Goal: Task Accomplishment & Management: Complete application form

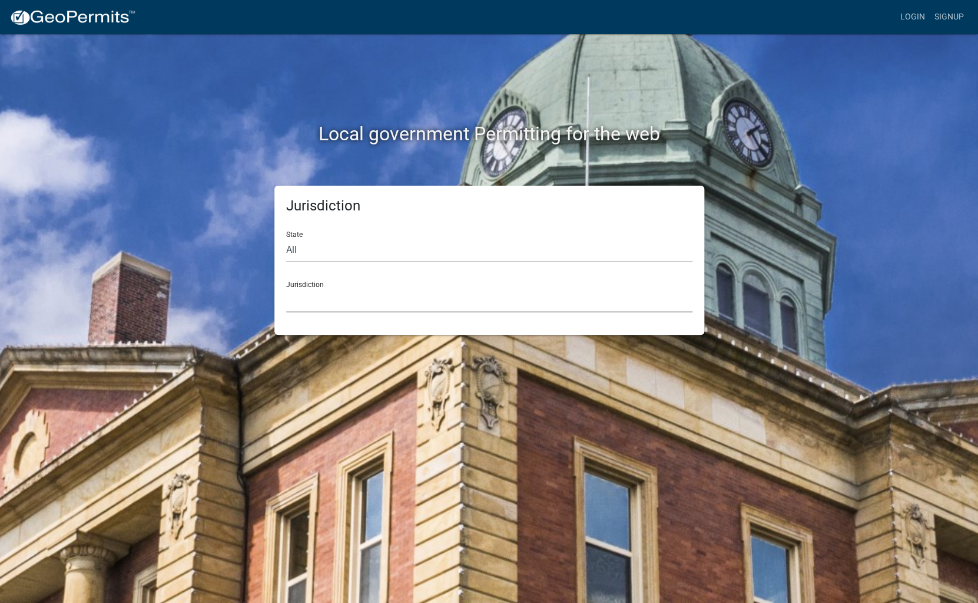
click at [286, 288] on select "[GEOGRAPHIC_DATA], [US_STATE] [GEOGRAPHIC_DATA], [US_STATE][PERSON_NAME][GEOGRA…" at bounding box center [489, 300] width 406 height 24
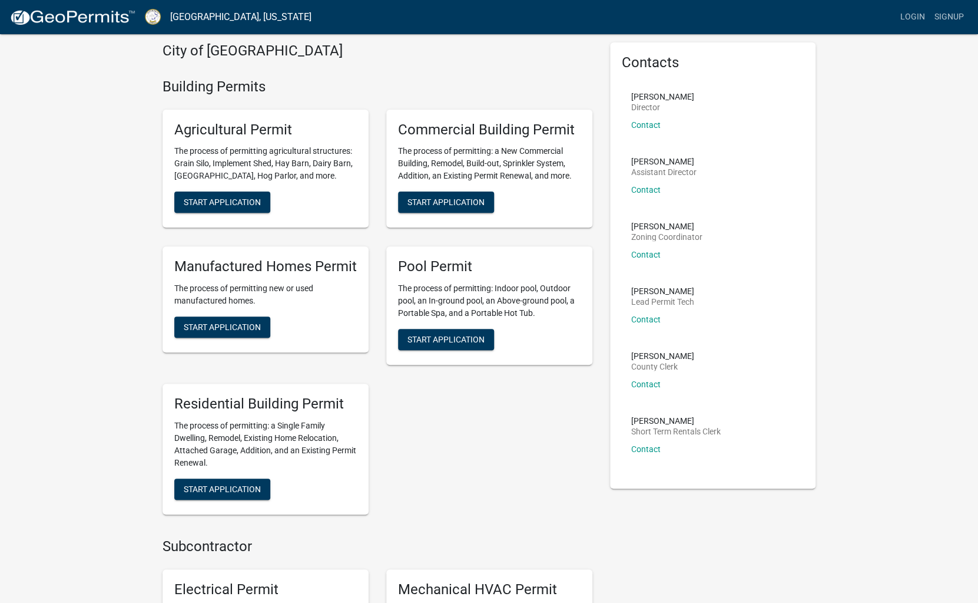
scroll to position [44, 0]
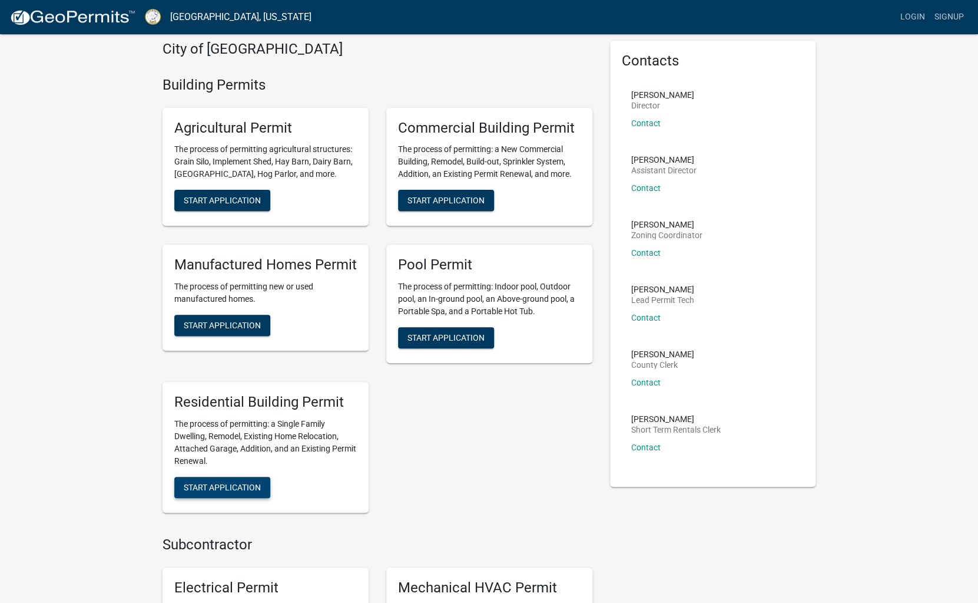
click at [224, 480] on button "Start Application" at bounding box center [222, 487] width 96 height 21
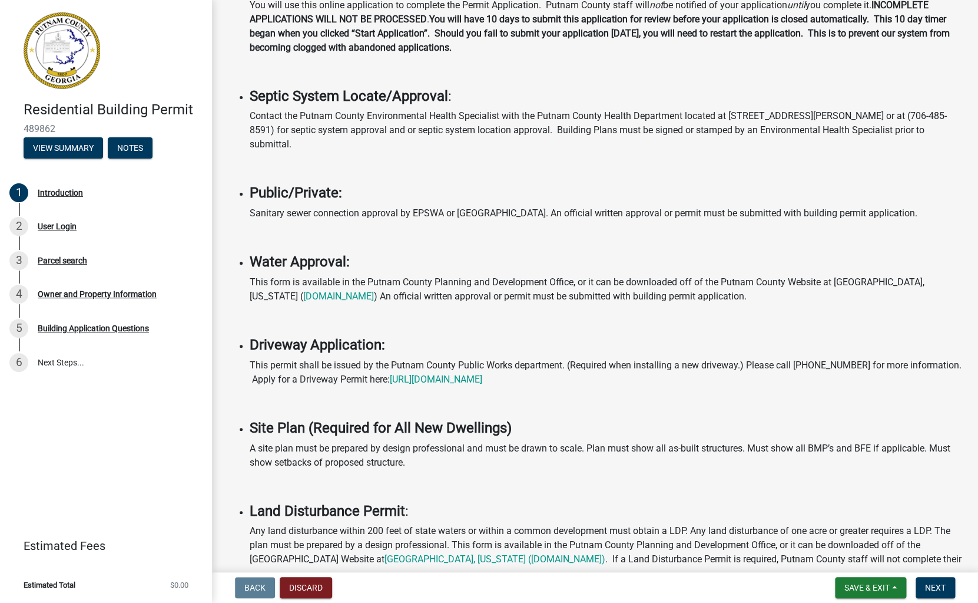
scroll to position [264, 0]
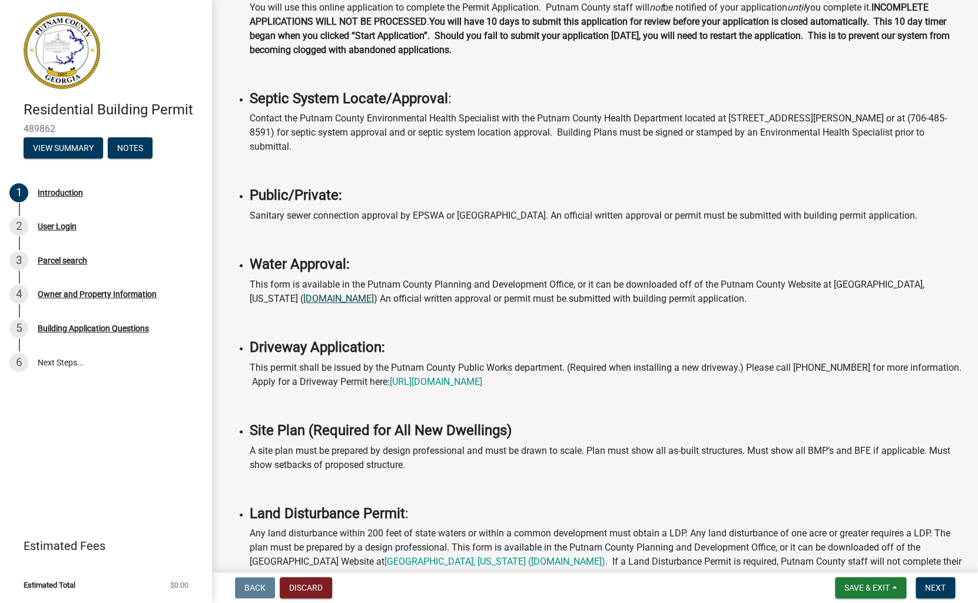
click at [303, 299] on link "putnamcountyga.us" at bounding box center [338, 298] width 71 height 11
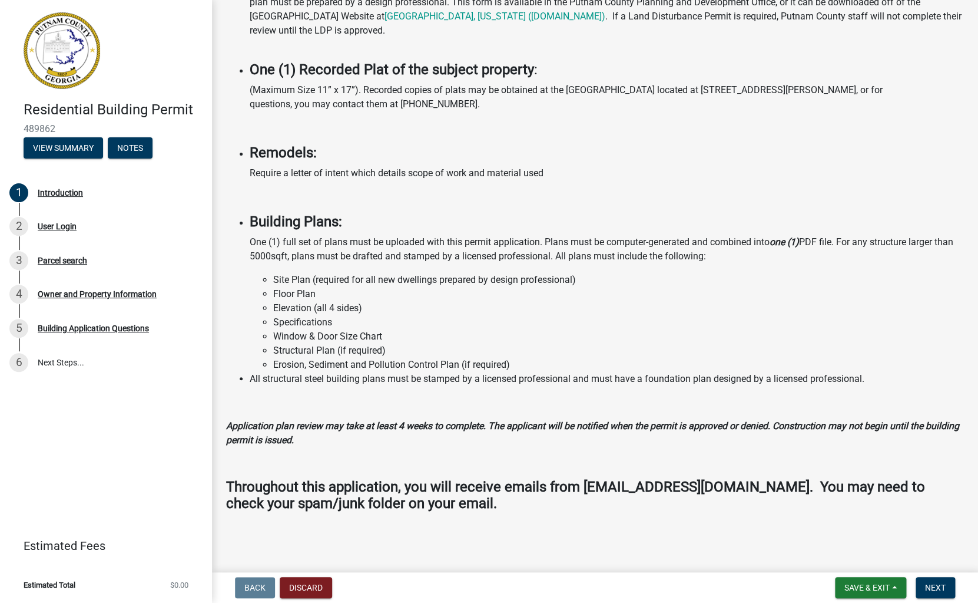
scroll to position [812, 0]
click at [287, 280] on li "Site Plan (required for all new dwellings prepared by design professional)" at bounding box center [618, 280] width 691 height 14
click at [940, 584] on span "Next" at bounding box center [935, 587] width 21 height 9
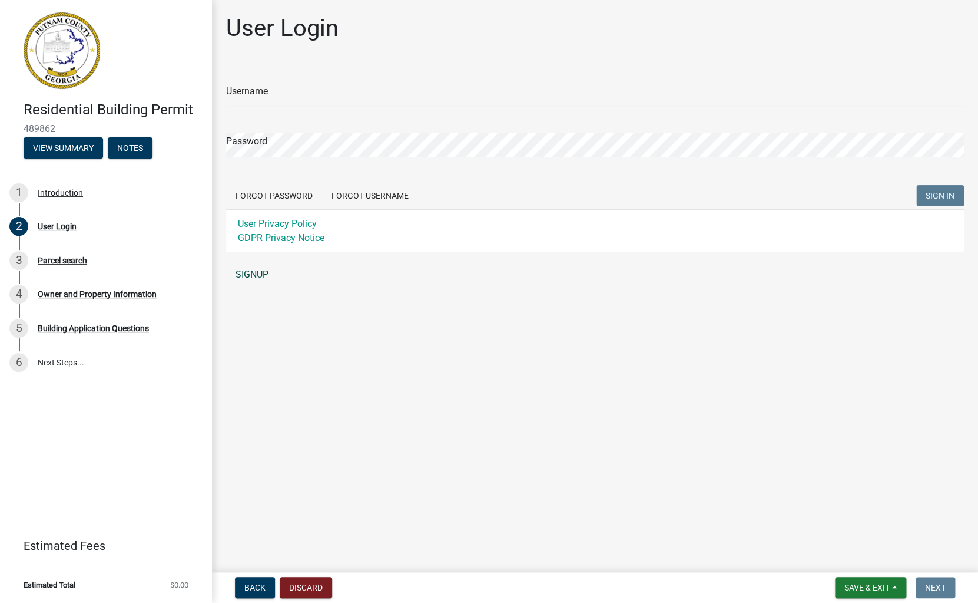
click at [259, 279] on link "SIGNUP" at bounding box center [595, 275] width 738 height 24
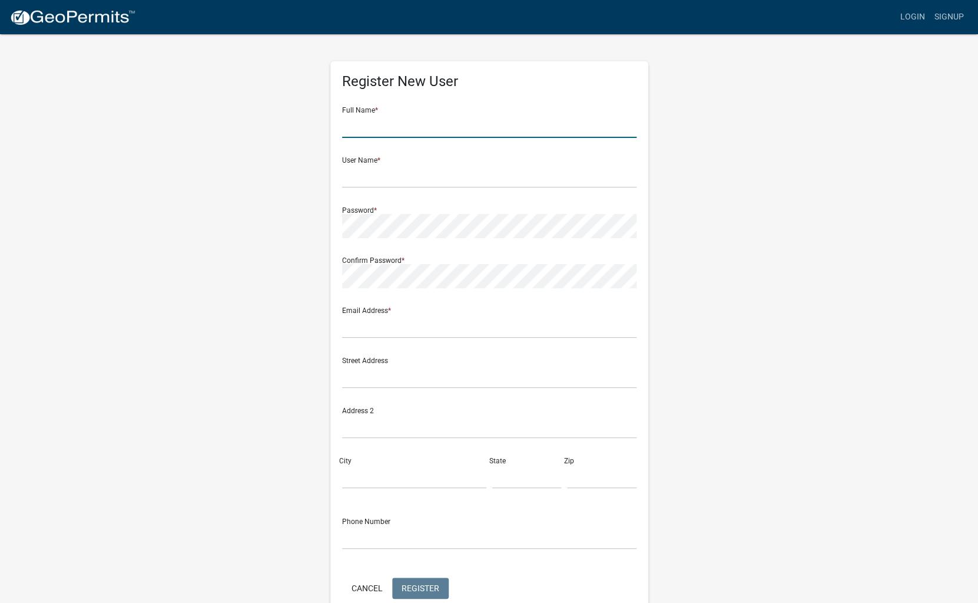
click at [441, 125] on input "text" at bounding box center [489, 126] width 295 height 24
type input "[PERSON_NAME]"
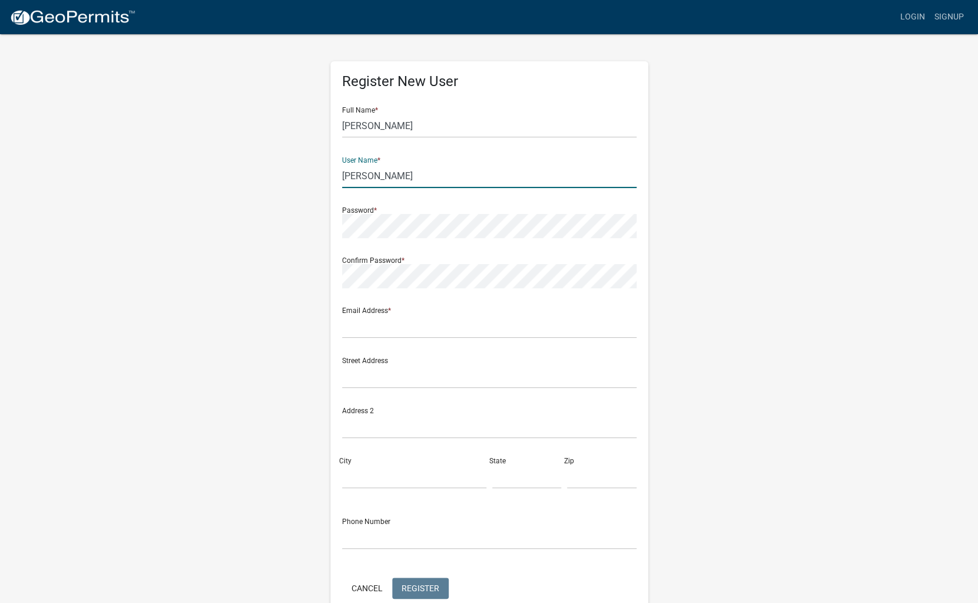
type input "[PERSON_NAME]"
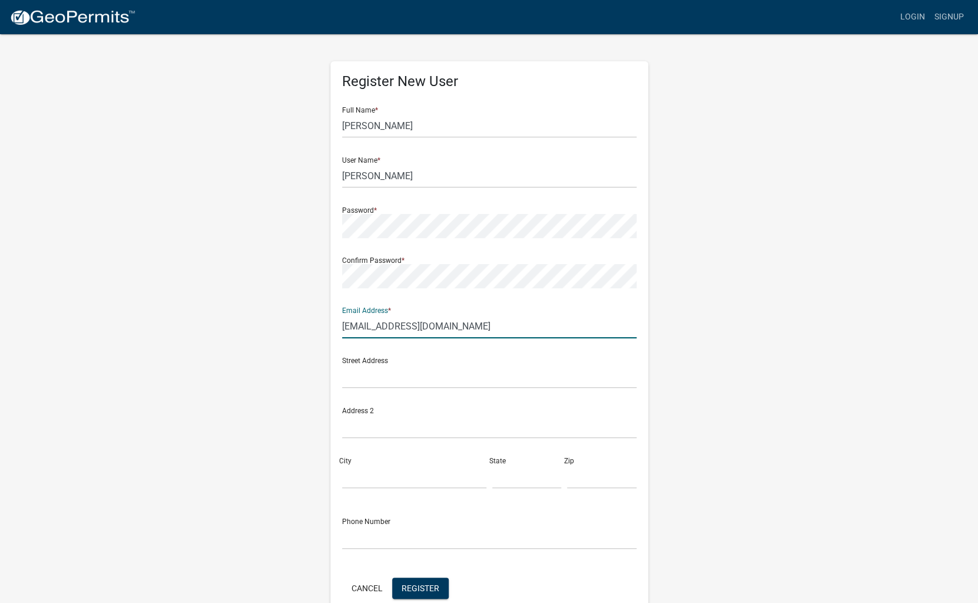
type input "jearle@jrecustomhomes.com"
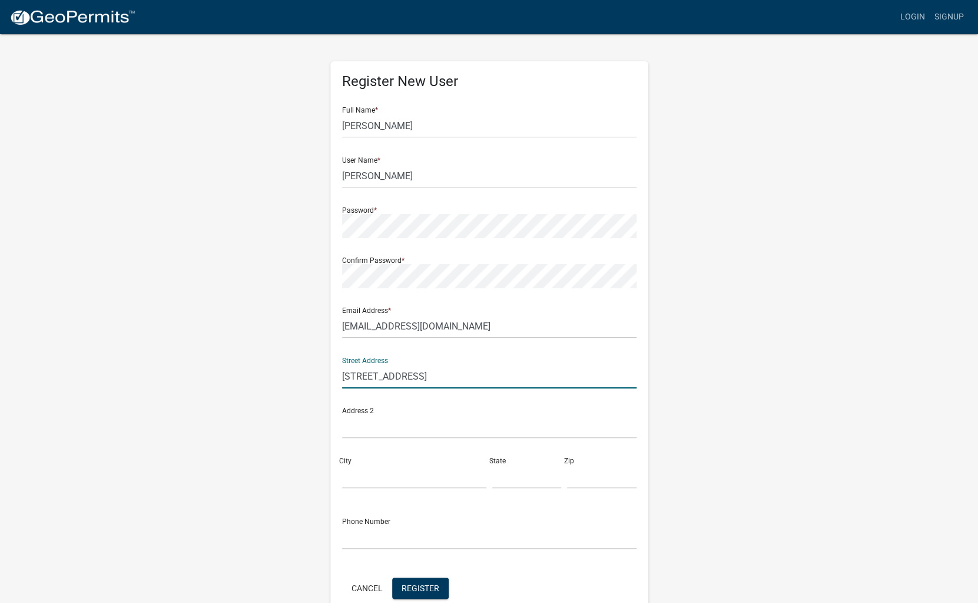
type input "201 Wards Chapel Road"
type input "Eatonton"
type input "GA"
type input "31024"
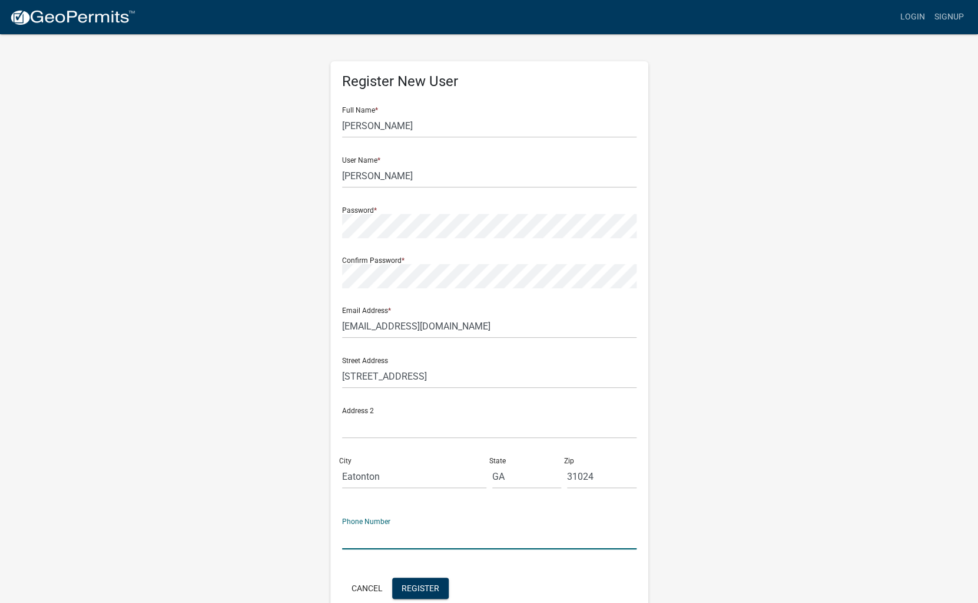
click at [367, 537] on input "text" at bounding box center [489, 537] width 295 height 24
click at [359, 538] on input "8589227285" at bounding box center [489, 537] width 295 height 24
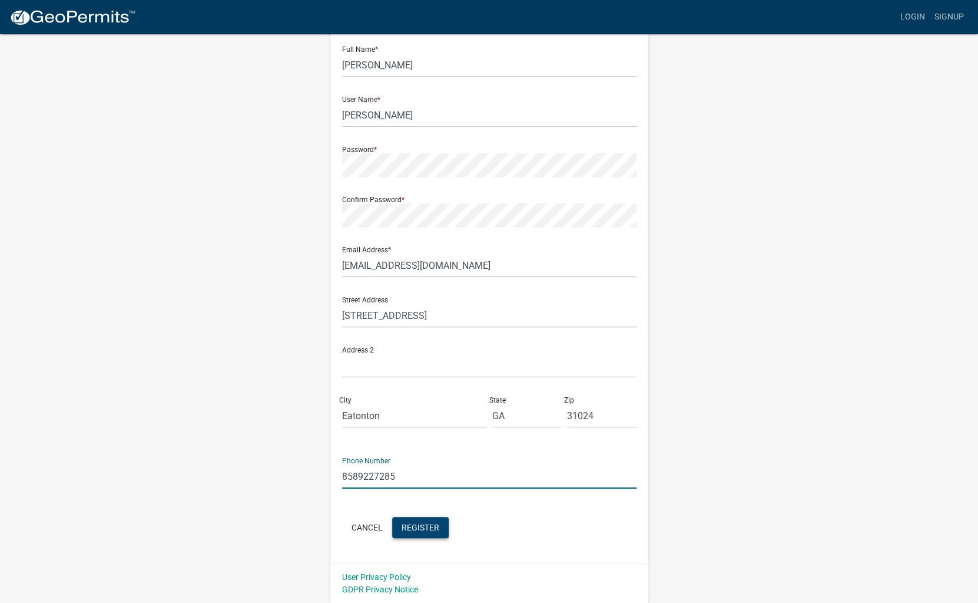
type input "8589227285"
click at [428, 526] on span "Register" at bounding box center [421, 526] width 38 height 9
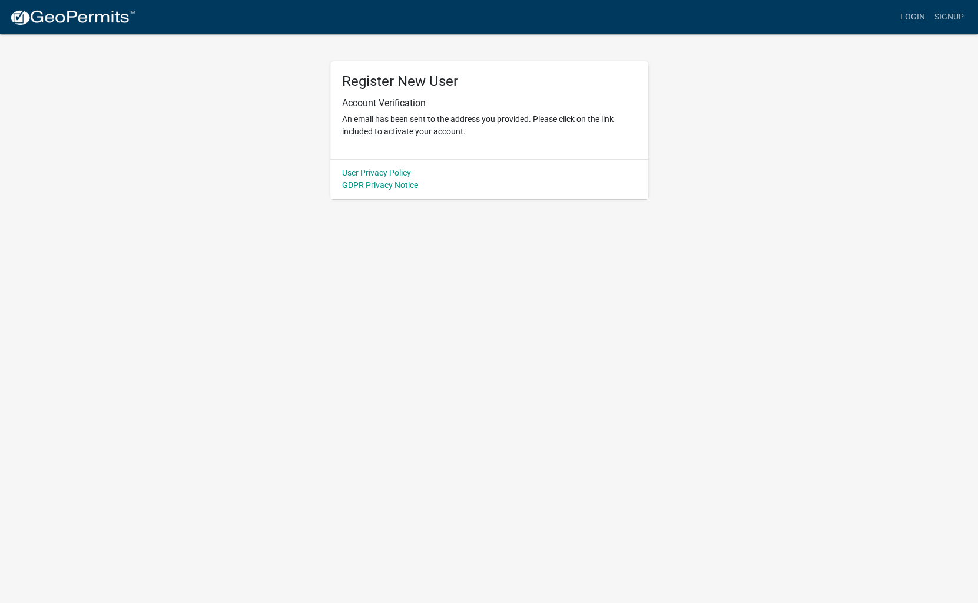
scroll to position [0, 0]
click at [915, 19] on link "Login" at bounding box center [913, 17] width 34 height 22
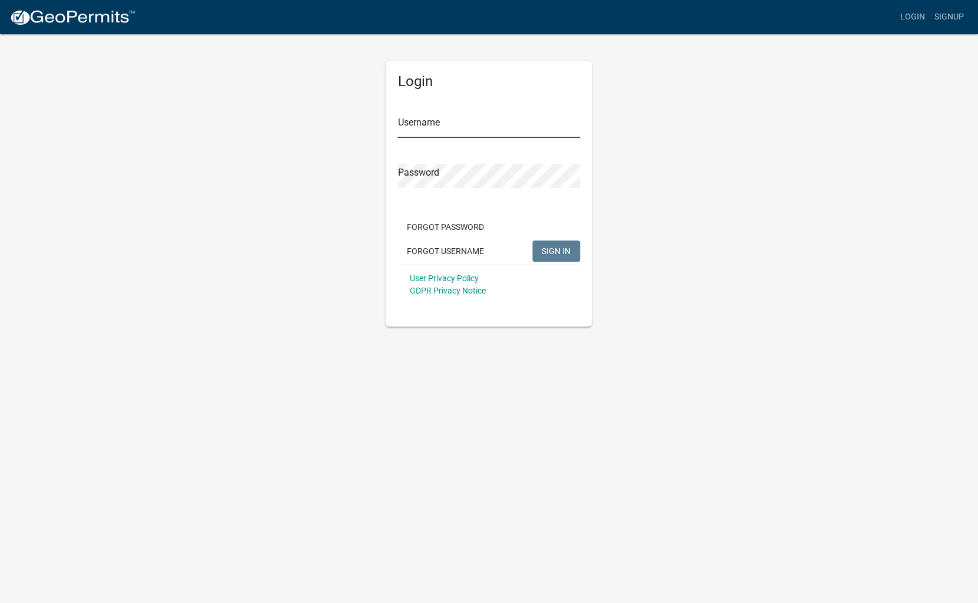
click at [424, 131] on input "Username" at bounding box center [489, 126] width 183 height 24
click at [562, 250] on span "SIGN IN" at bounding box center [556, 250] width 29 height 9
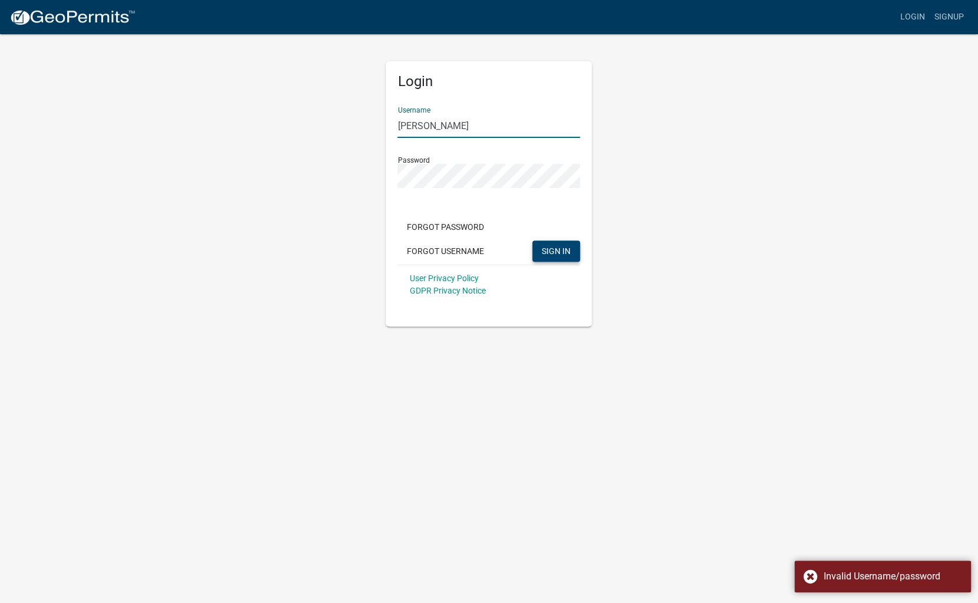
drag, startPoint x: 436, startPoint y: 128, endPoint x: 329, endPoint y: 124, distance: 106.7
click at [398, 124] on input "[PERSON_NAME]" at bounding box center [489, 126] width 183 height 24
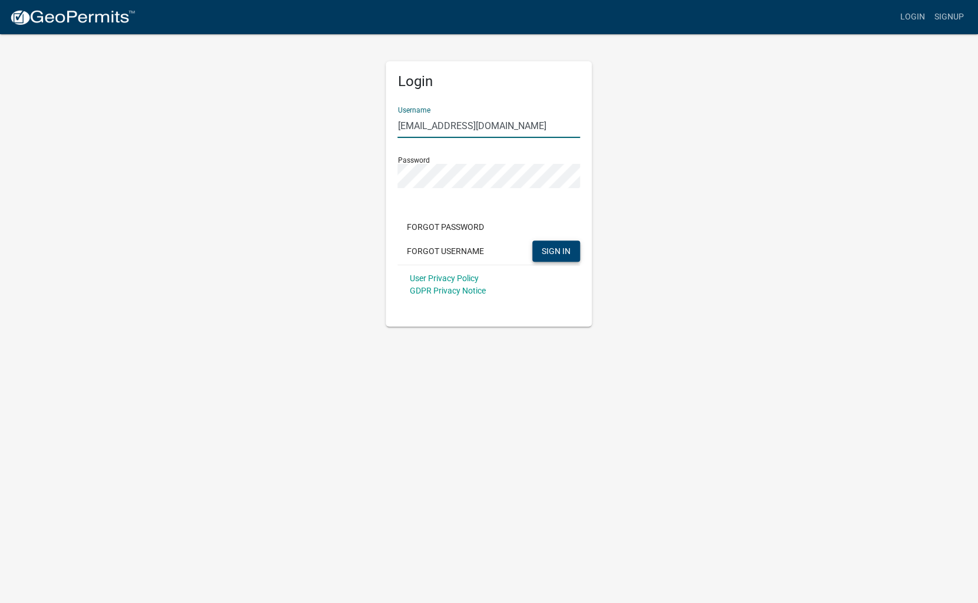
type input "jearle@jrecustomhomes.com"
click at [564, 253] on span "SIGN IN" at bounding box center [556, 250] width 29 height 9
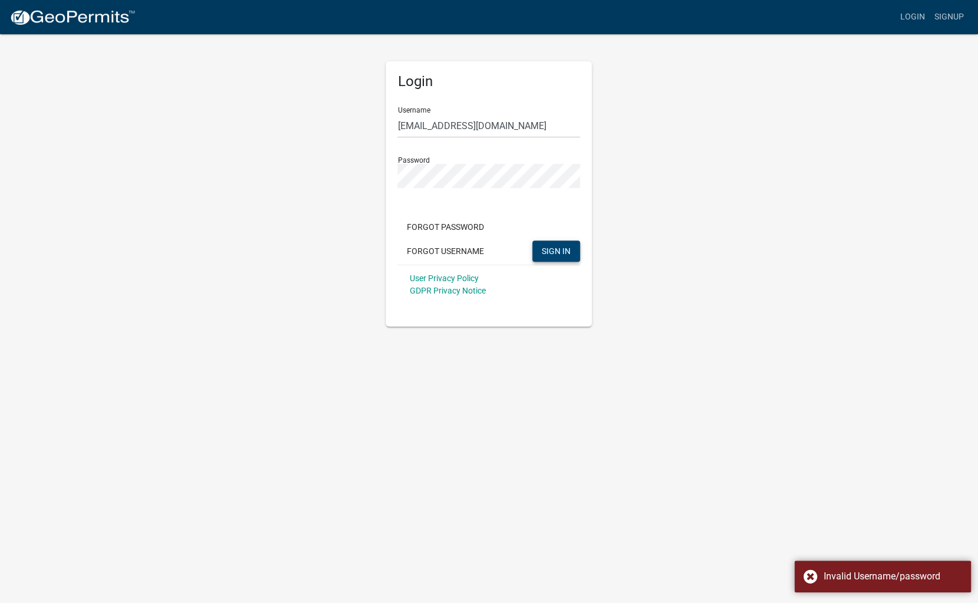
click at [343, 286] on div "Login Username jearle@jrecustomhomes.com Password Forgot Password Forgot Userna…" at bounding box center [490, 179] width 672 height 293
click at [939, 19] on link "Signup" at bounding box center [949, 17] width 39 height 22
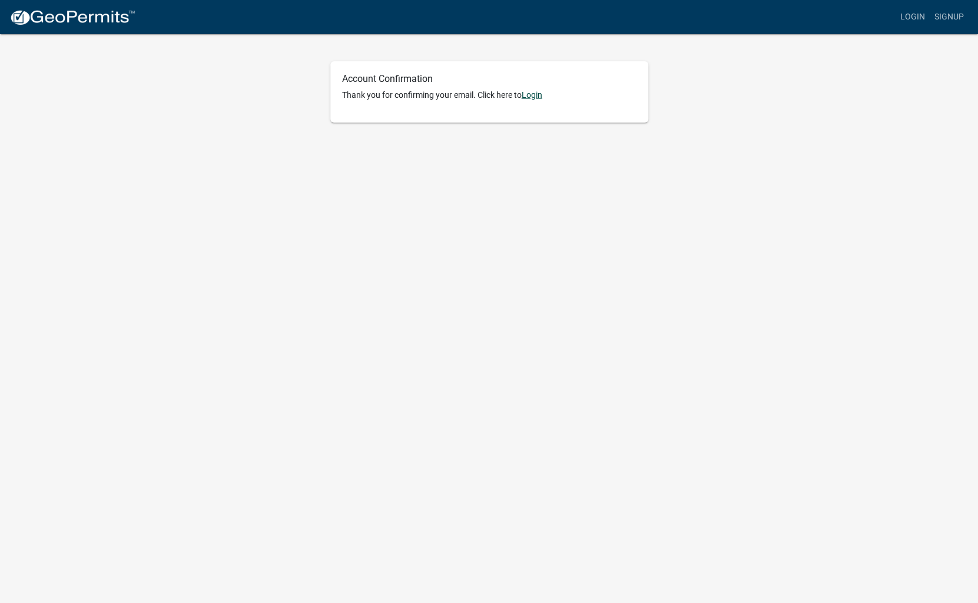
click at [540, 92] on link "Login" at bounding box center [532, 94] width 21 height 9
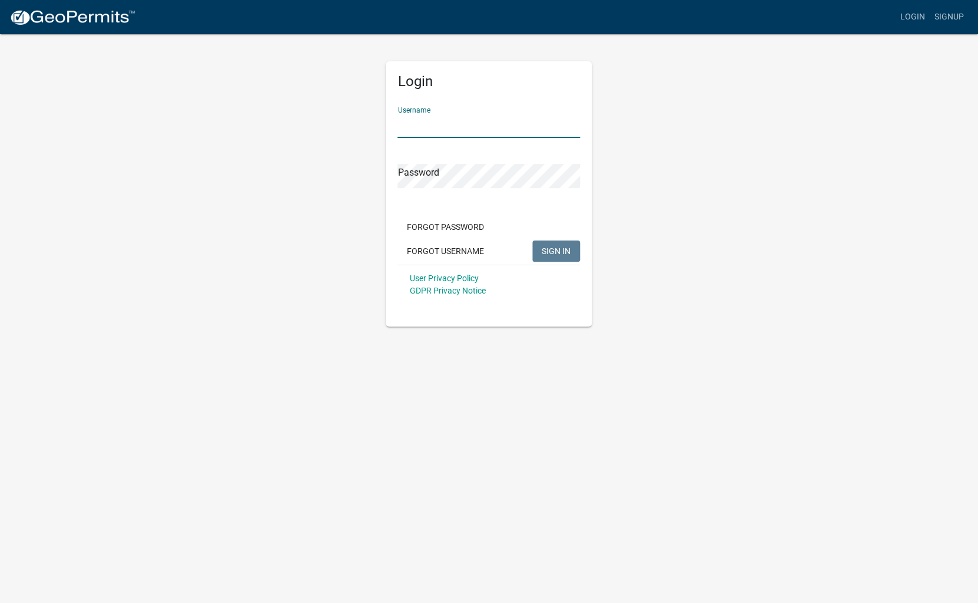
click at [469, 125] on input "Username" at bounding box center [489, 126] width 183 height 24
type input "[PERSON_NAME]"
click at [560, 251] on span "SIGN IN" at bounding box center [556, 250] width 29 height 9
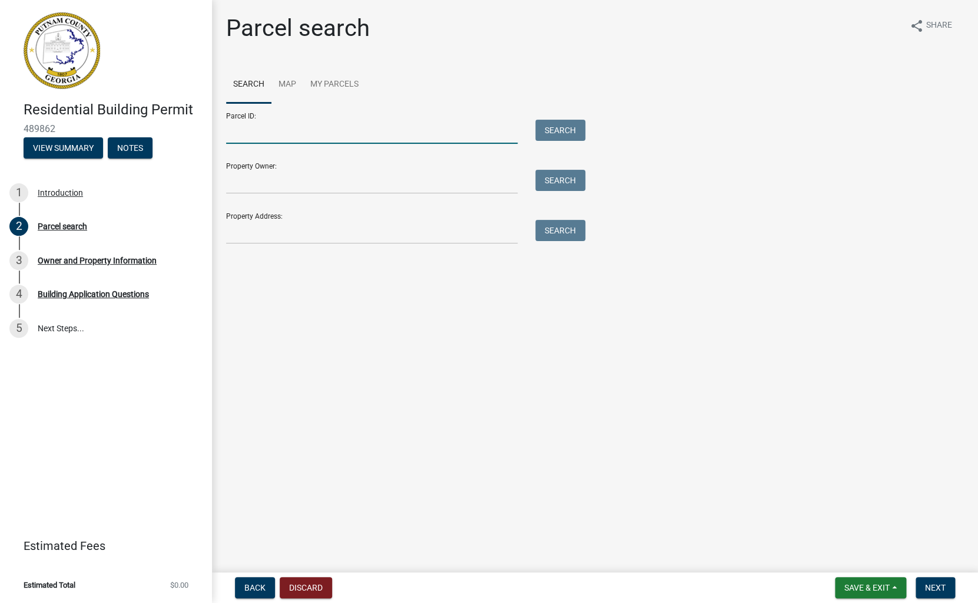
click at [251, 131] on input "Parcel ID:" at bounding box center [372, 132] width 292 height 24
click at [329, 90] on link "My Parcels" at bounding box center [334, 85] width 62 height 38
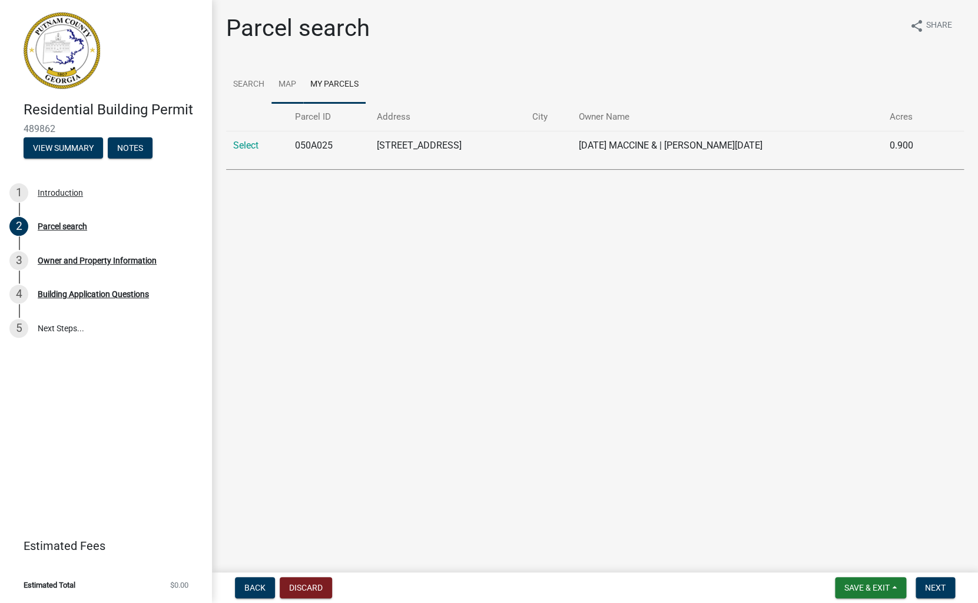
click at [285, 87] on link "Map" at bounding box center [288, 85] width 32 height 38
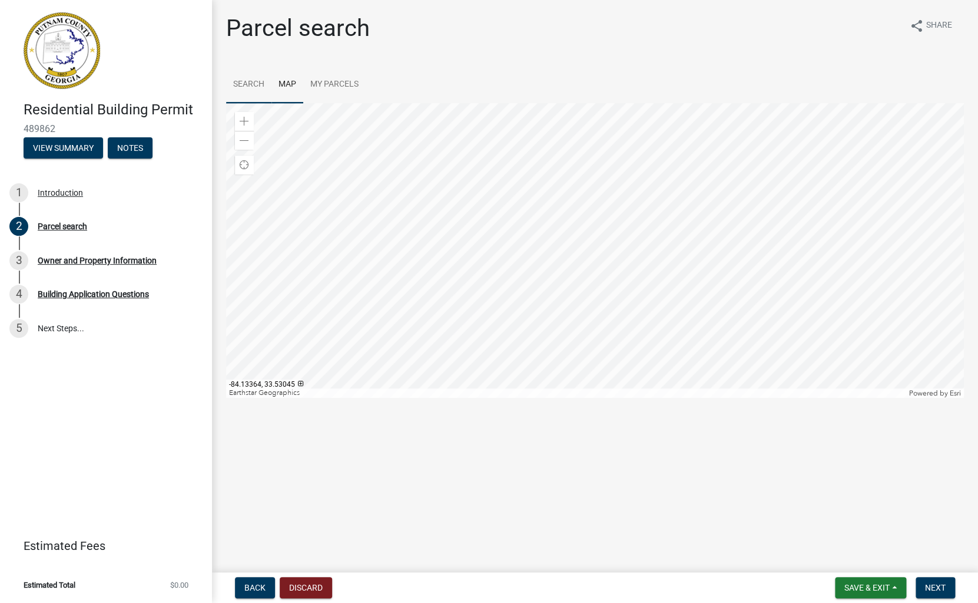
click at [245, 78] on link "Search" at bounding box center [248, 85] width 45 height 38
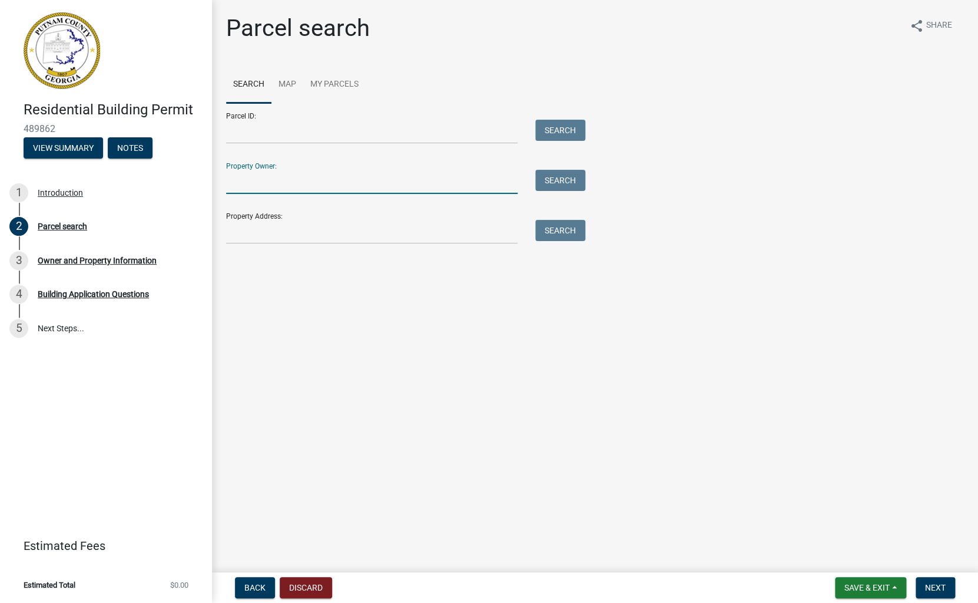
click at [262, 174] on input "Property Owner:" at bounding box center [372, 182] width 292 height 24
type input "Papenhagen"
click at [568, 180] on button "Search" at bounding box center [560, 180] width 50 height 21
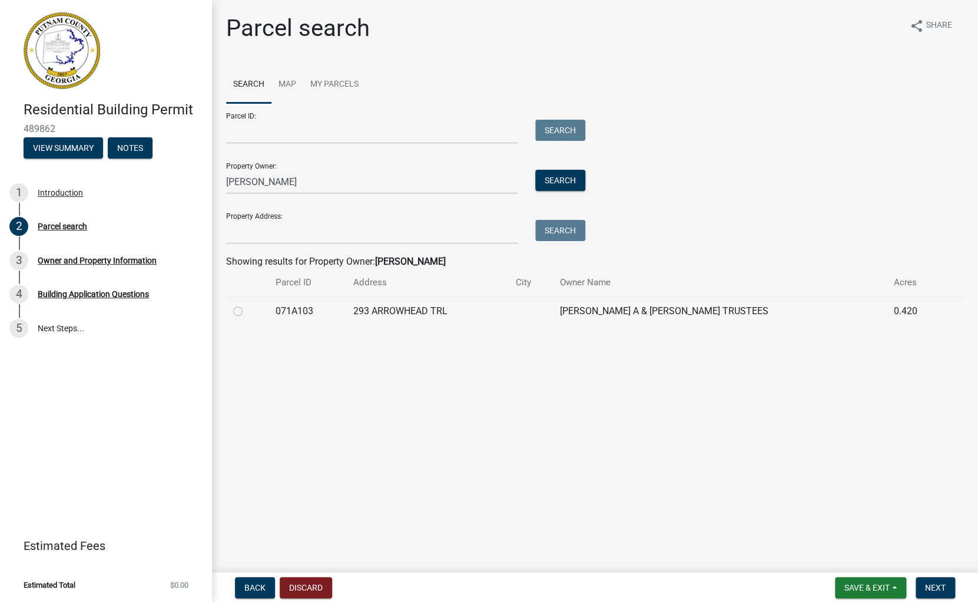
click at [247, 304] on label at bounding box center [247, 304] width 0 height 0
click at [247, 309] on input "radio" at bounding box center [251, 308] width 8 height 8
radio input "true"
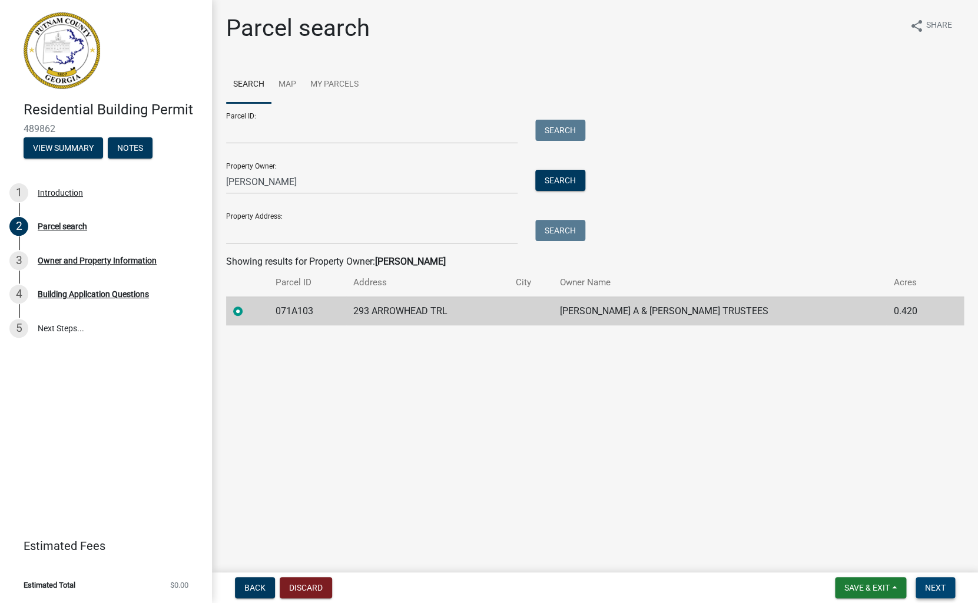
click at [945, 587] on span "Next" at bounding box center [935, 587] width 21 height 9
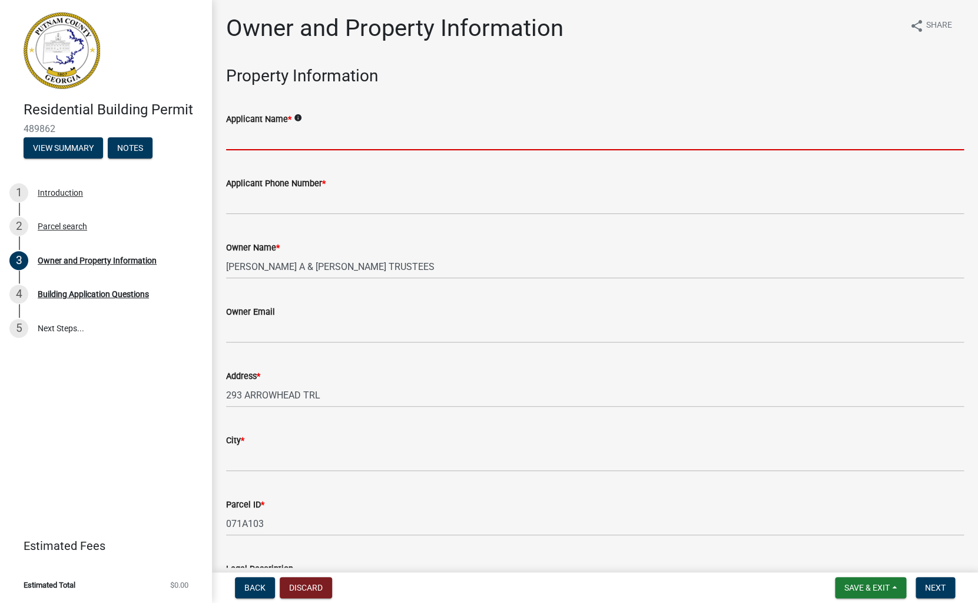
click at [243, 140] on input "Applicant Name *" at bounding box center [595, 138] width 738 height 24
type input "Jim Earle"
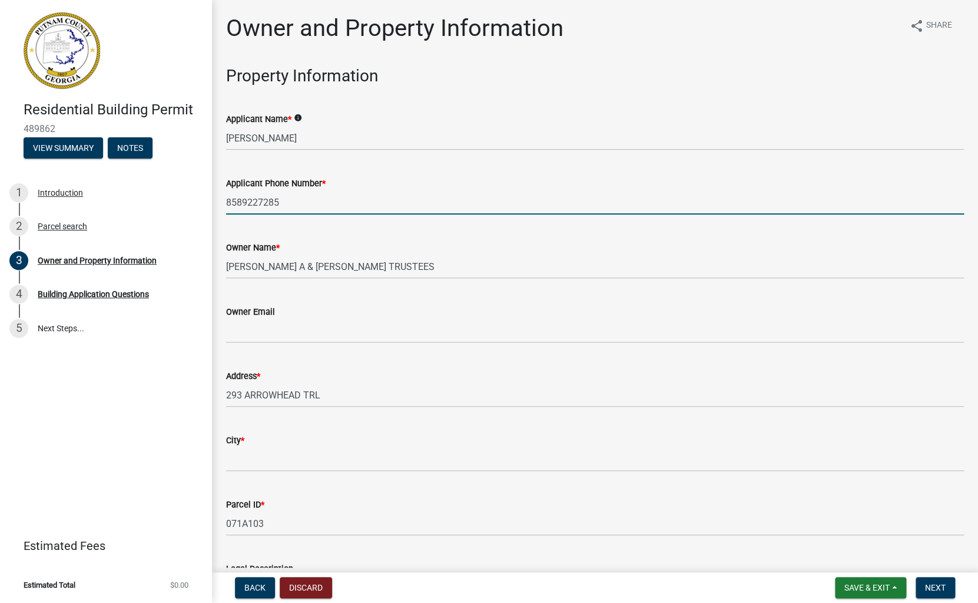
type input "8589227285"
click at [244, 335] on input "Owner Email" at bounding box center [595, 331] width 738 height 24
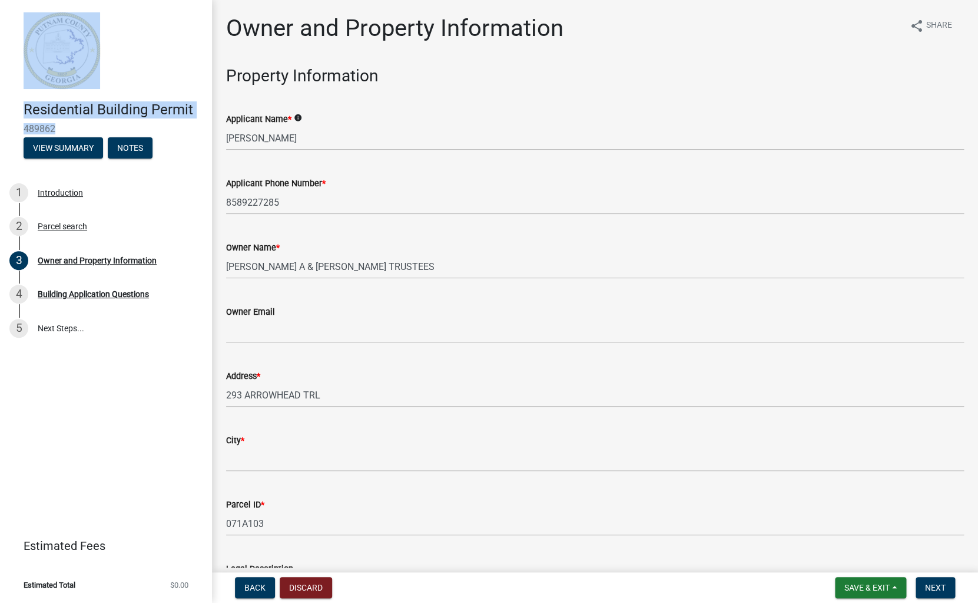
drag, startPoint x: 354, startPoint y: 435, endPoint x: 2, endPoint y: -34, distance: 586.1
click at [212, 0] on main "Owner and Property Information share Share Property Information Applicant Name …" at bounding box center [595, 283] width 766 height 567
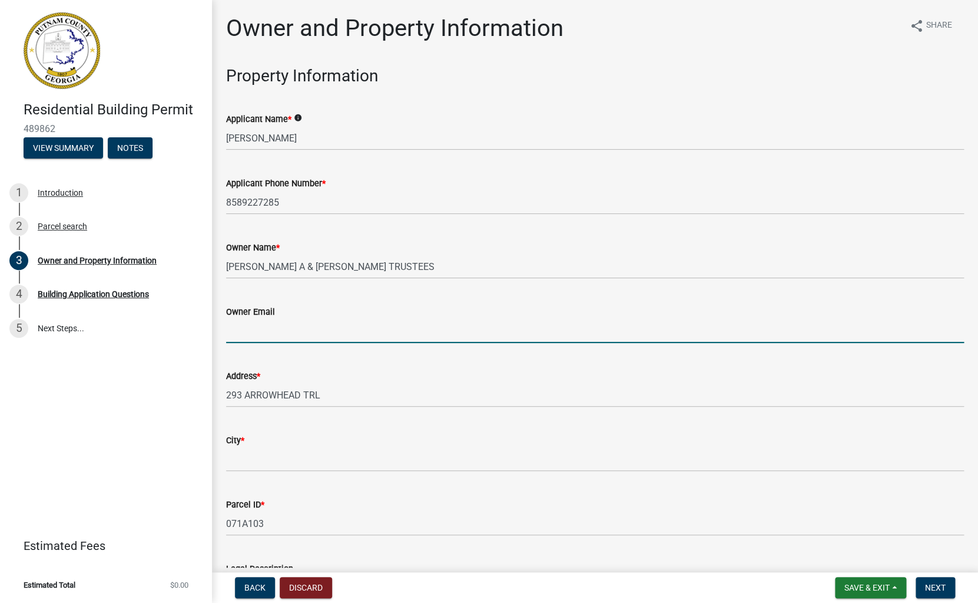
click at [299, 322] on input "Owner Email" at bounding box center [595, 331] width 738 height 24
type input "brettpapenhagen@hotmail.com"
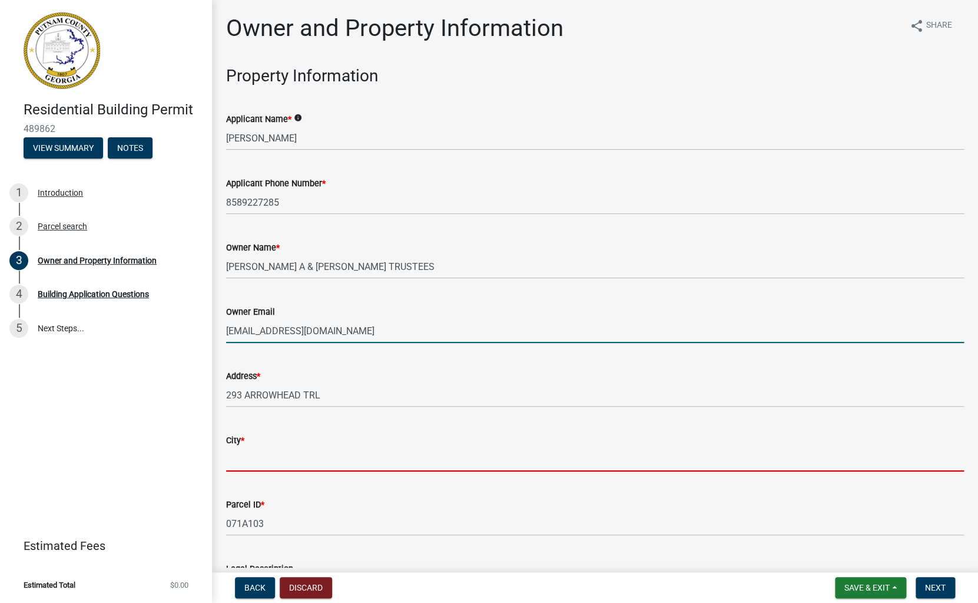
click at [262, 458] on input "City *" at bounding box center [595, 459] width 738 height 24
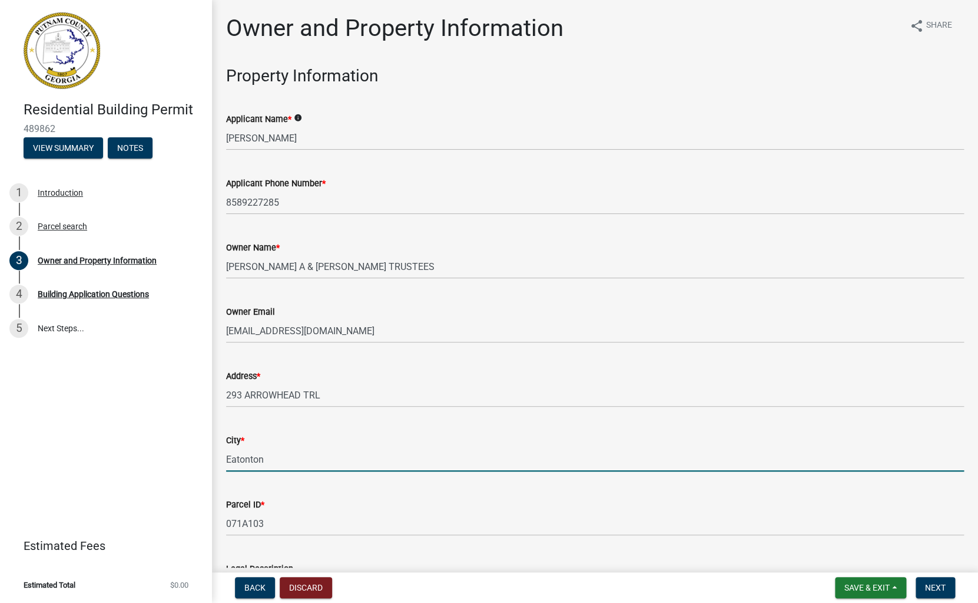
type input "Eatonton"
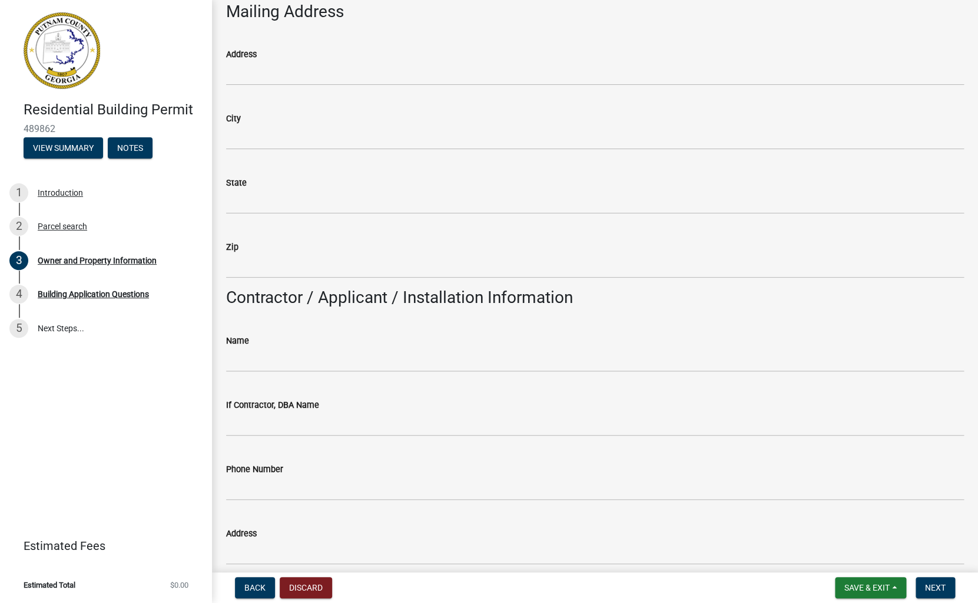
scroll to position [673, 0]
click at [253, 371] on wm-data-entity-input "Name" at bounding box center [595, 347] width 738 height 64
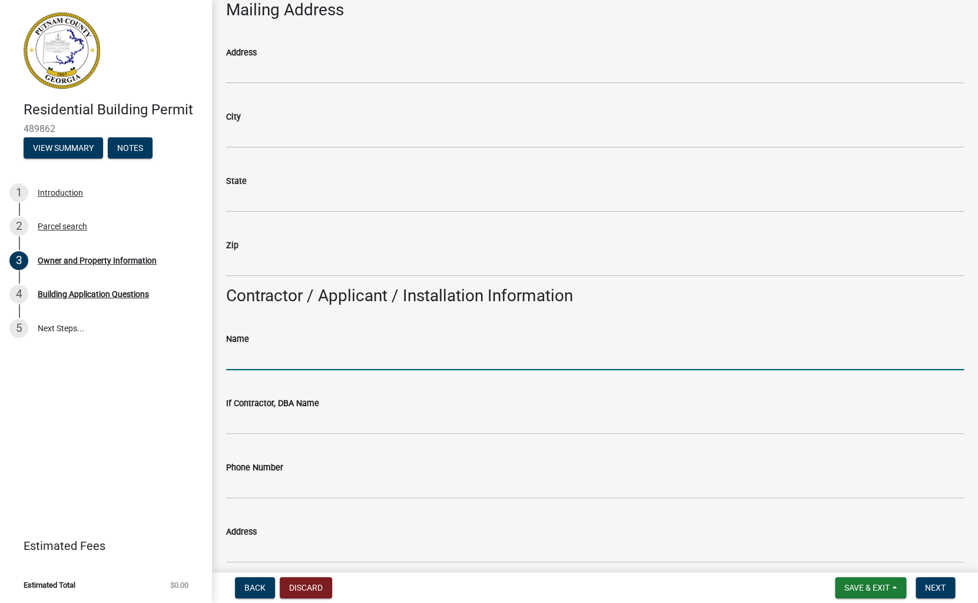
click at [253, 361] on input "Name" at bounding box center [595, 358] width 738 height 24
type input "JRE Custom Homes"
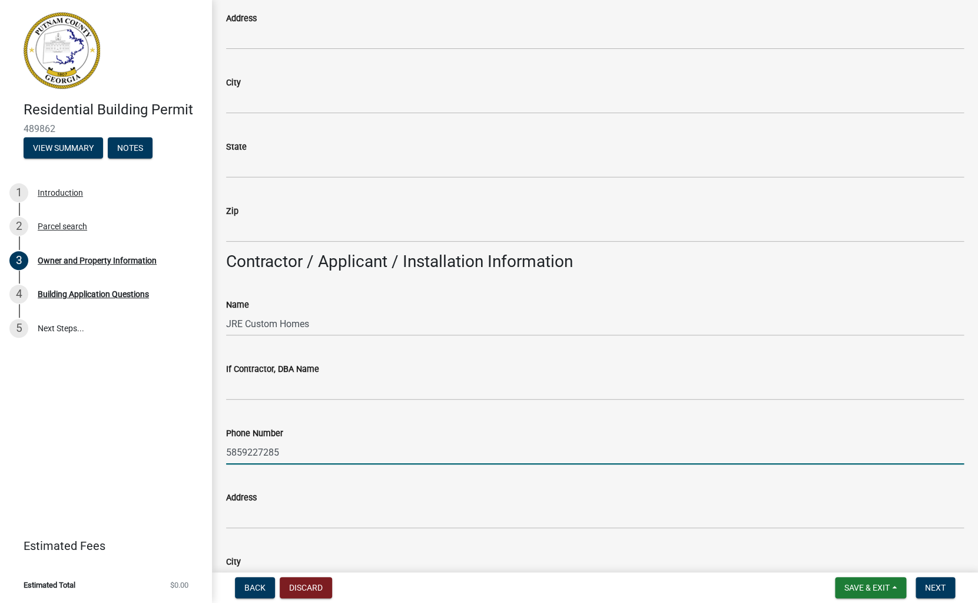
scroll to position [719, 0]
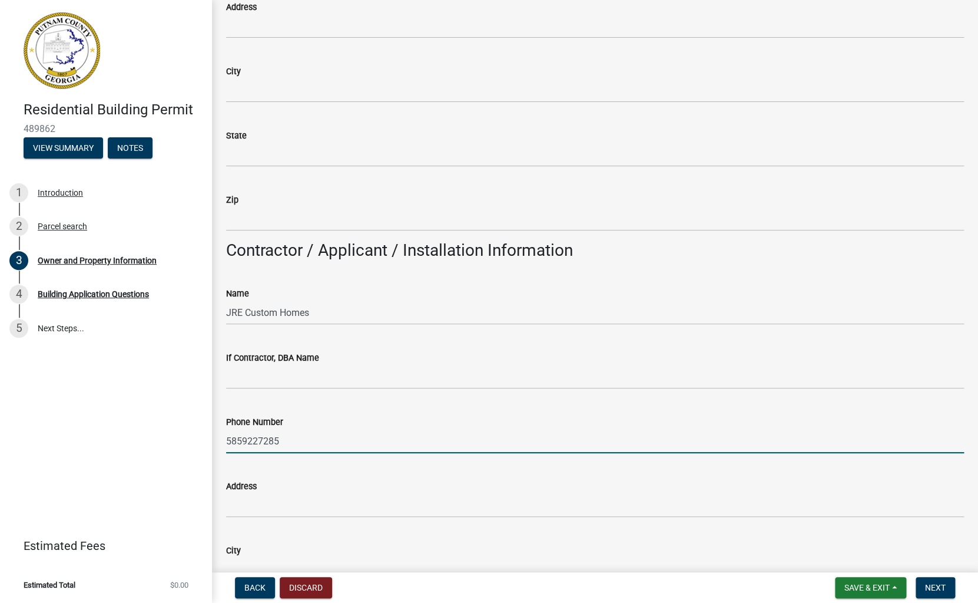
drag, startPoint x: 97, startPoint y: 4, endPoint x: 206, endPoint y: 439, distance: 448.8
click at [226, 439] on input "5859227285" at bounding box center [595, 441] width 738 height 24
type input "8589227285"
drag, startPoint x: 206, startPoint y: 439, endPoint x: 260, endPoint y: 501, distance: 82.2
click at [260, 501] on input "Address" at bounding box center [595, 505] width 738 height 24
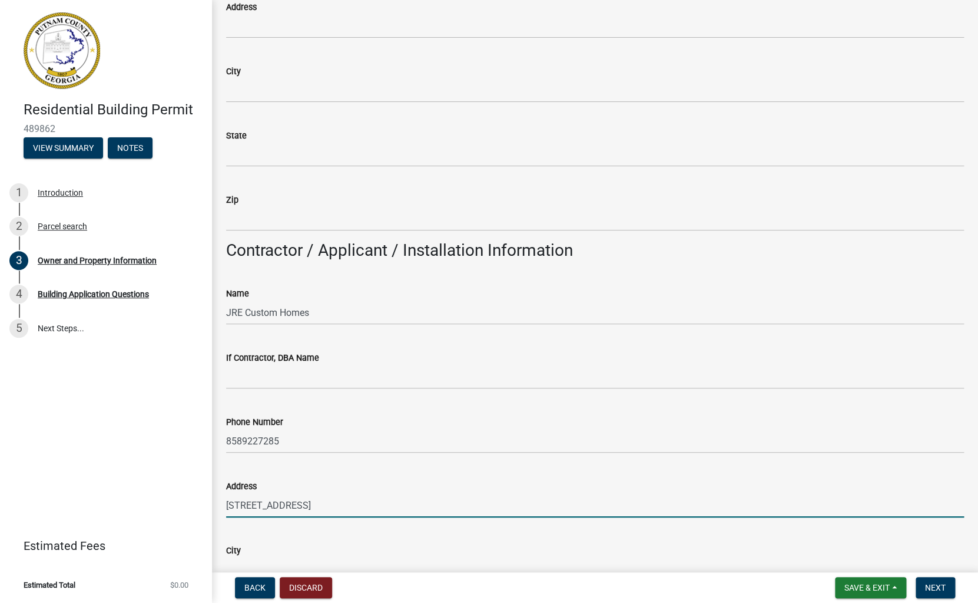
type input "201 Wards Chapel Road"
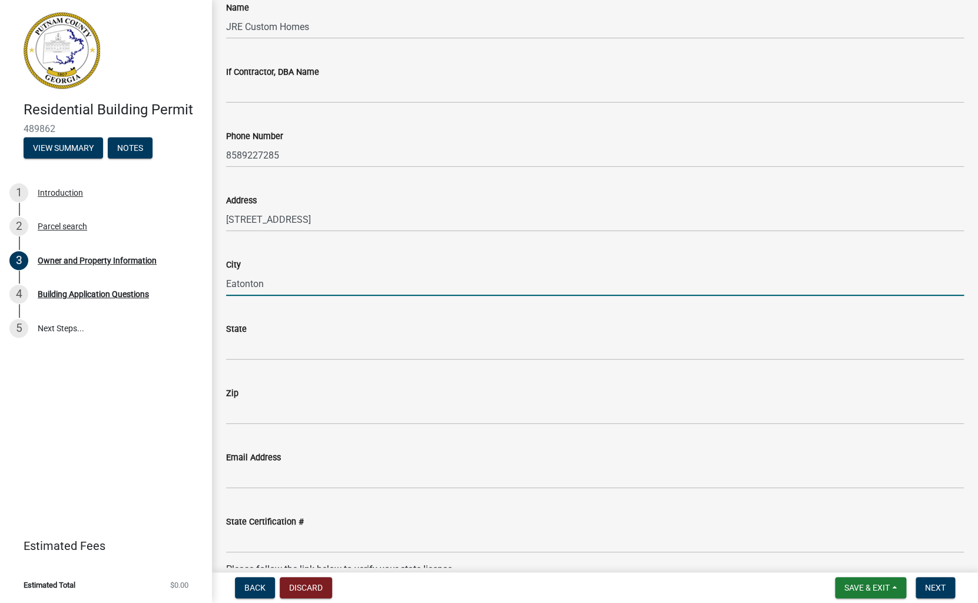
type input "Eatonton"
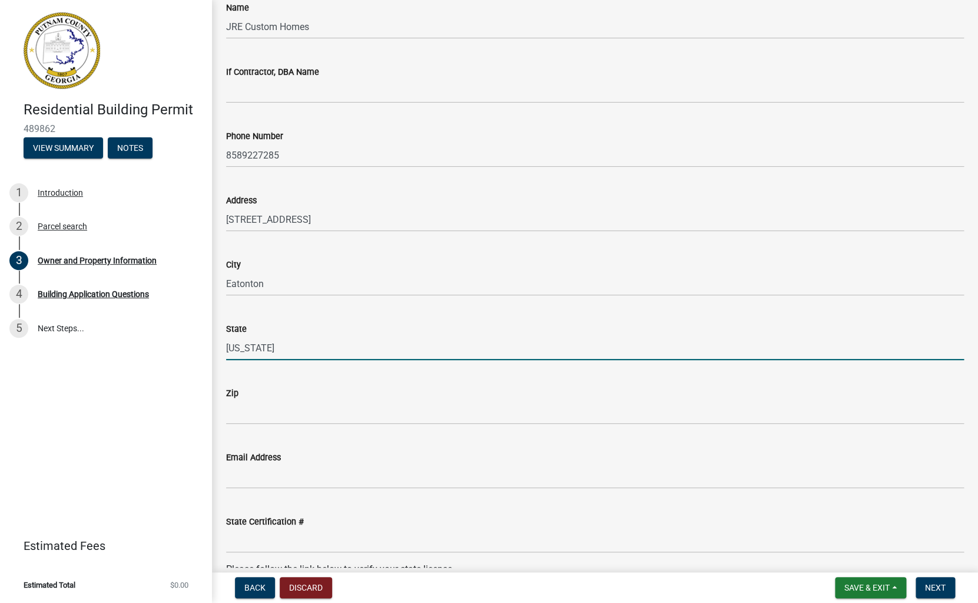
type input "Georgia"
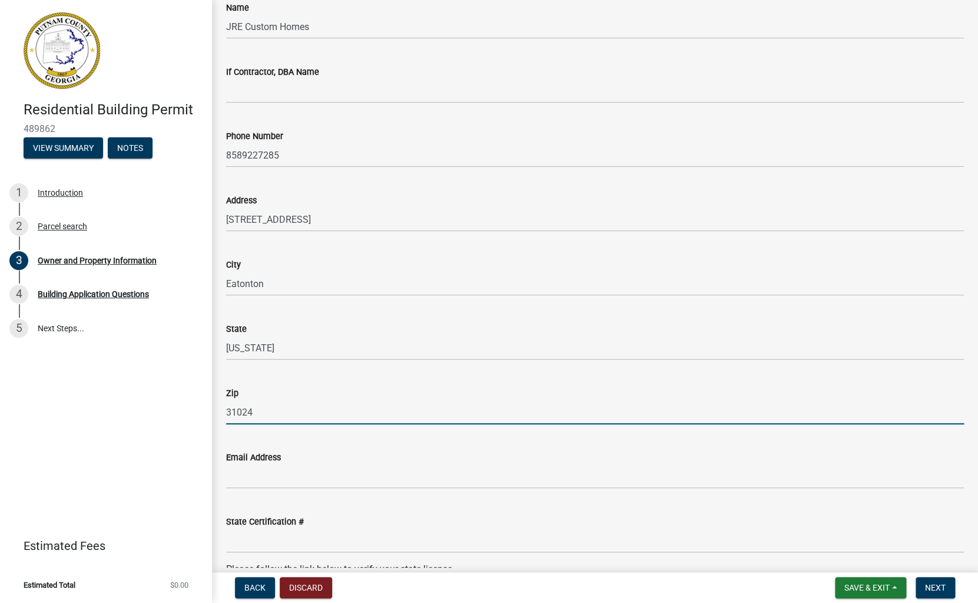
type input "31024"
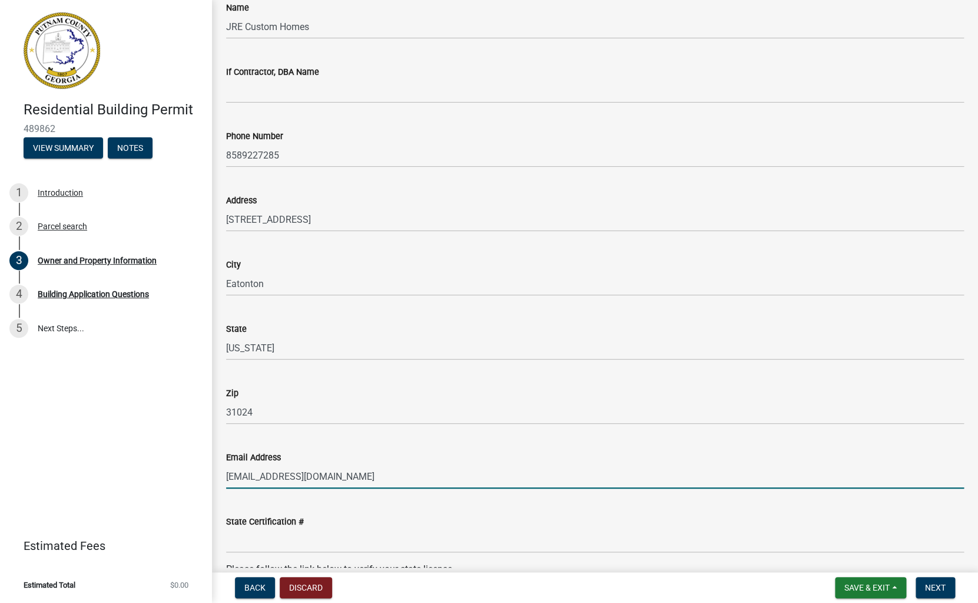
type input "jearle@jrecustomhomes.com"
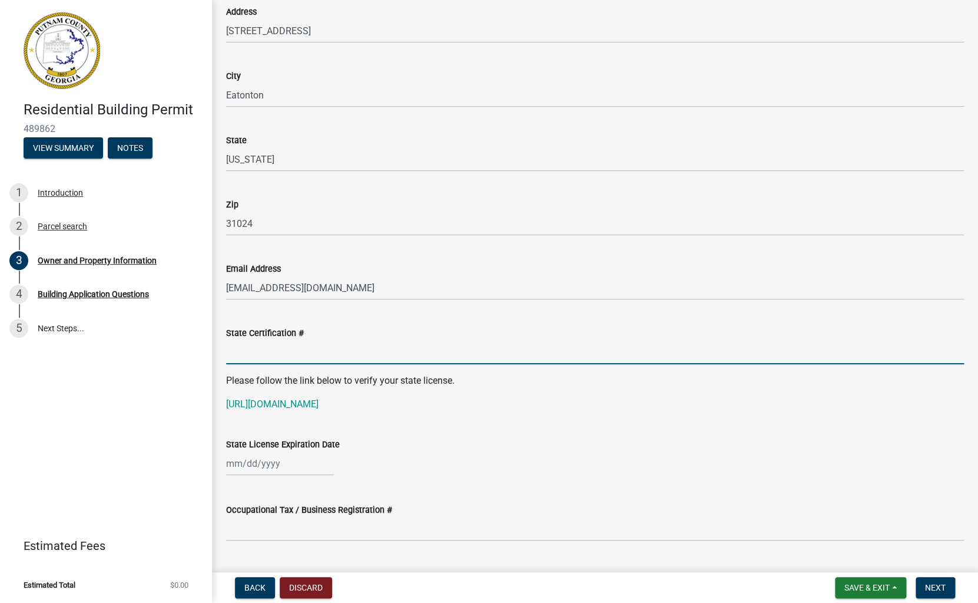
scroll to position [1225, 0]
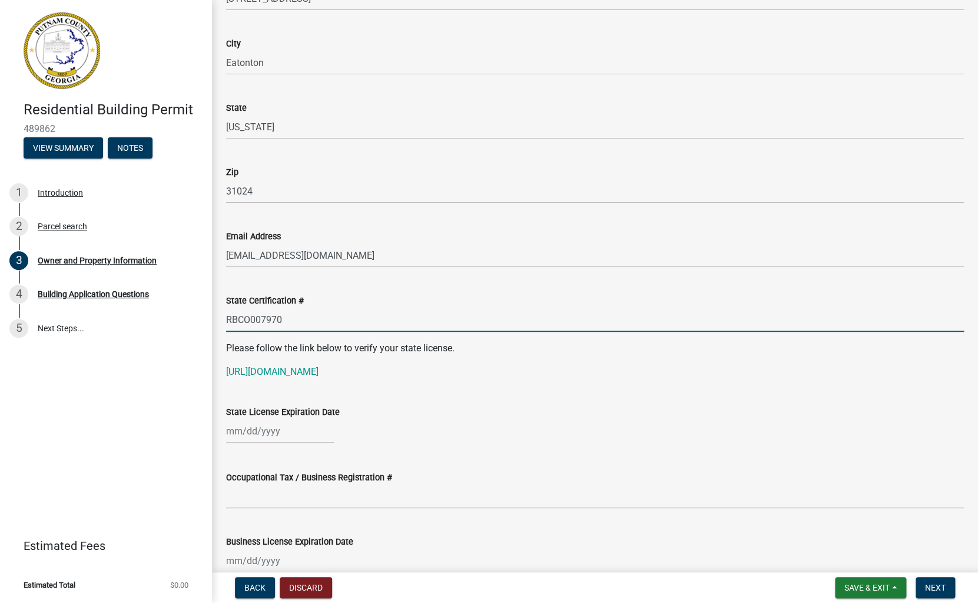
click at [250, 319] on input "RBCO007970" at bounding box center [595, 320] width 738 height 24
type input "RBCO007970"
click at [319, 370] on link "https://goals.sos.ga.gov/GASOSOneStop/s/licensee-search" at bounding box center [272, 371] width 92 height 11
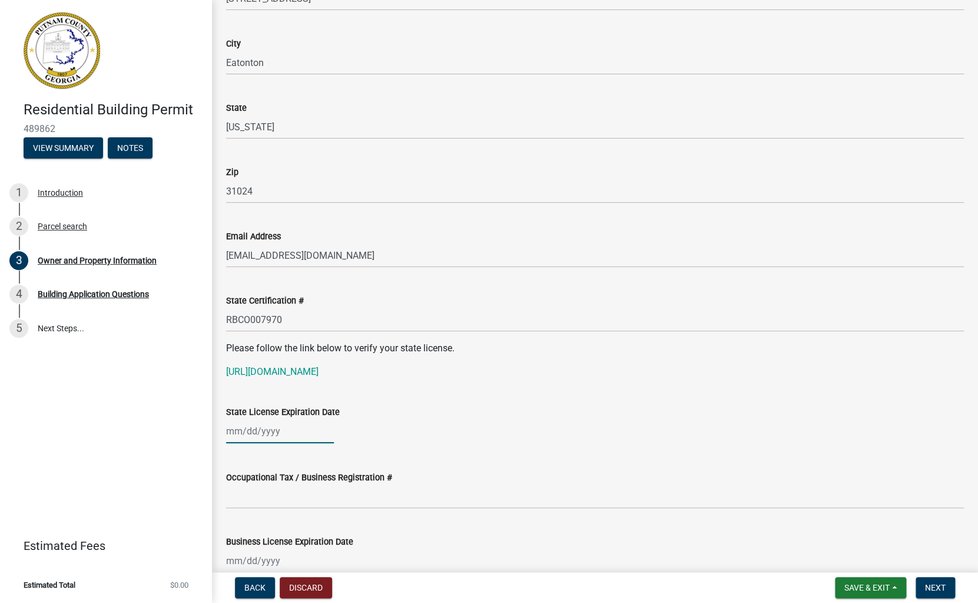
click at [284, 432] on input "State License Expiration Date" at bounding box center [280, 431] width 108 height 24
select select "10"
select select "2025"
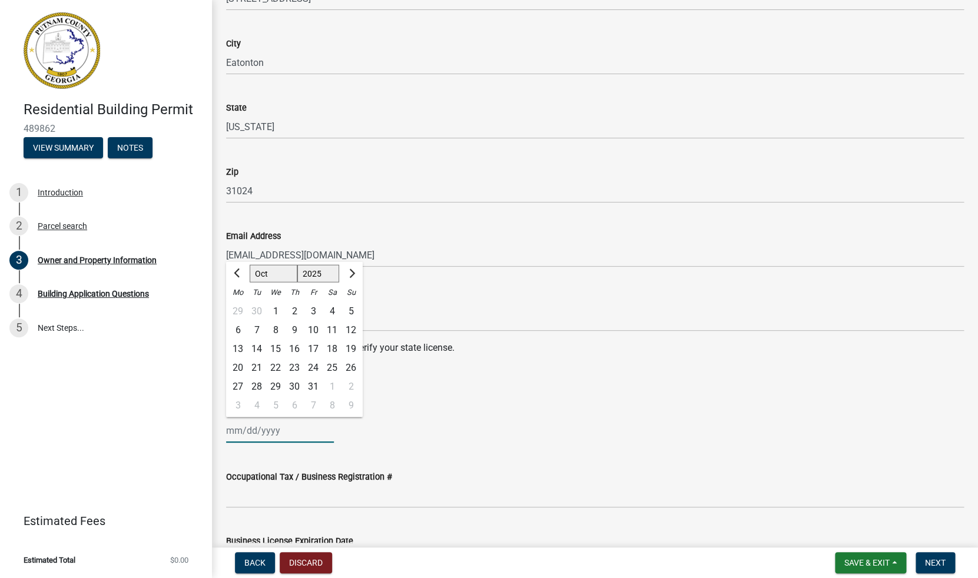
click at [253, 432] on input "State License Expiration Date" at bounding box center [280, 431] width 108 height 24
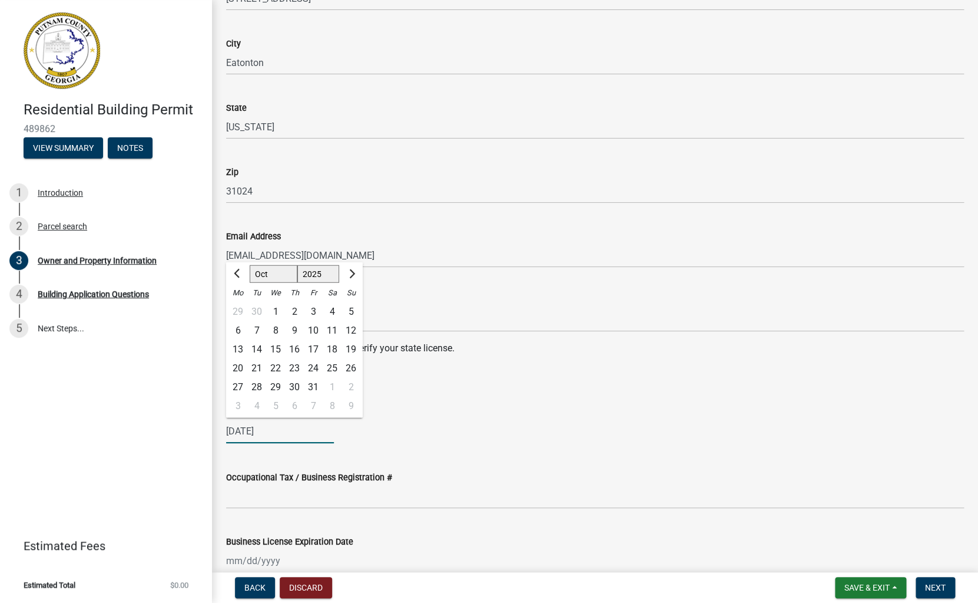
type input "06/30/2026"
click at [404, 471] on div "Occupational Tax / Business Registration #" at bounding box center [595, 477] width 738 height 14
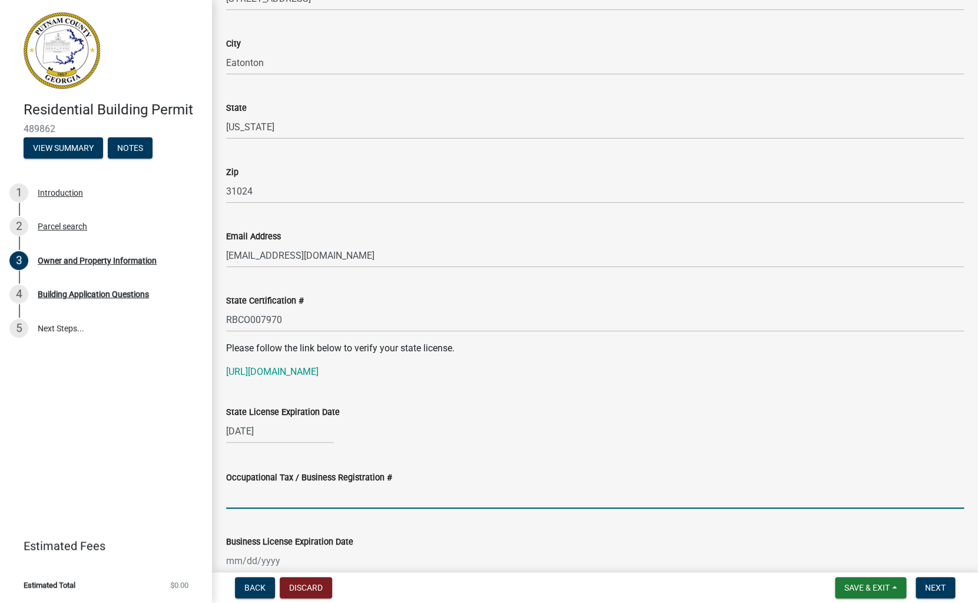
click at [298, 500] on input "Occupational Tax / Business Registration #" at bounding box center [595, 496] width 738 height 24
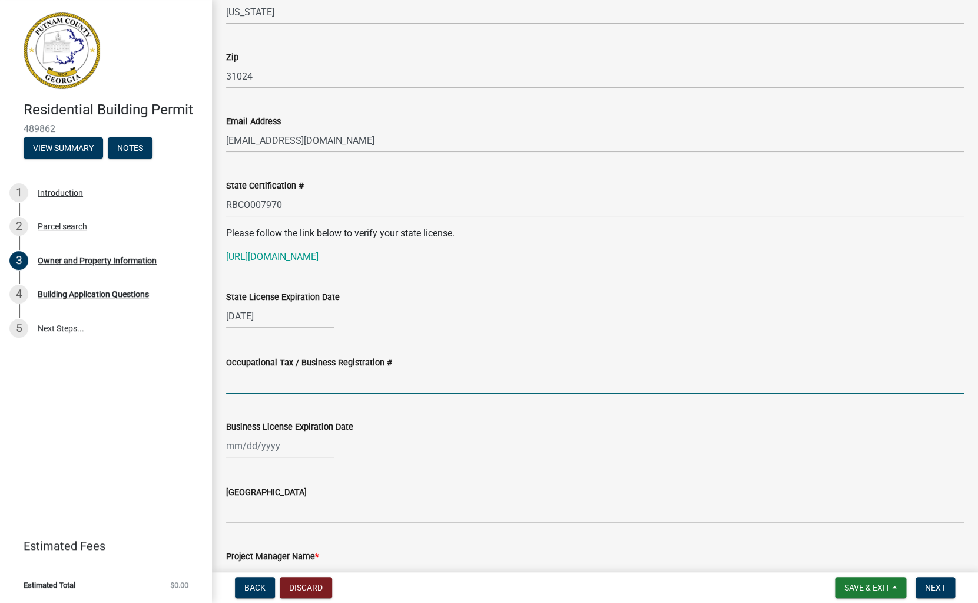
scroll to position [1344, 0]
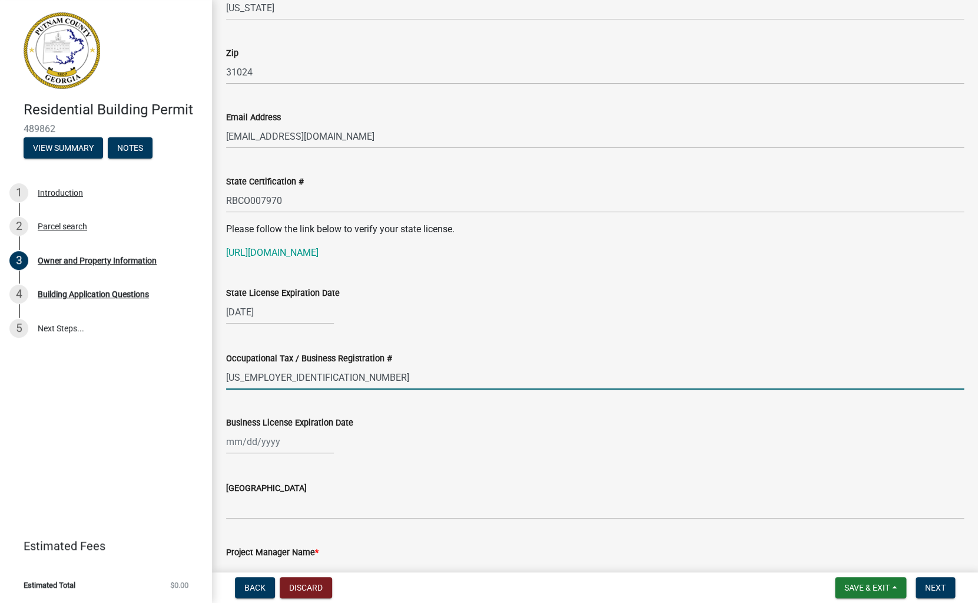
type input "20-4345664"
click at [355, 430] on div at bounding box center [595, 441] width 738 height 24
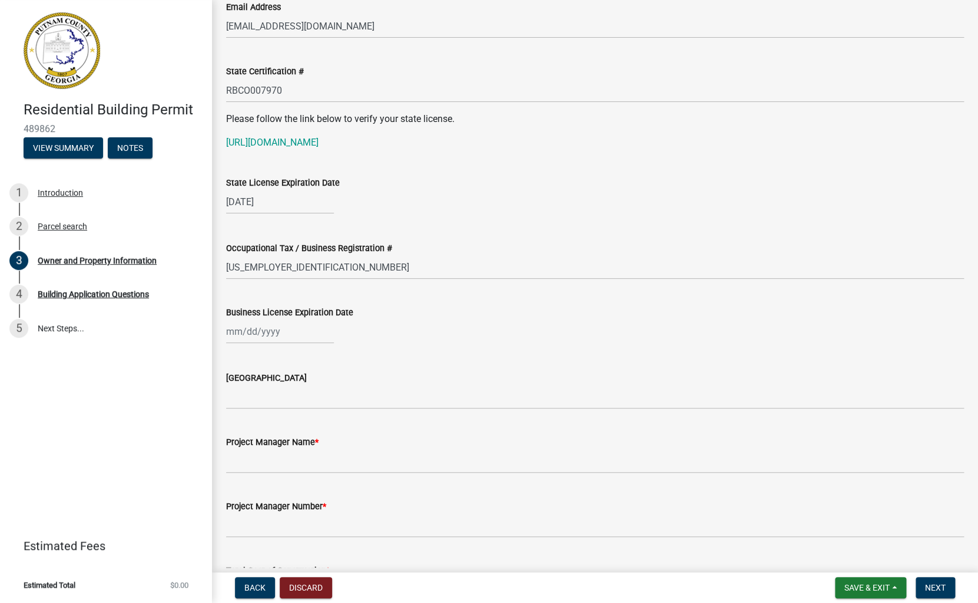
scroll to position [1455, 0]
click at [234, 330] on input "Business License Expiration Date" at bounding box center [280, 331] width 108 height 24
select select "10"
select select "2025"
click at [366, 338] on div "Jan Feb Mar Apr May Jun Jul Aug Sep Oct Nov Dec 1525 1526 1527 1528 1529 1530 1…" at bounding box center [595, 331] width 738 height 24
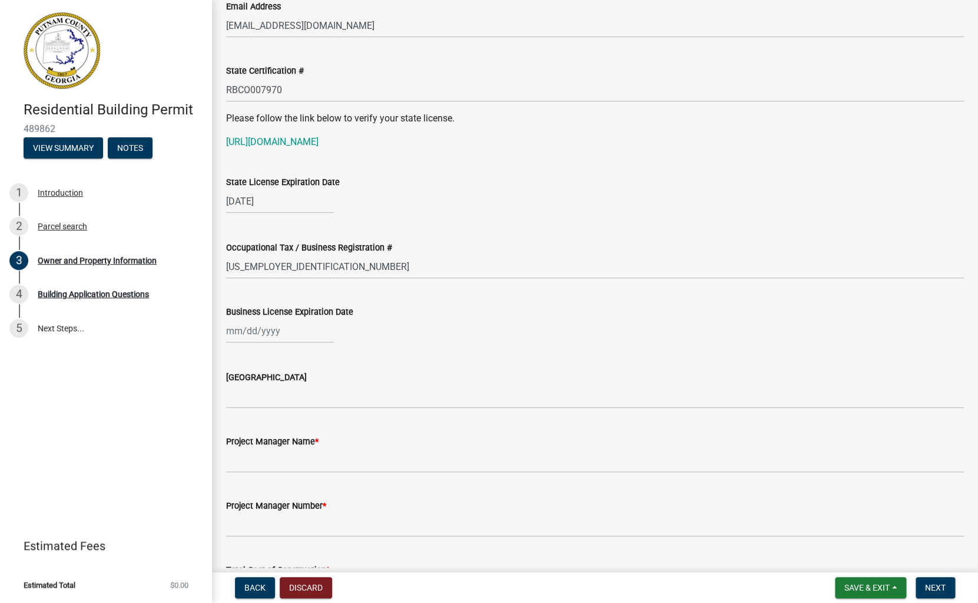
click at [257, 331] on input "Business License Expiration Date" at bounding box center [280, 331] width 108 height 24
select select "10"
select select "2025"
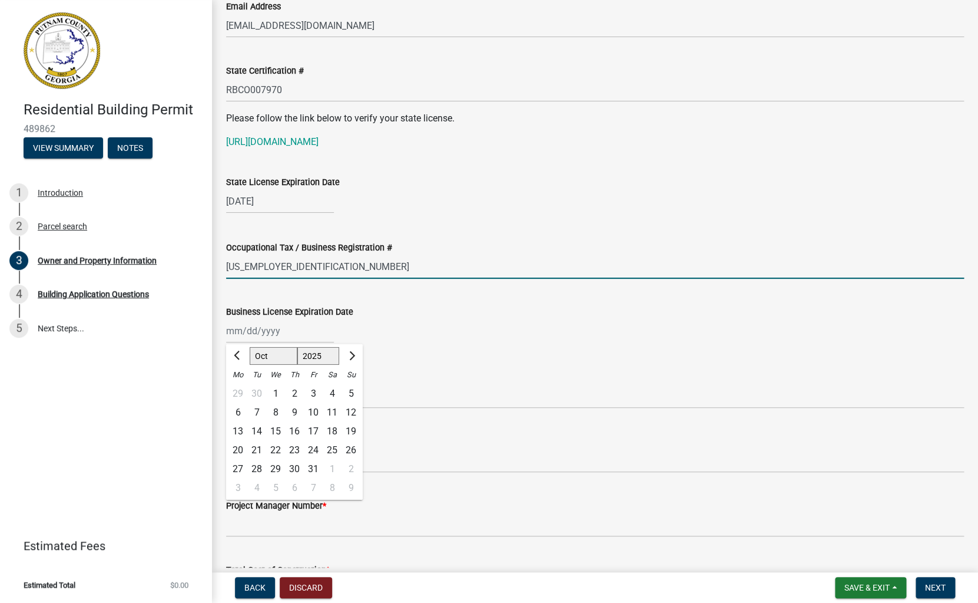
click at [281, 273] on input "20-4345664" at bounding box center [595, 266] width 738 height 24
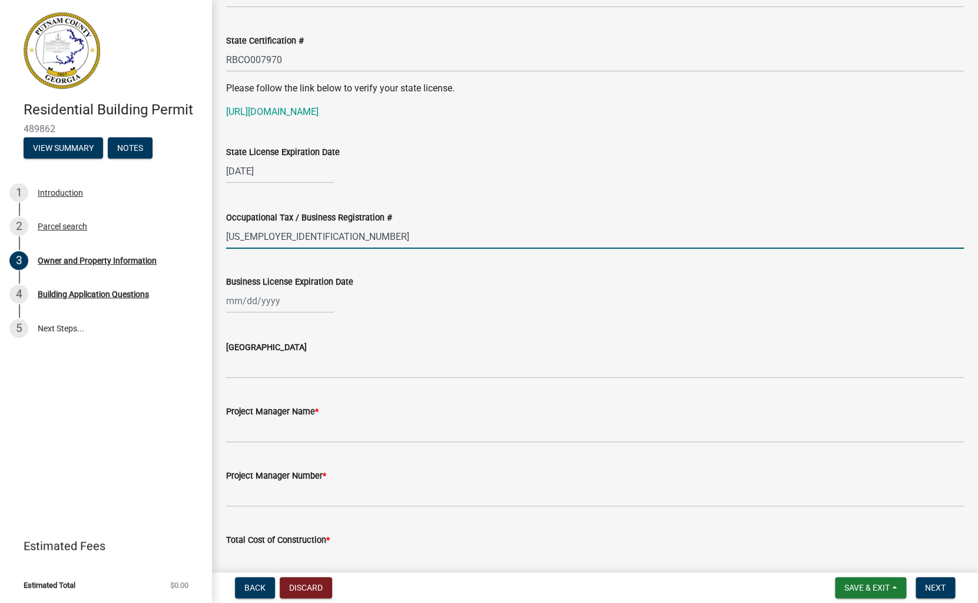
scroll to position [1490, 0]
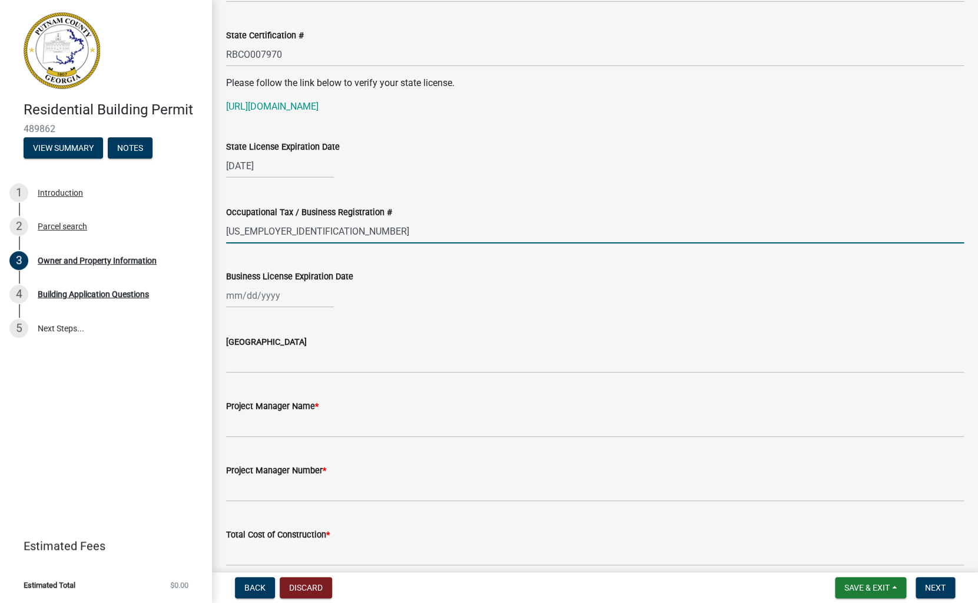
drag, startPoint x: 286, startPoint y: 232, endPoint x: 191, endPoint y: 231, distance: 94.8
click at [226, 231] on input "20-4345664" at bounding box center [595, 231] width 738 height 24
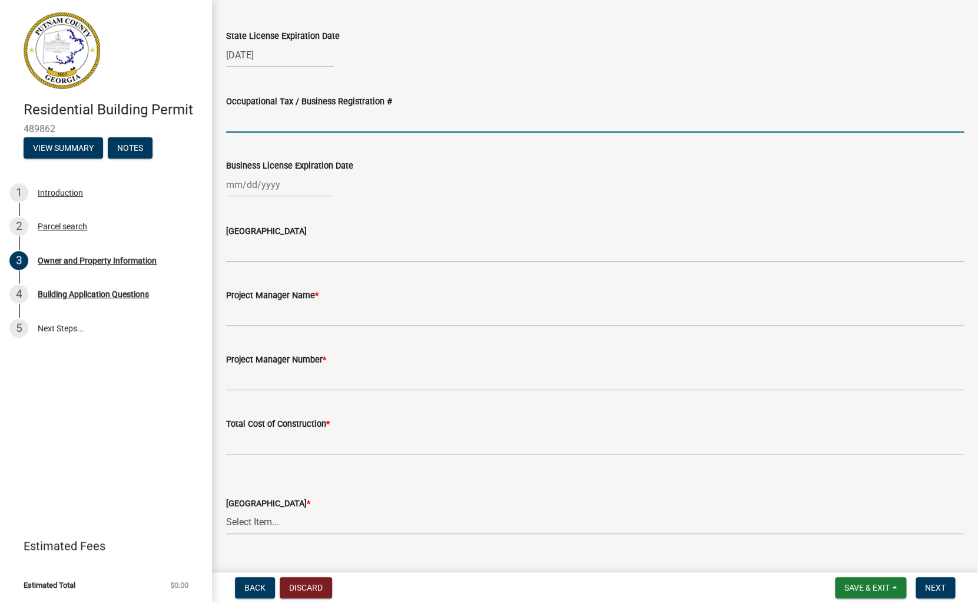
scroll to position [1603, 0]
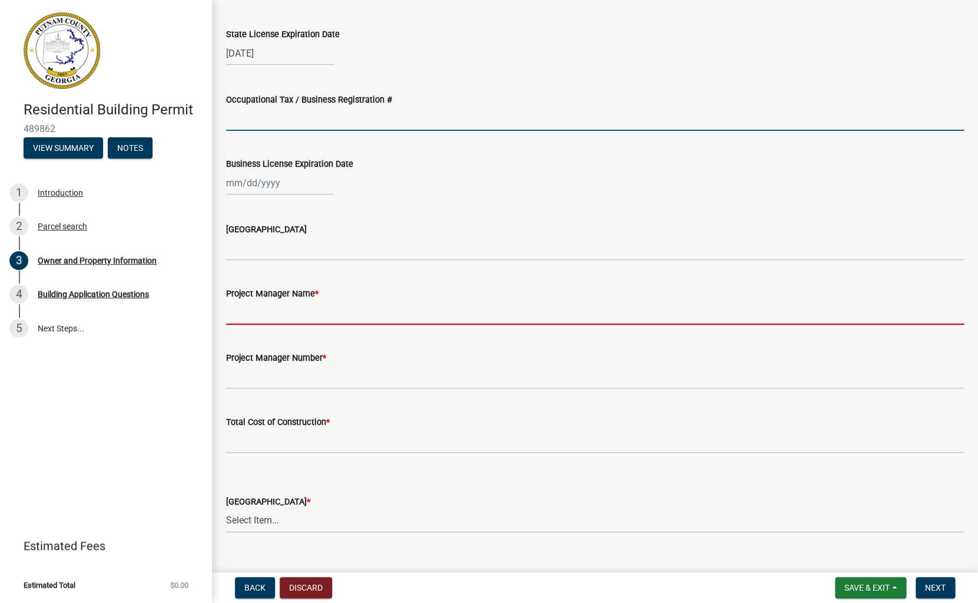
click at [242, 313] on input "Project Manager Name *" at bounding box center [595, 312] width 738 height 24
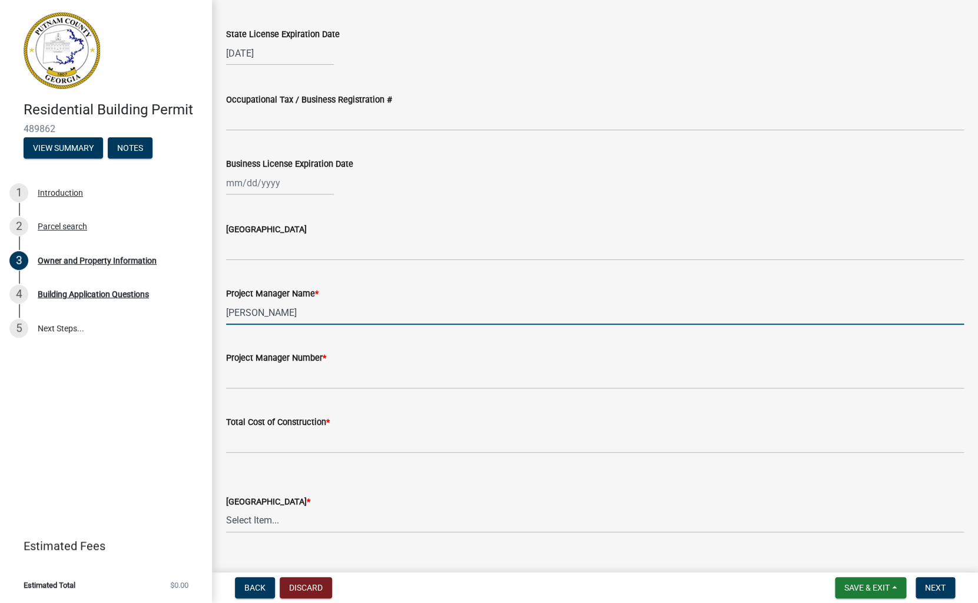
type input "Jim Earle"
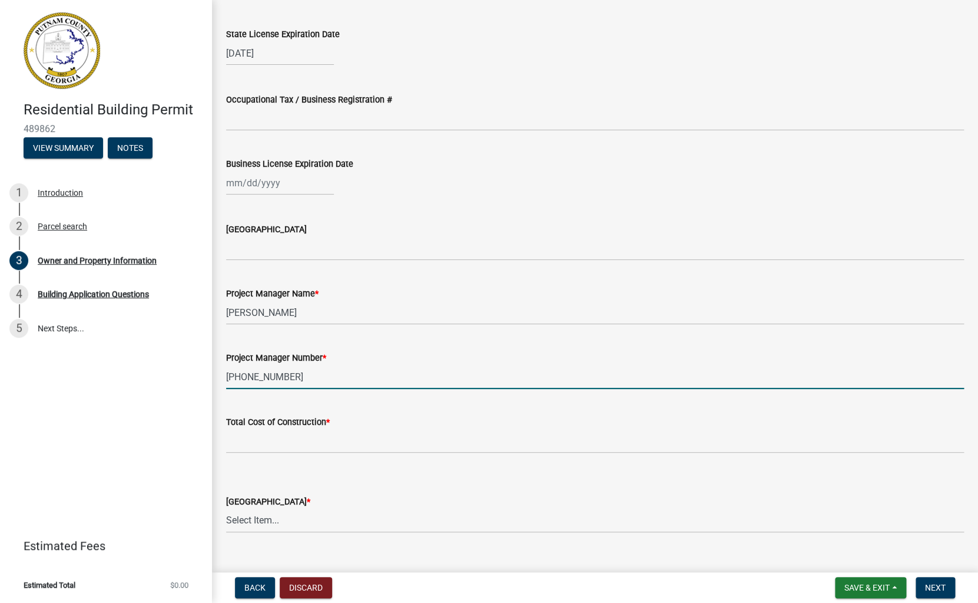
drag, startPoint x: 244, startPoint y: 377, endPoint x: 201, endPoint y: 377, distance: 43.0
click at [226, 377] on input "585-617-9994" at bounding box center [595, 377] width 738 height 24
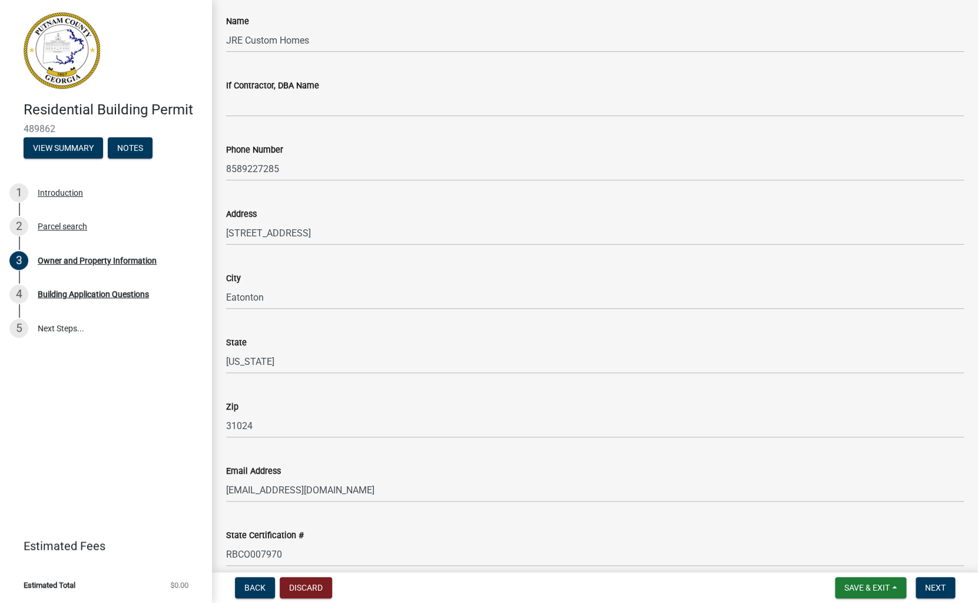
scroll to position [980, 0]
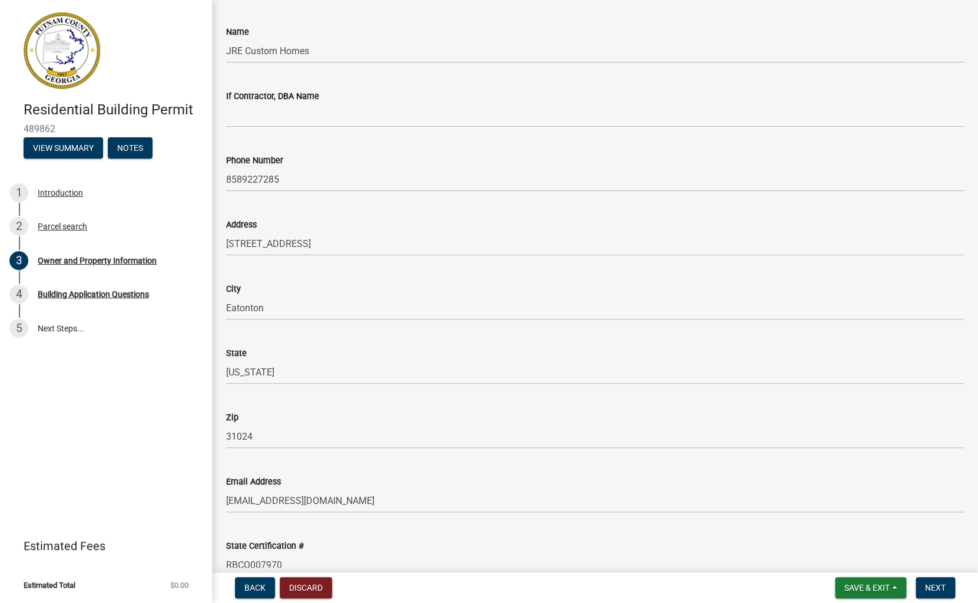
type input "858-617-9994"
click at [244, 179] on input "8589227285" at bounding box center [595, 179] width 738 height 24
click at [261, 177] on input "858-9227285" at bounding box center [595, 179] width 738 height 24
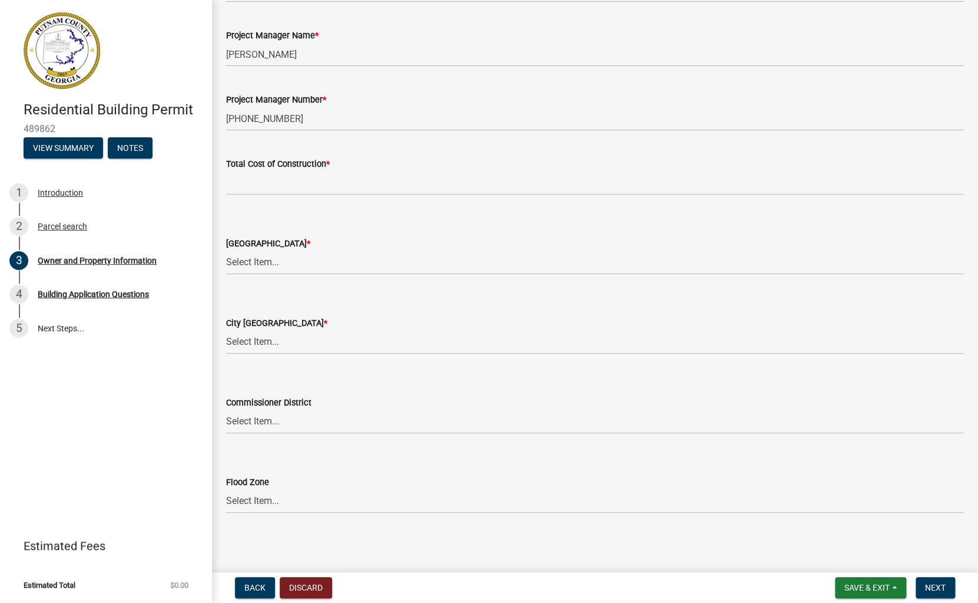
scroll to position [1863, 0]
type input "858-922-7285"
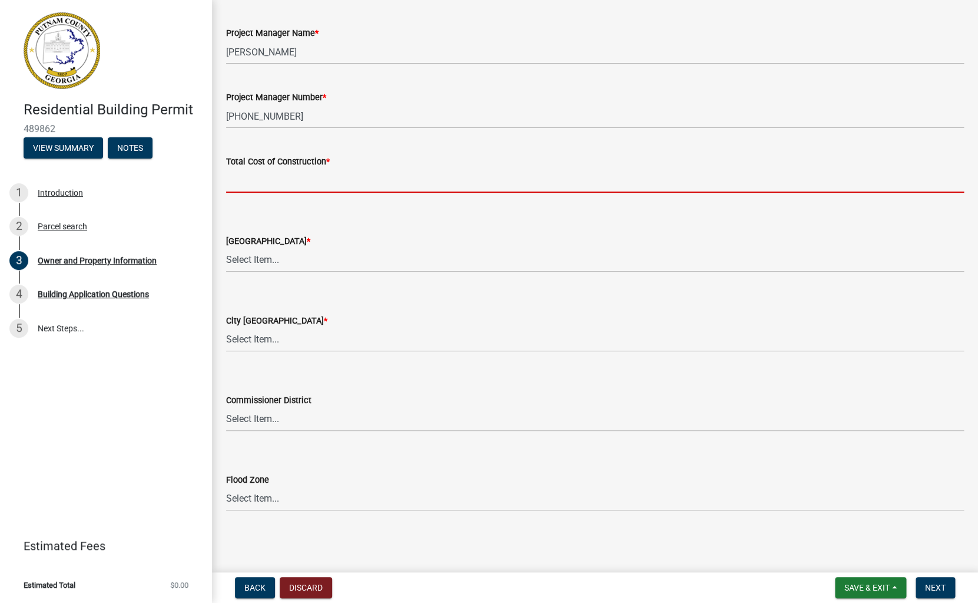
click at [240, 184] on input "text" at bounding box center [595, 180] width 738 height 24
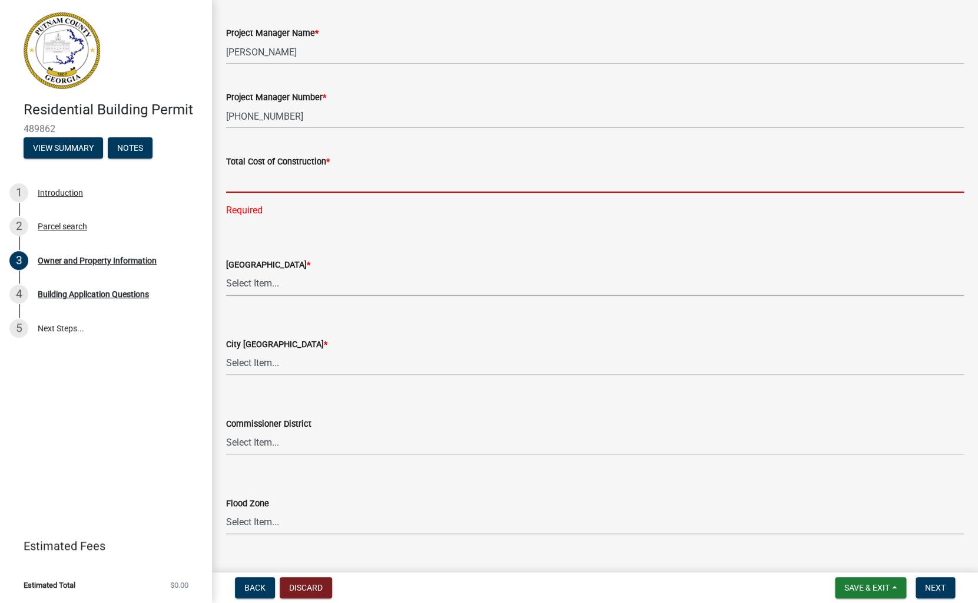
click at [254, 174] on input "text" at bounding box center [595, 180] width 738 height 24
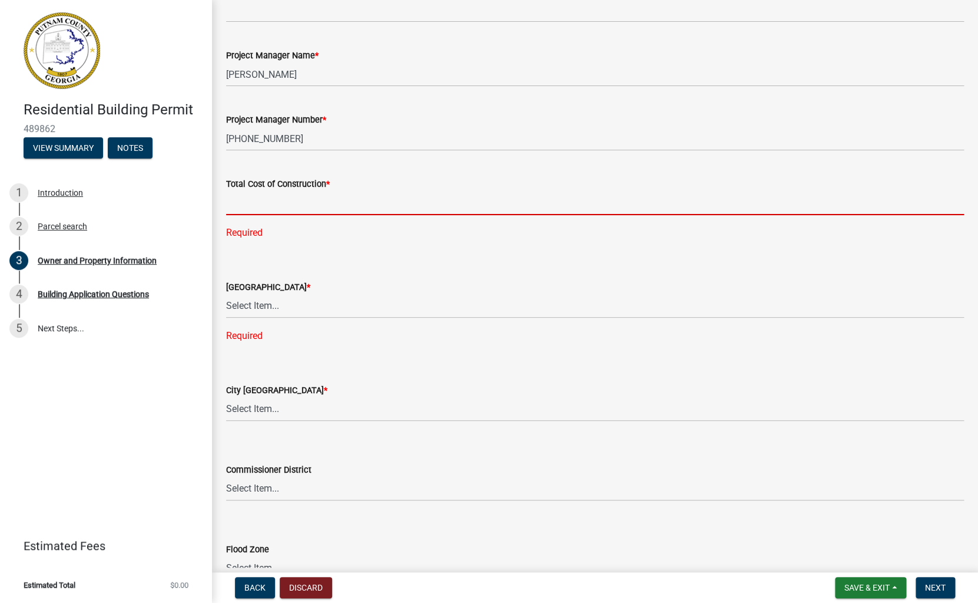
scroll to position [1841, 0]
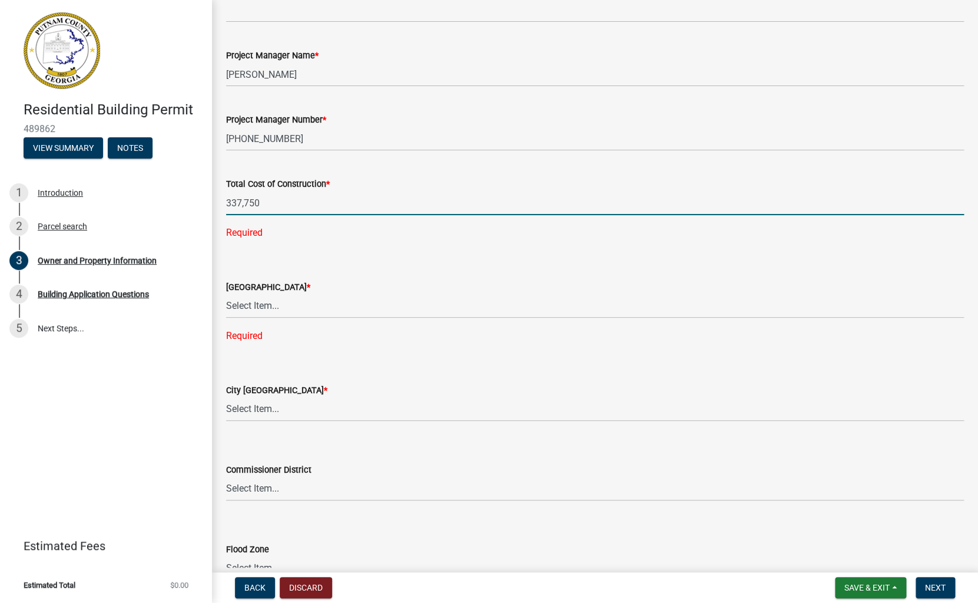
click at [227, 204] on input "337,750" at bounding box center [595, 203] width 738 height 24
type input "337750"
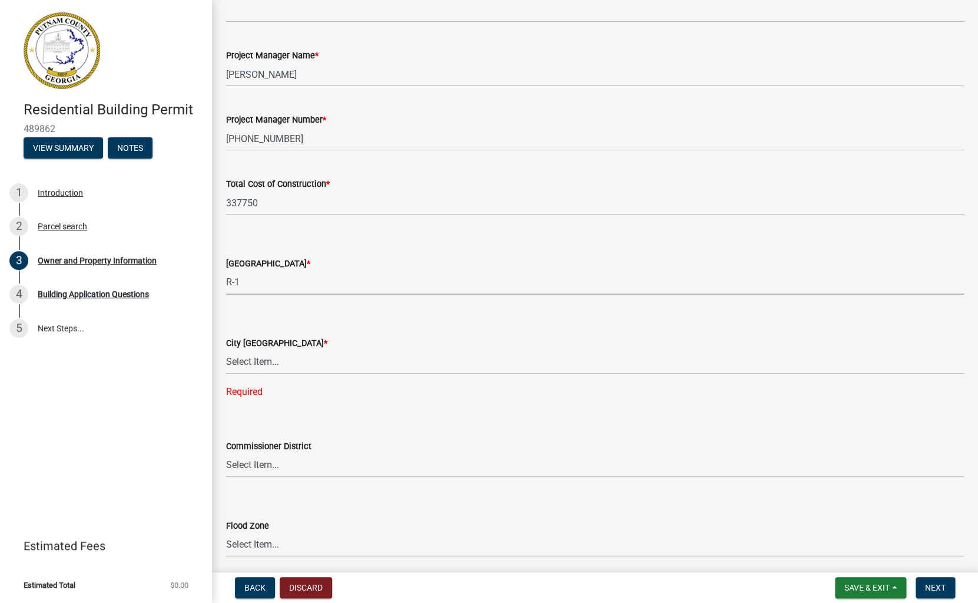
click option "R-1" at bounding box center [0, 0] width 0 height 0
select select "34fe85c2-5f76-4343-b6bb-8ca387e0bed7"
click option "R-1" at bounding box center [0, 0] width 0 height 0
select select "8e53ab76-c026-4800-bafa-f3959daf7b99"
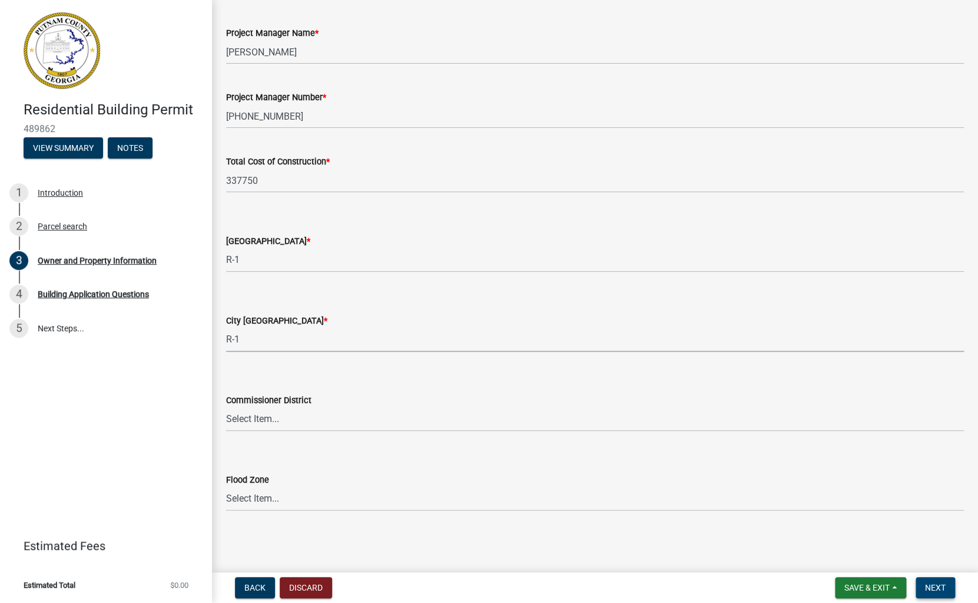
click at [938, 588] on span "Next" at bounding box center [935, 587] width 21 height 9
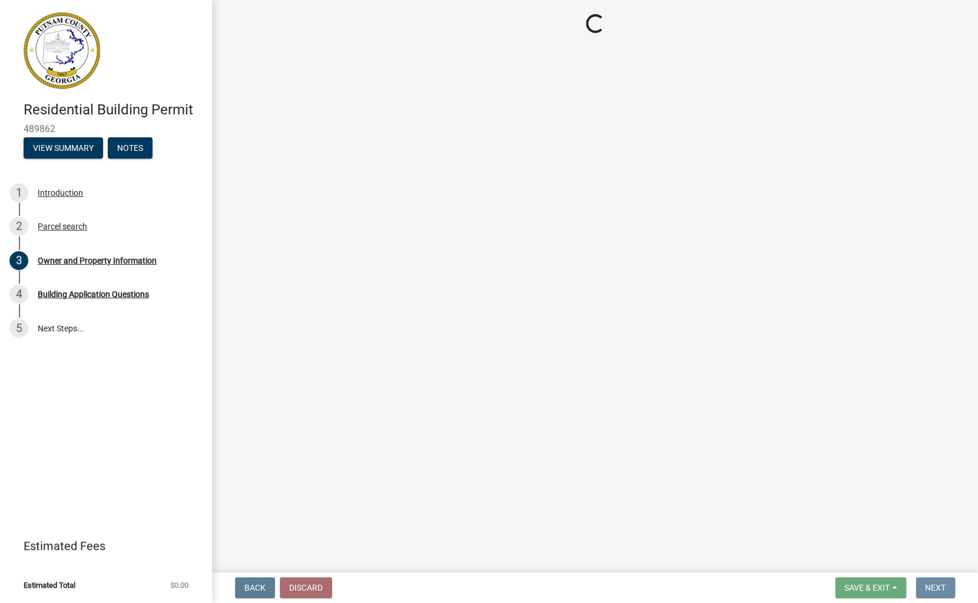
scroll to position [0, 0]
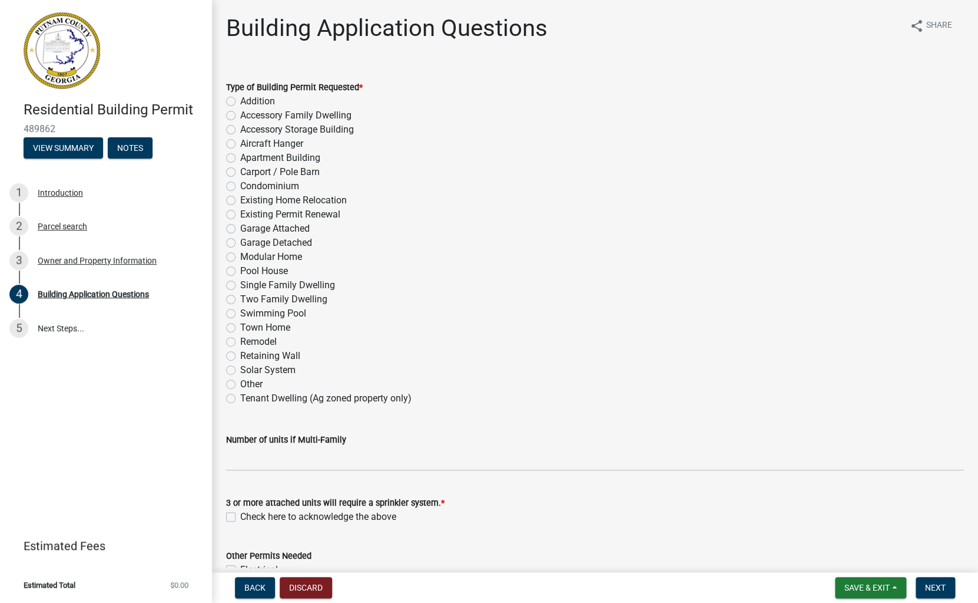
click at [240, 341] on label "Remodel" at bounding box center [258, 342] width 37 height 14
click at [240, 341] on input "Remodel" at bounding box center [244, 339] width 8 height 8
radio input "true"
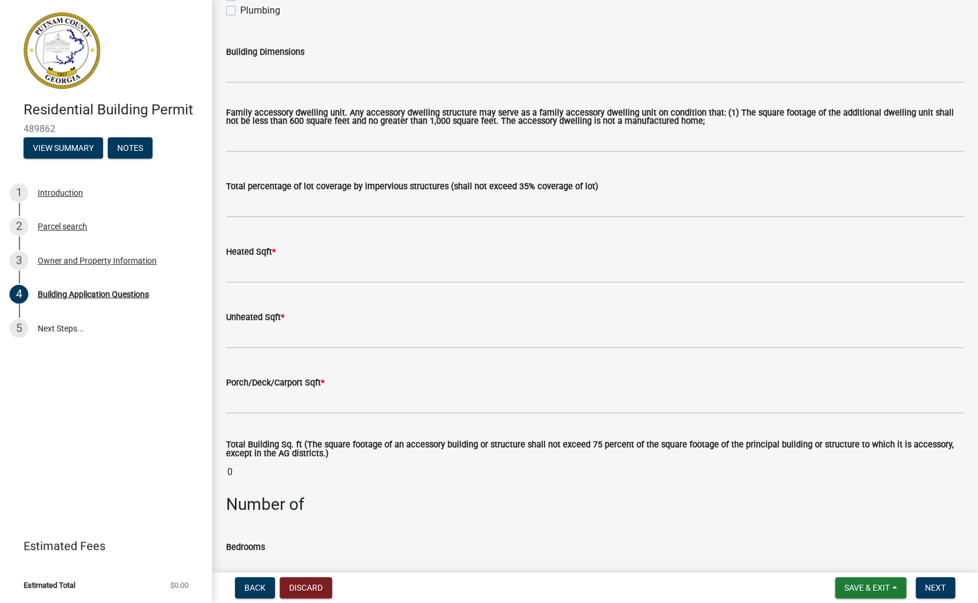
scroll to position [586, 0]
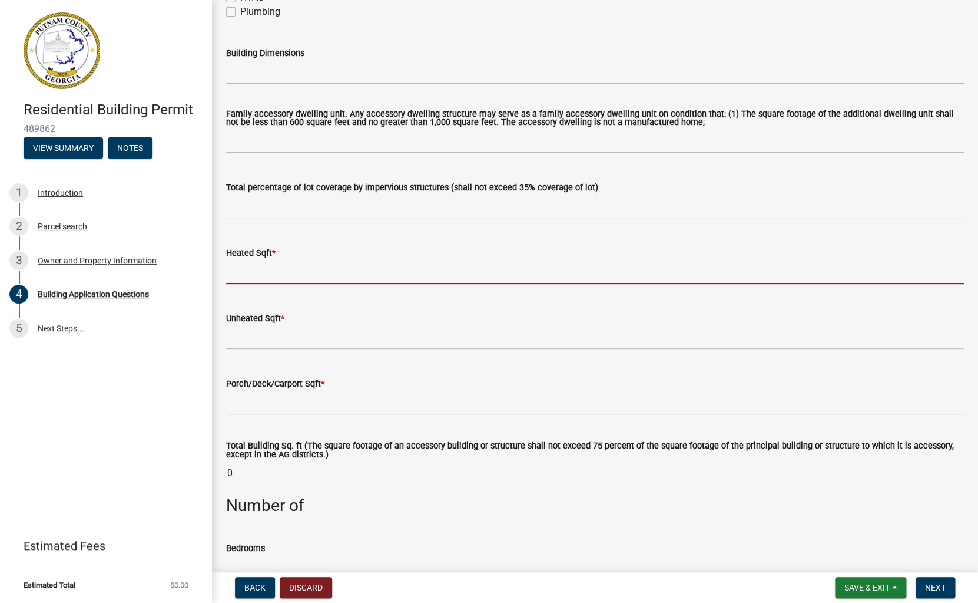
click at [248, 276] on input "text" at bounding box center [595, 272] width 738 height 24
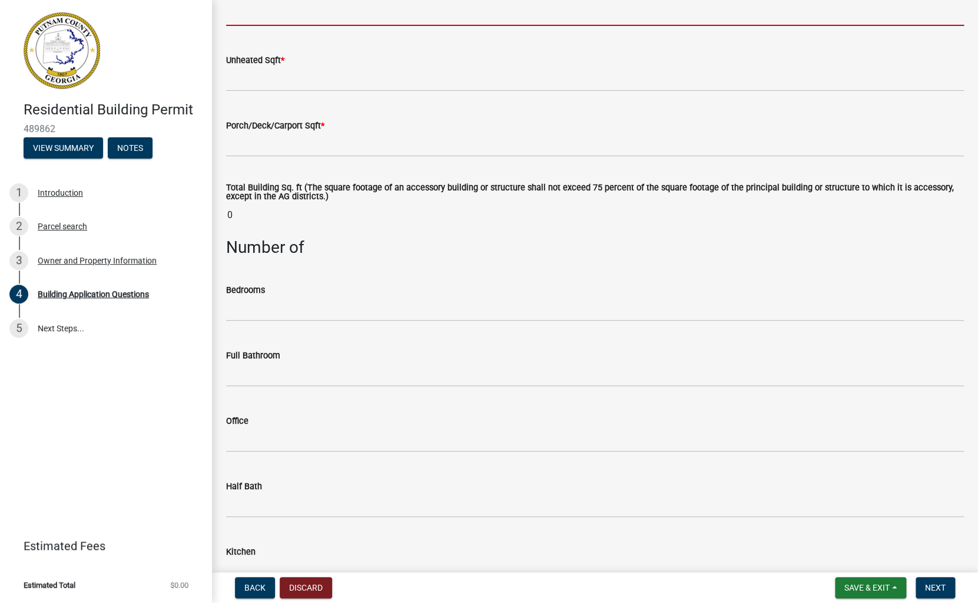
scroll to position [842, 0]
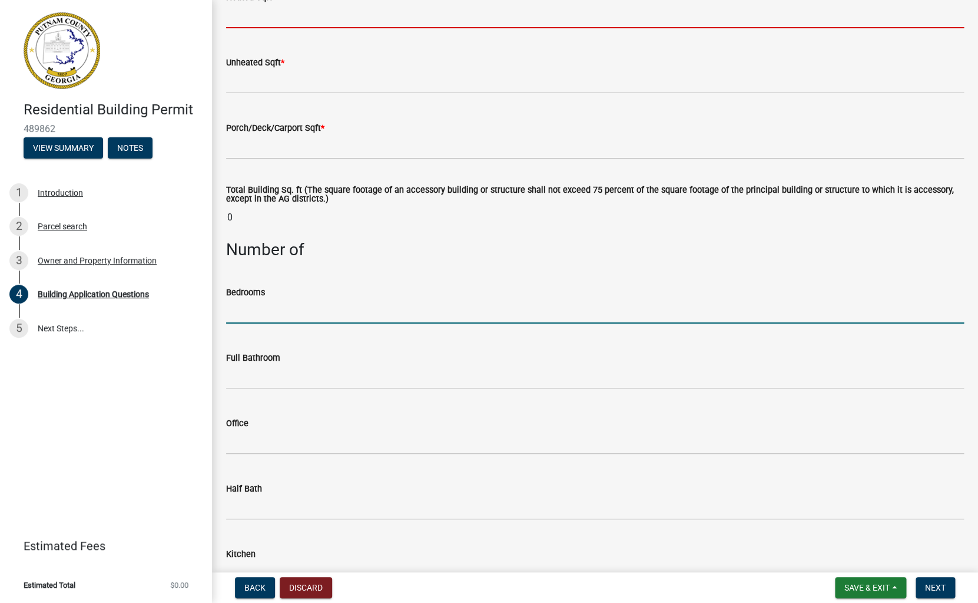
click at [237, 318] on input "text" at bounding box center [595, 311] width 738 height 24
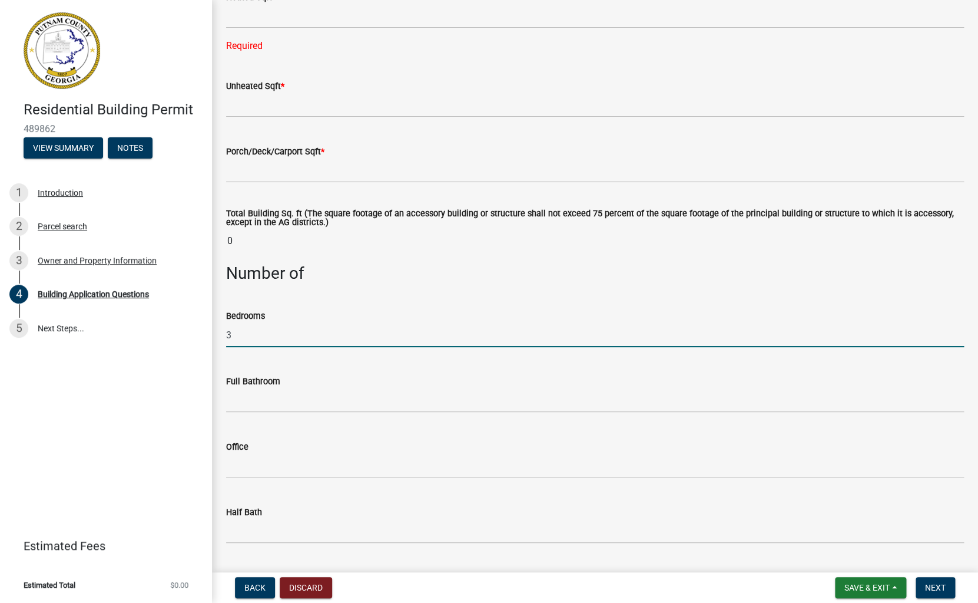
type input "3"
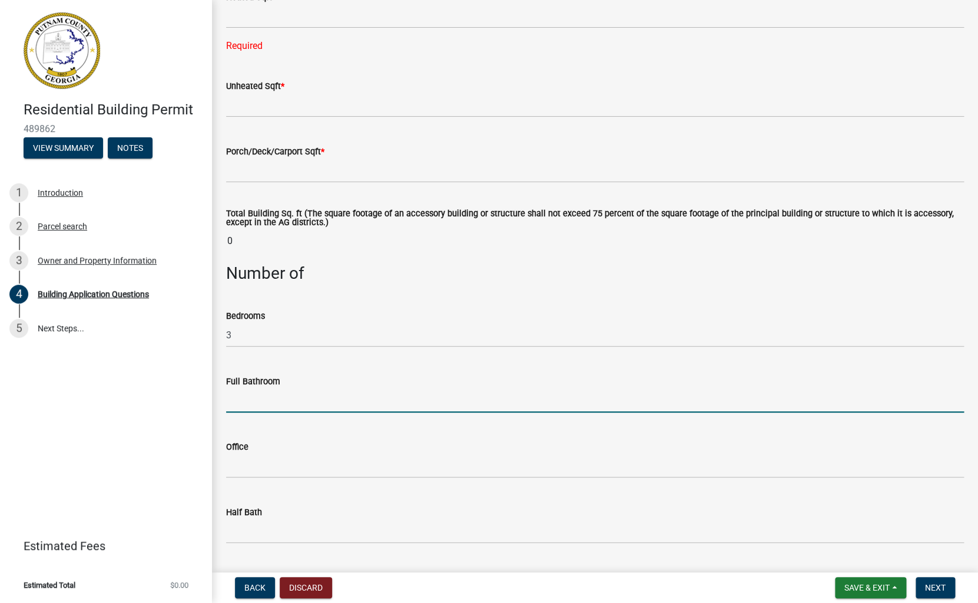
click at [242, 401] on input "text" at bounding box center [595, 400] width 738 height 24
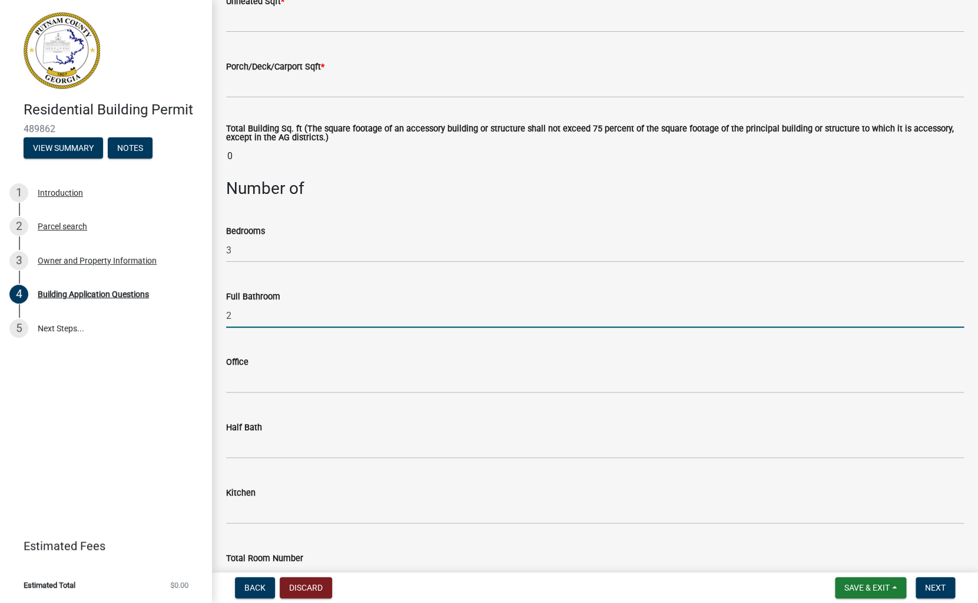
scroll to position [928, 0]
type input "2"
click at [253, 380] on input "text" at bounding box center [595, 380] width 738 height 24
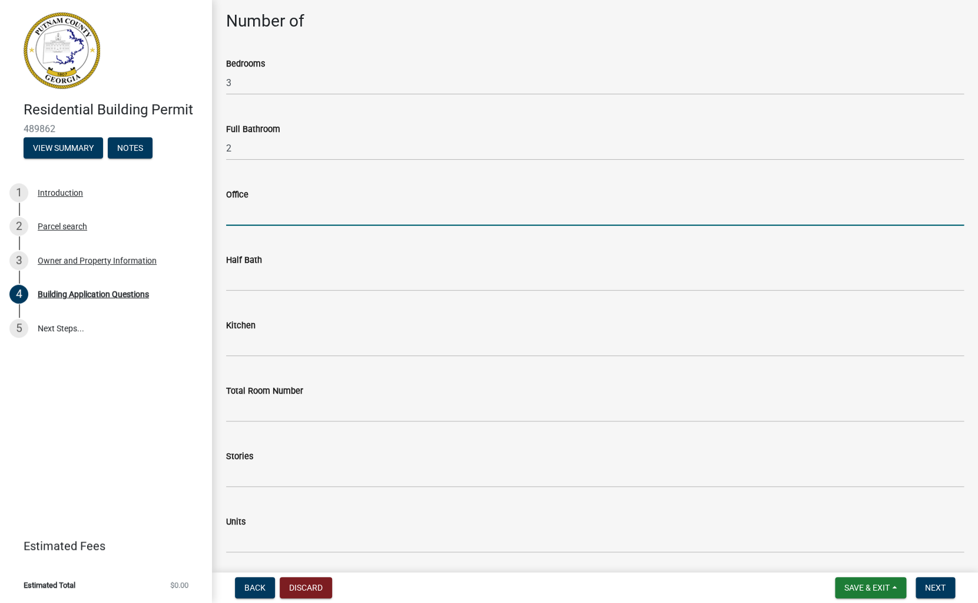
scroll to position [1095, 0]
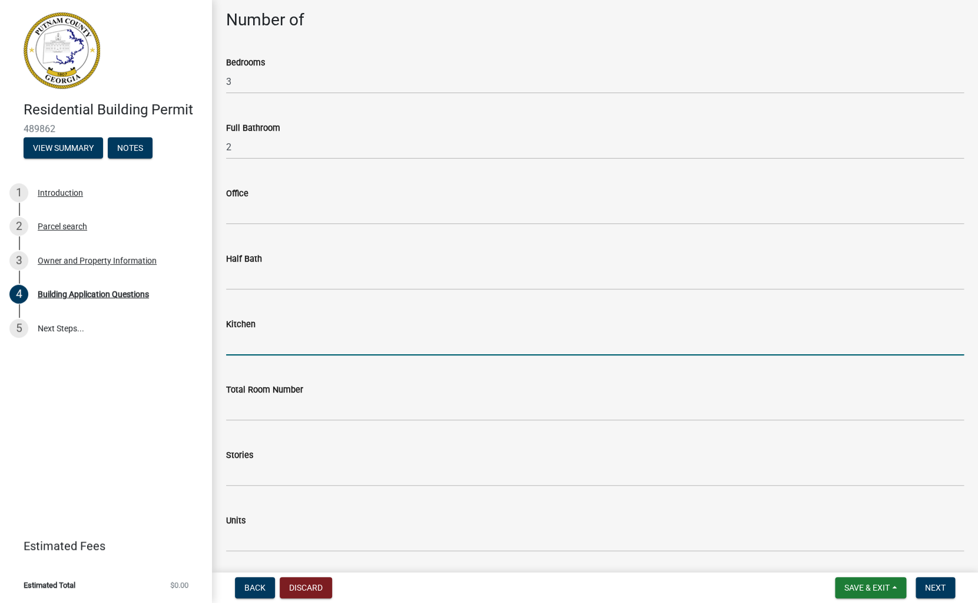
click at [238, 333] on input "text" at bounding box center [595, 343] width 738 height 24
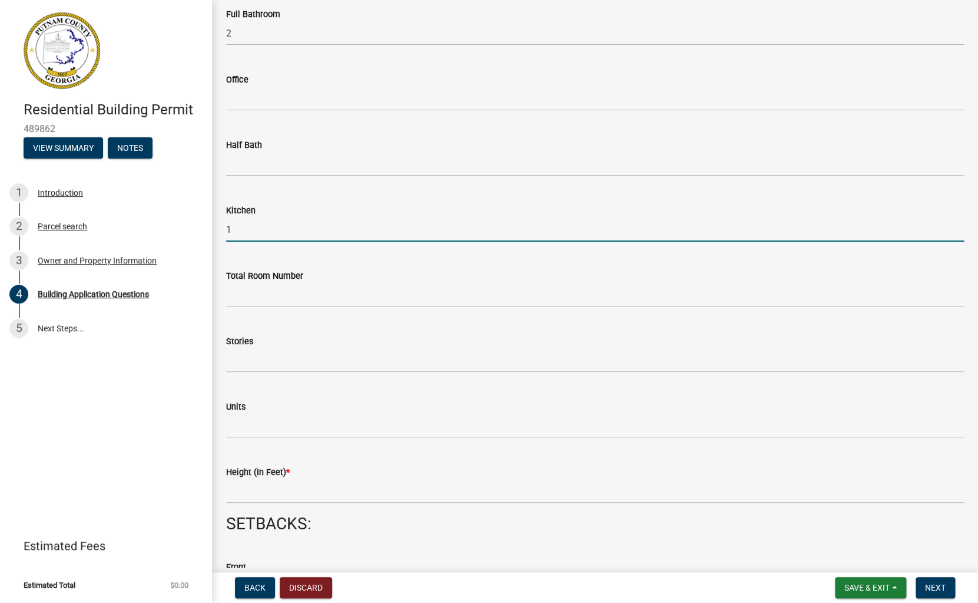
scroll to position [1210, 0]
type input "1"
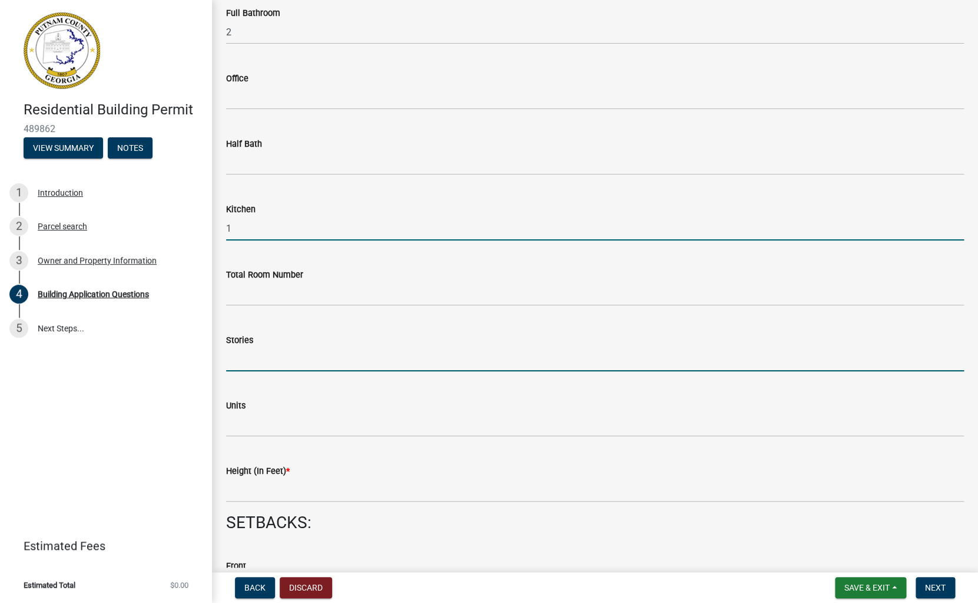
click at [236, 361] on input "text" at bounding box center [595, 359] width 738 height 24
type input "2"
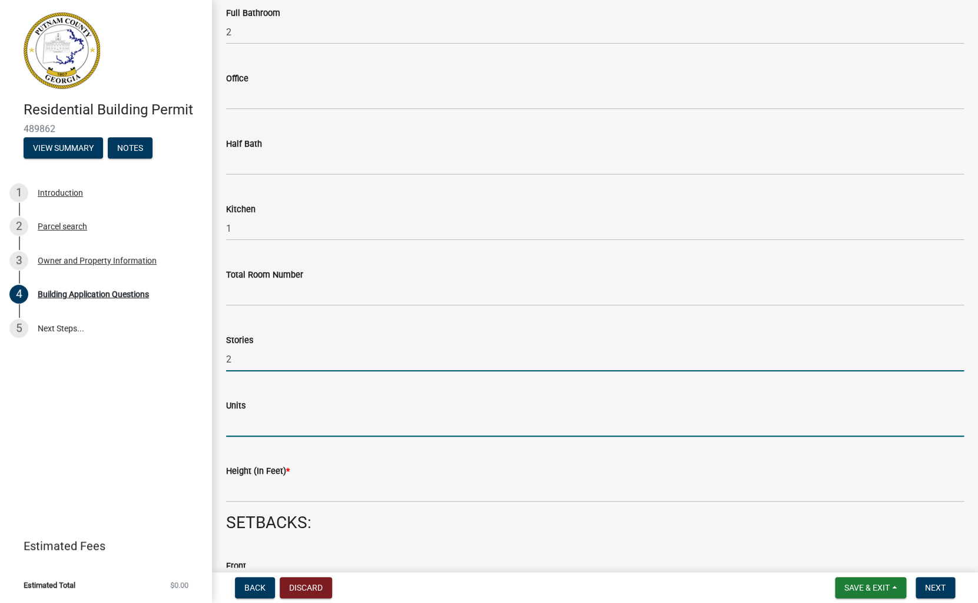
click at [239, 424] on input "text" at bounding box center [595, 424] width 738 height 24
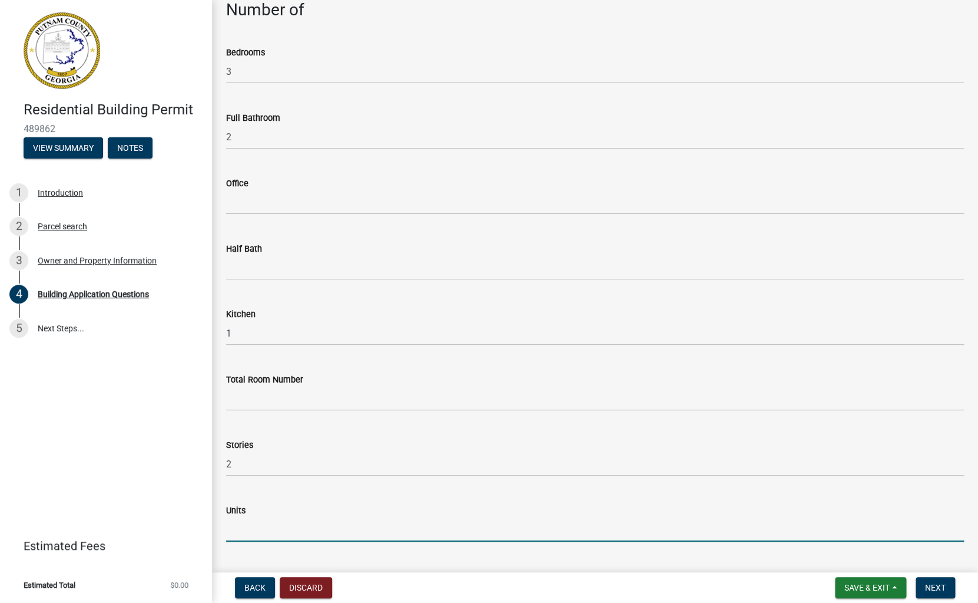
scroll to position [1086, 0]
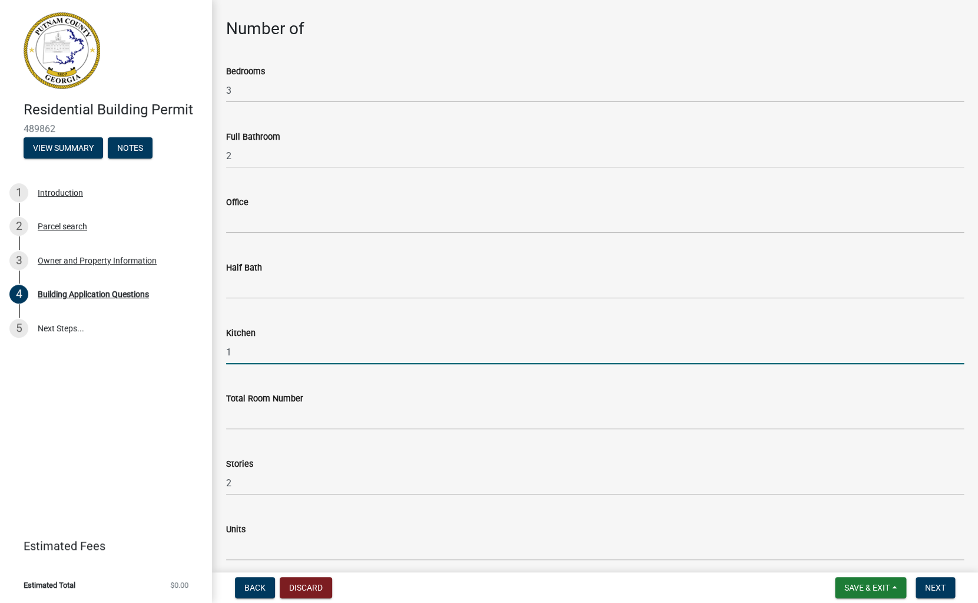
drag, startPoint x: 242, startPoint y: 354, endPoint x: 200, endPoint y: 352, distance: 41.9
click at [226, 352] on input "1" at bounding box center [595, 352] width 738 height 24
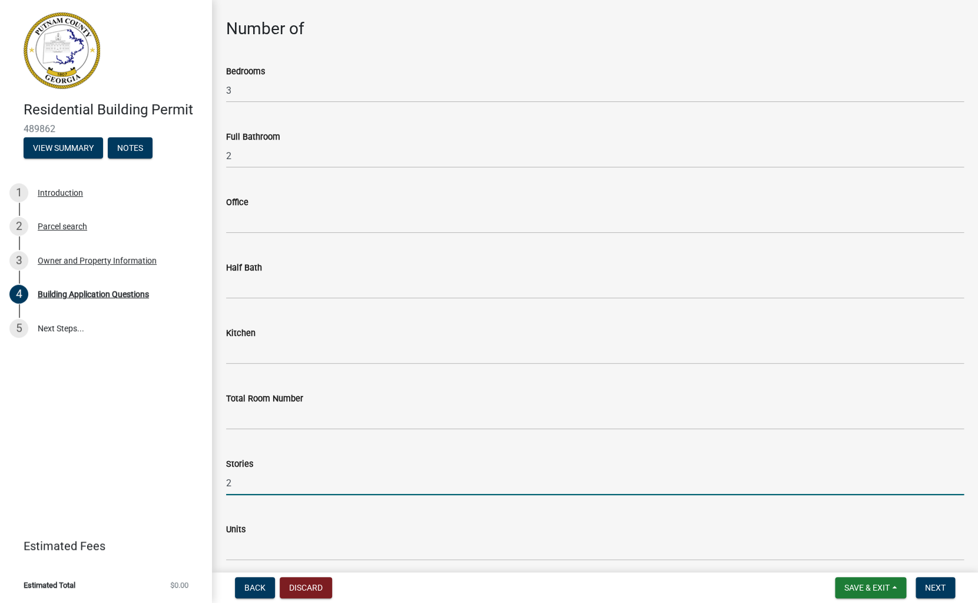
drag, startPoint x: 232, startPoint y: 481, endPoint x: 201, endPoint y: 478, distance: 31.3
click at [226, 479] on input "2" at bounding box center [595, 483] width 738 height 24
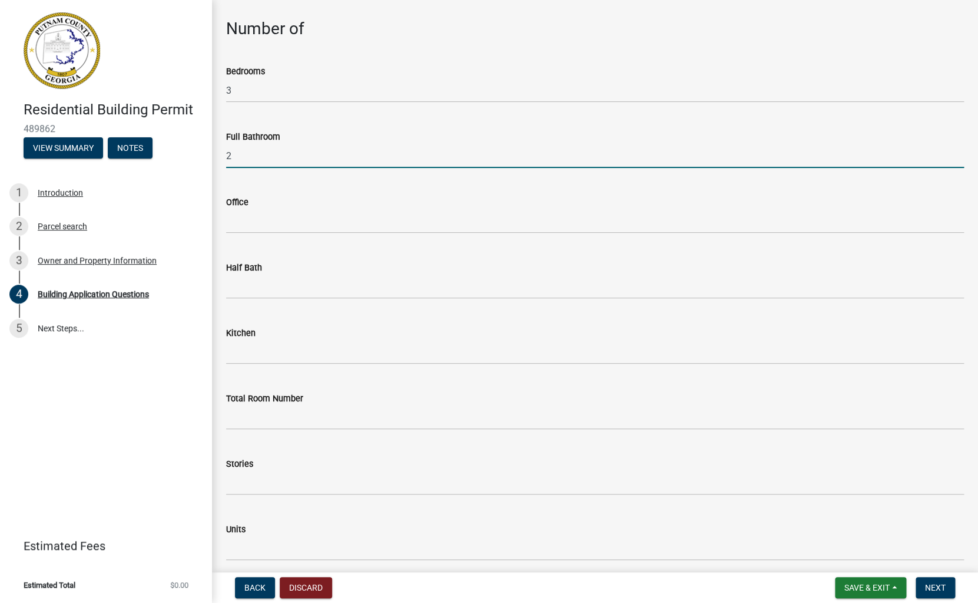
drag, startPoint x: 239, startPoint y: 160, endPoint x: 218, endPoint y: 159, distance: 21.2
click at [226, 159] on input "2" at bounding box center [595, 156] width 738 height 24
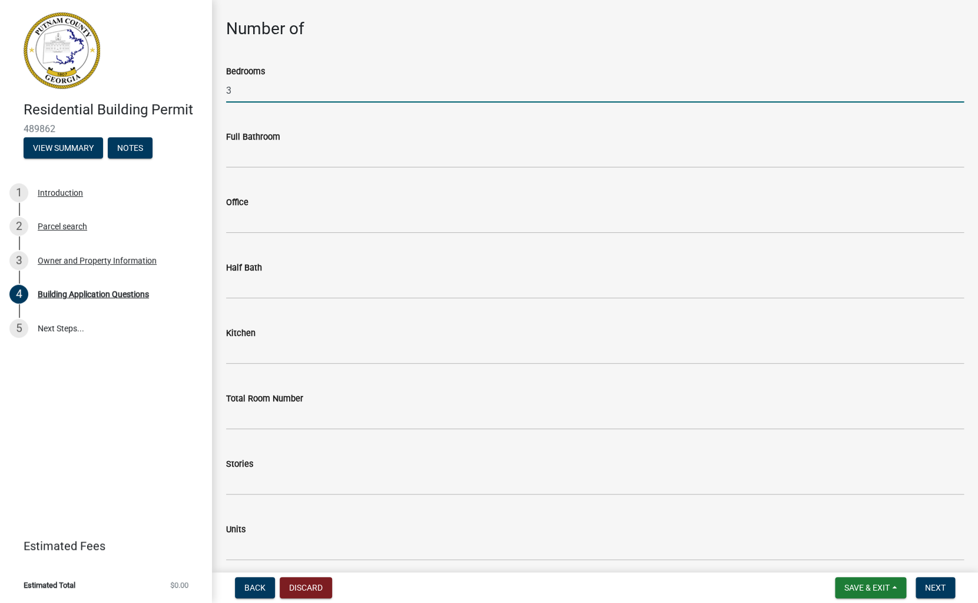
drag, startPoint x: 244, startPoint y: 87, endPoint x: 166, endPoint y: 87, distance: 78.3
click at [226, 87] on input "3" at bounding box center [595, 90] width 738 height 24
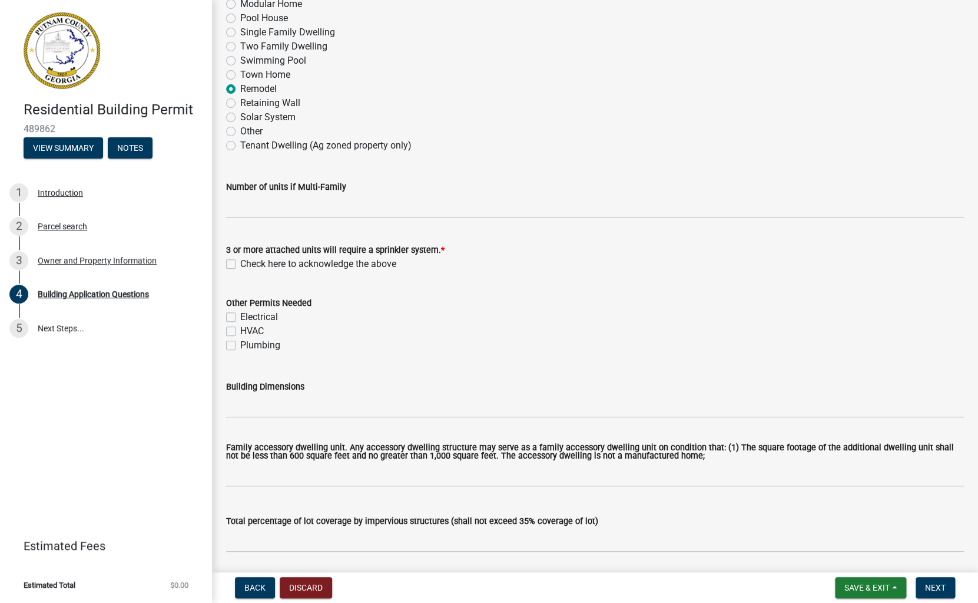
scroll to position [251, 0]
click at [240, 269] on label "Check here to acknowledge the above" at bounding box center [318, 266] width 156 height 14
click at [240, 266] on input "Check here to acknowledge the above" at bounding box center [244, 263] width 8 height 8
checkbox input "true"
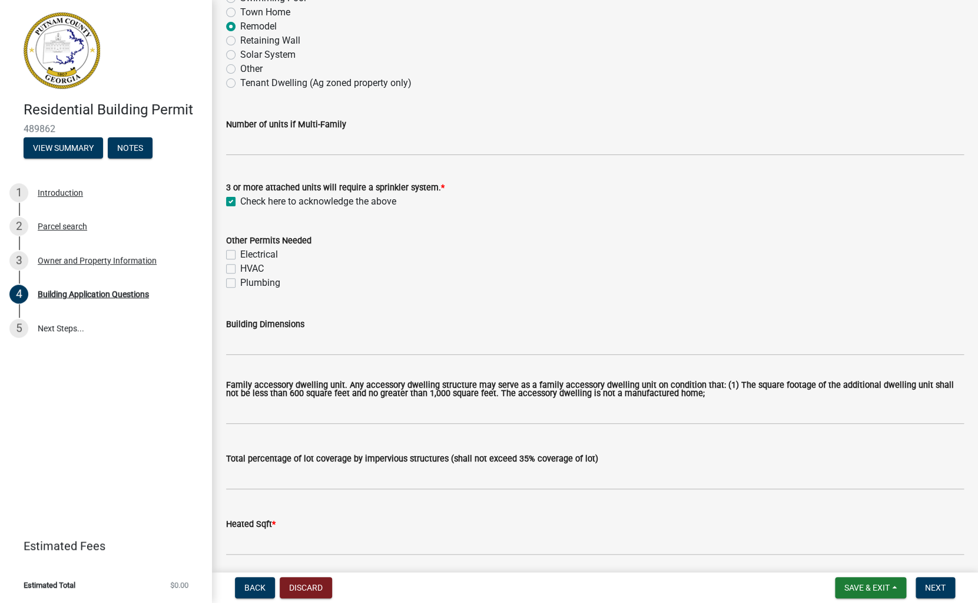
scroll to position [313, 0]
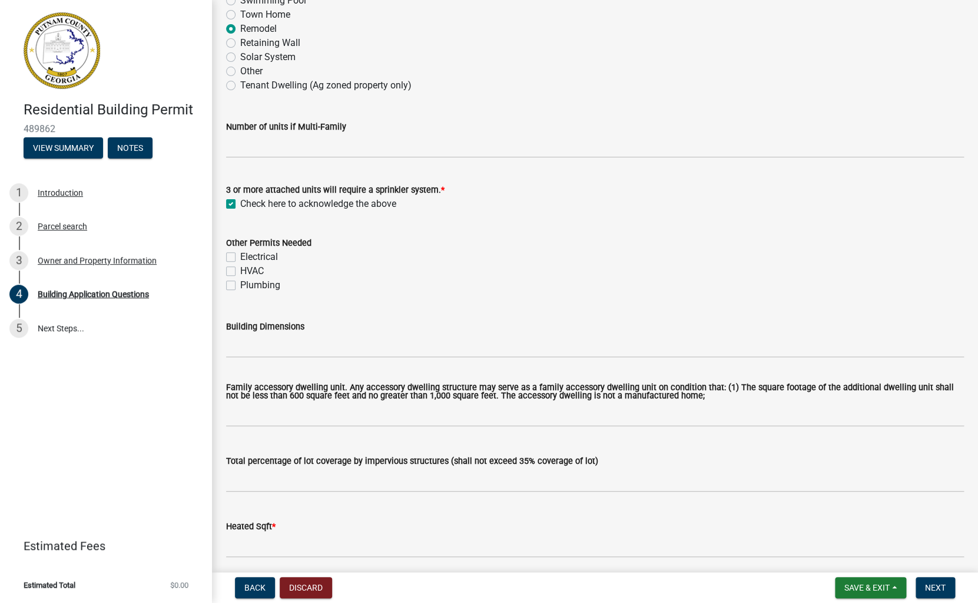
click at [240, 253] on label "Electrical" at bounding box center [259, 257] width 38 height 14
click at [240, 253] on input "Electrical" at bounding box center [244, 254] width 8 height 8
checkbox input "true"
checkbox input "false"
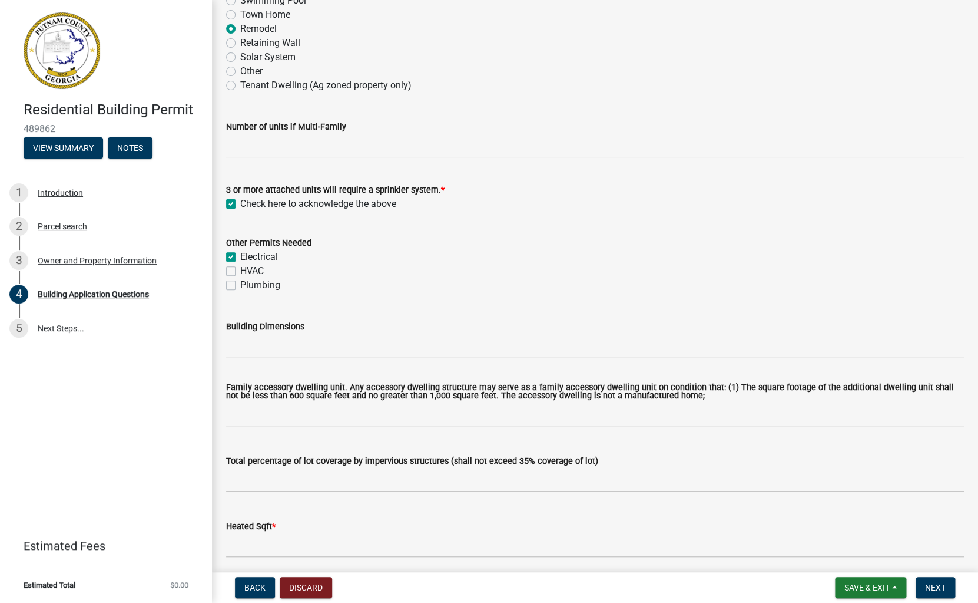
click at [240, 269] on label "HVAC" at bounding box center [252, 271] width 24 height 14
click at [240, 269] on input "HVAC" at bounding box center [244, 268] width 8 height 8
checkbox input "true"
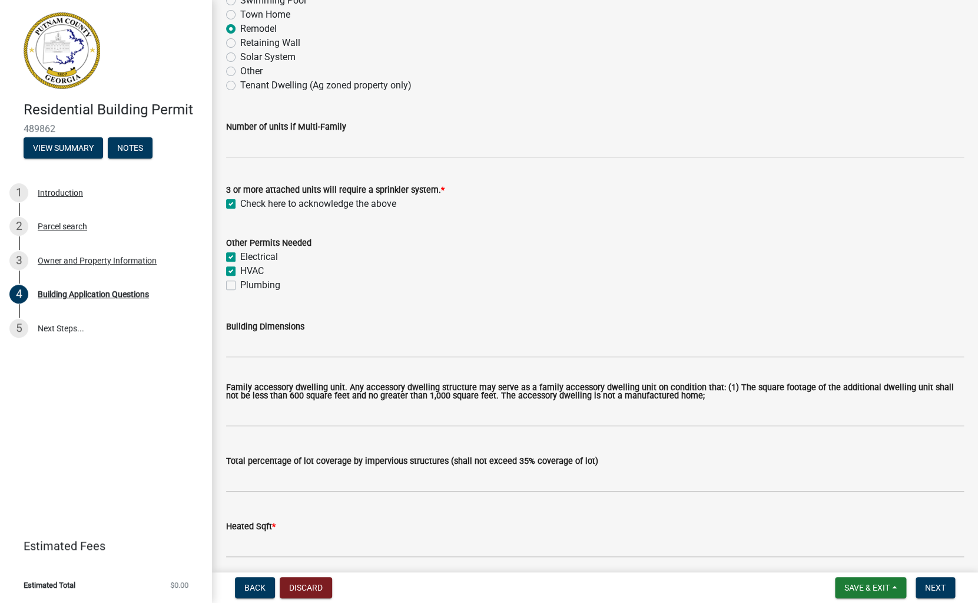
click at [240, 287] on label "Plumbing" at bounding box center [260, 285] width 40 height 14
click at [240, 286] on input "Plumbing" at bounding box center [244, 282] width 8 height 8
checkbox input "true"
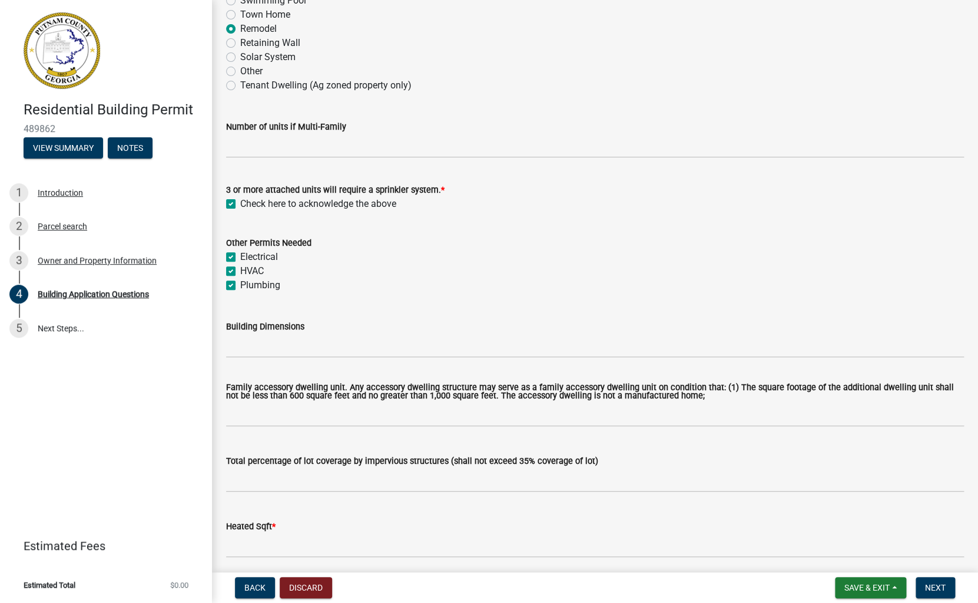
checkbox input "true"
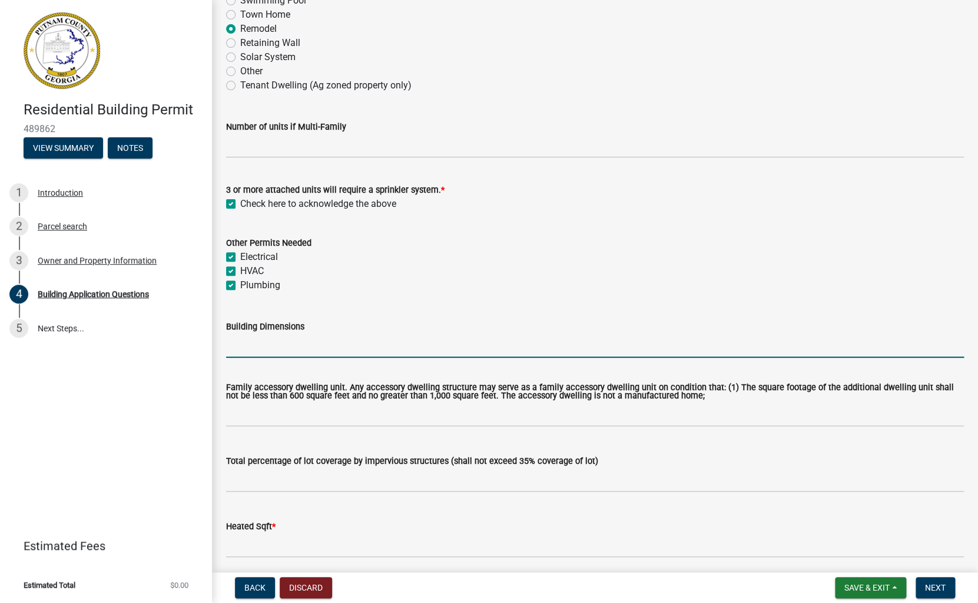
click at [480, 340] on input "Building Dimensions" at bounding box center [595, 345] width 738 height 24
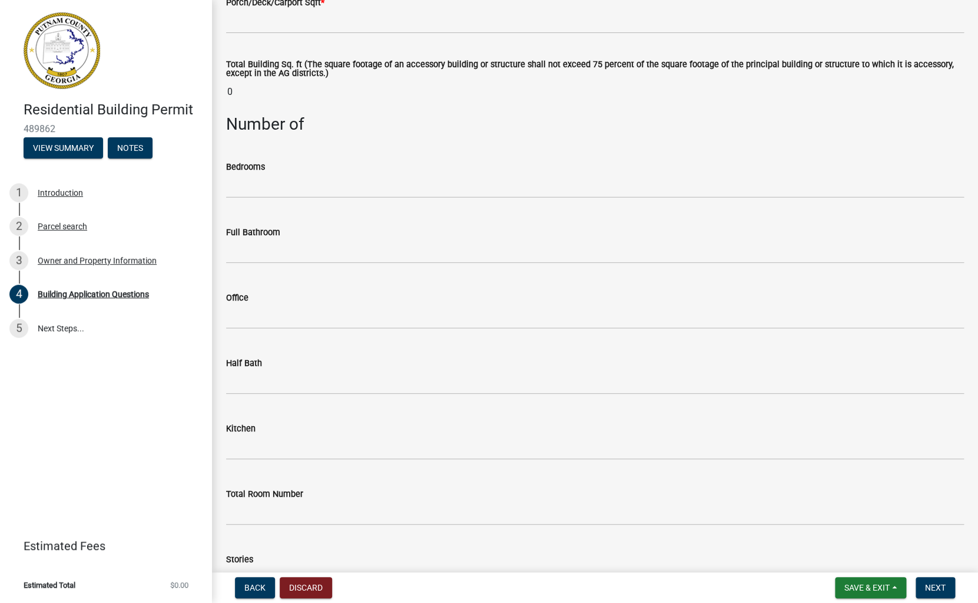
scroll to position [981, 0]
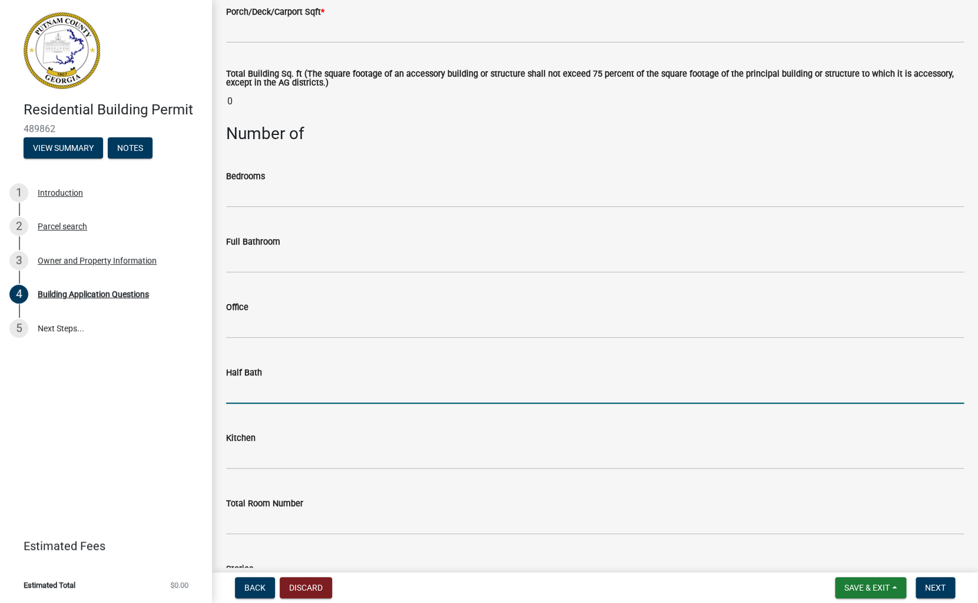
click at [234, 397] on input "text" at bounding box center [595, 391] width 738 height 24
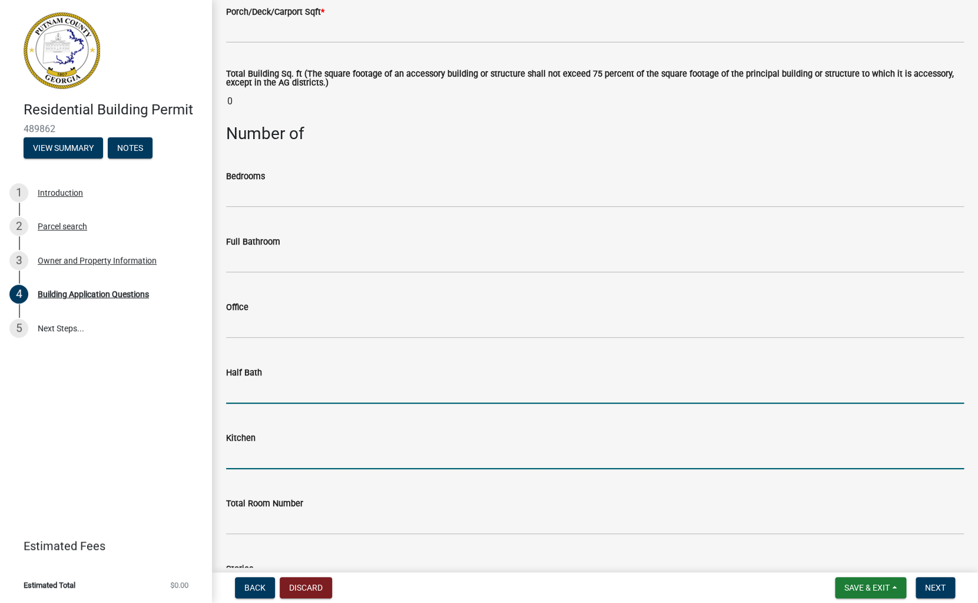
click at [249, 455] on input "text" at bounding box center [595, 457] width 738 height 24
type input "1"
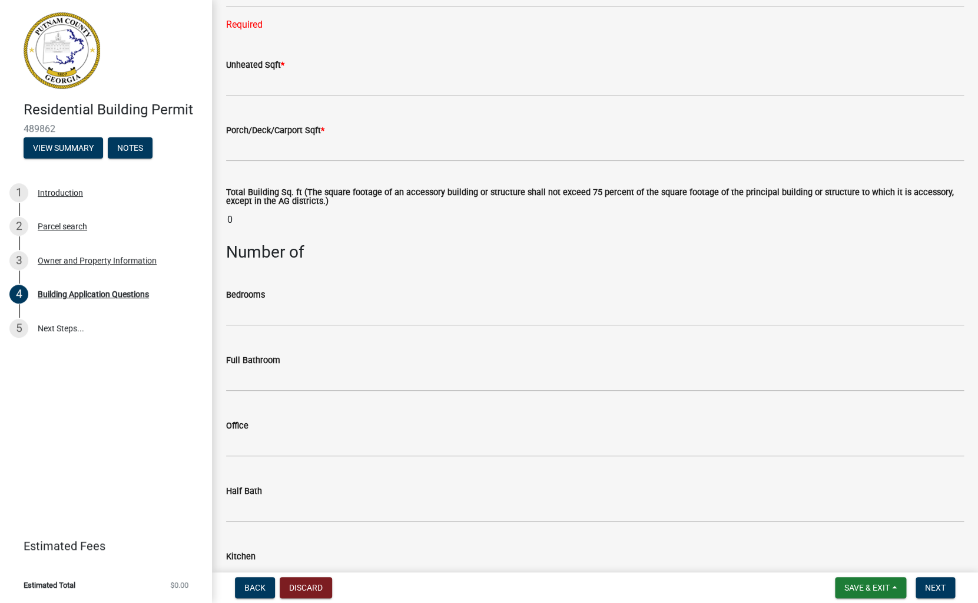
scroll to position [862, 0]
click at [231, 223] on input "0" at bounding box center [595, 221] width 738 height 24
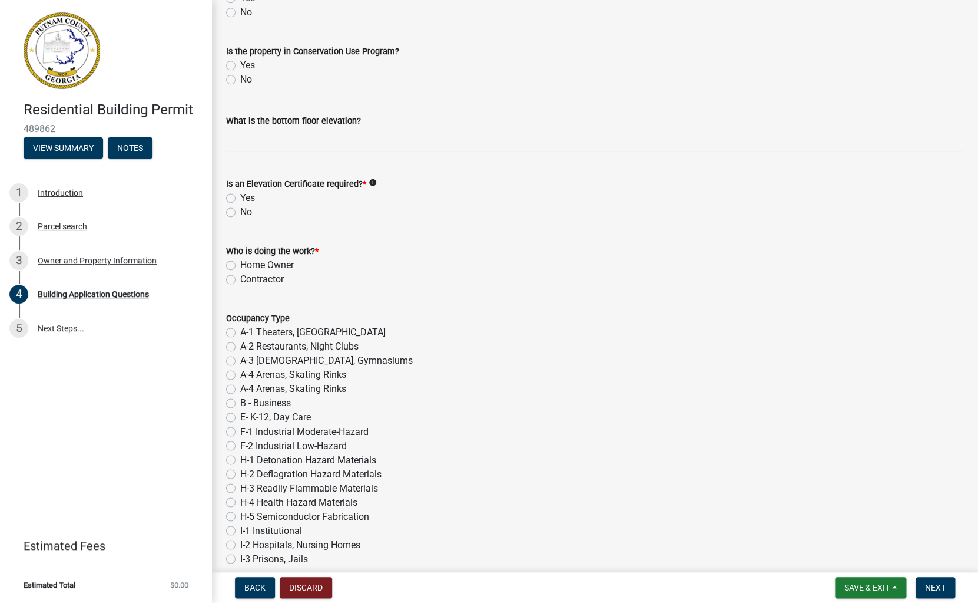
scroll to position [4470, 0]
click at [377, 181] on icon "info" at bounding box center [373, 181] width 8 height 8
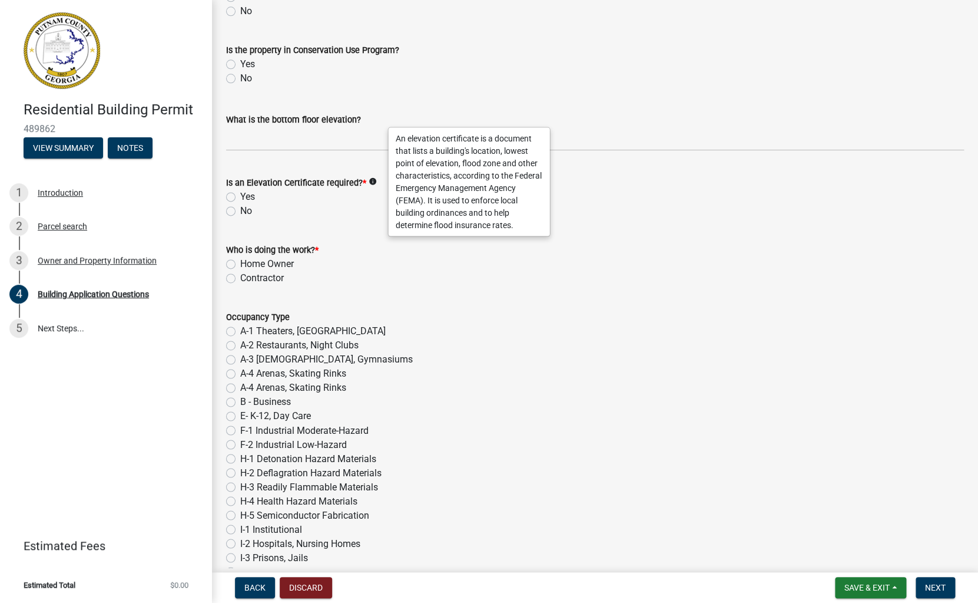
click at [520, 282] on div "Contractor" at bounding box center [595, 278] width 738 height 14
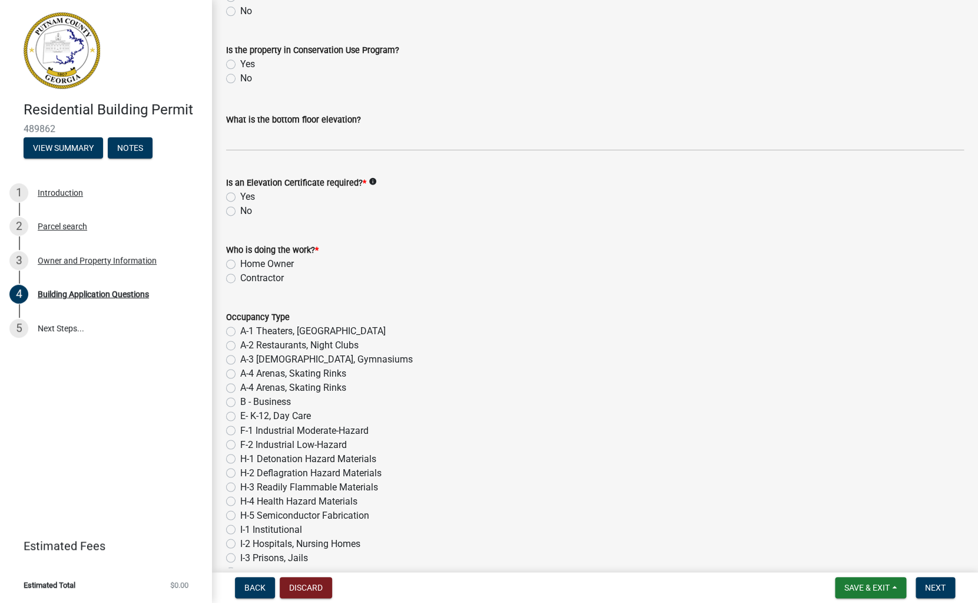
click at [240, 277] on label "Contractor" at bounding box center [262, 278] width 44 height 14
click at [240, 277] on input "Contractor" at bounding box center [244, 275] width 8 height 8
radio input "true"
click at [240, 211] on label "No" at bounding box center [246, 211] width 12 height 14
click at [240, 211] on input "No" at bounding box center [244, 208] width 8 height 8
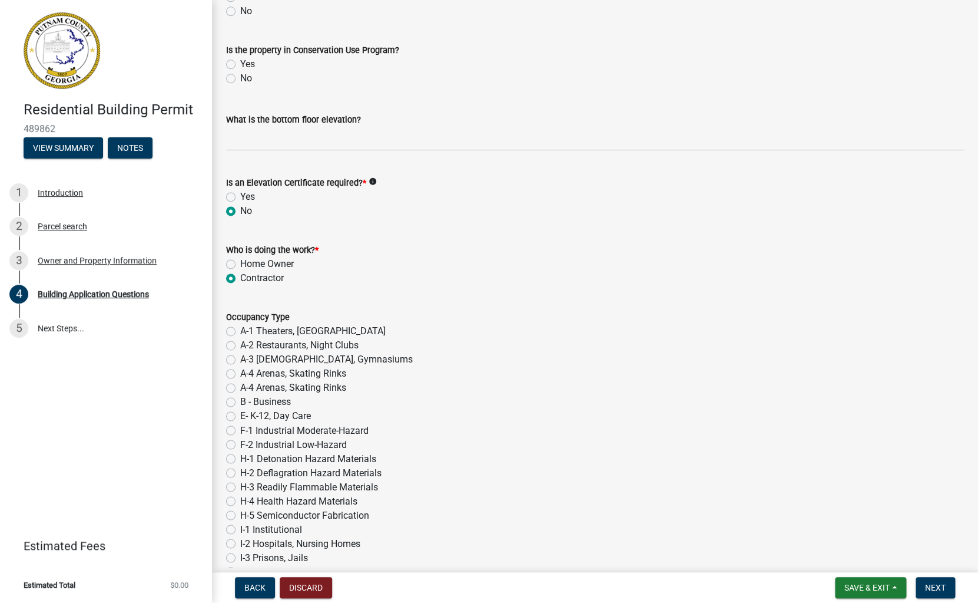
radio input "true"
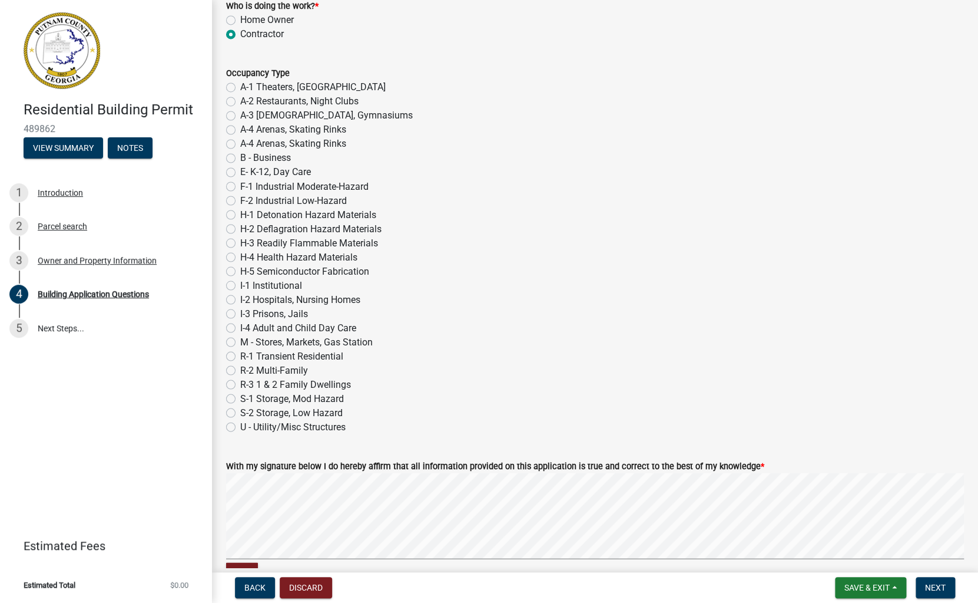
scroll to position [4714, 0]
click at [240, 384] on label "R-3 1 & 2 Family Dwellings" at bounding box center [295, 383] width 111 height 14
click at [240, 384] on input "R-3 1 & 2 Family Dwellings" at bounding box center [244, 380] width 8 height 8
radio input "true"
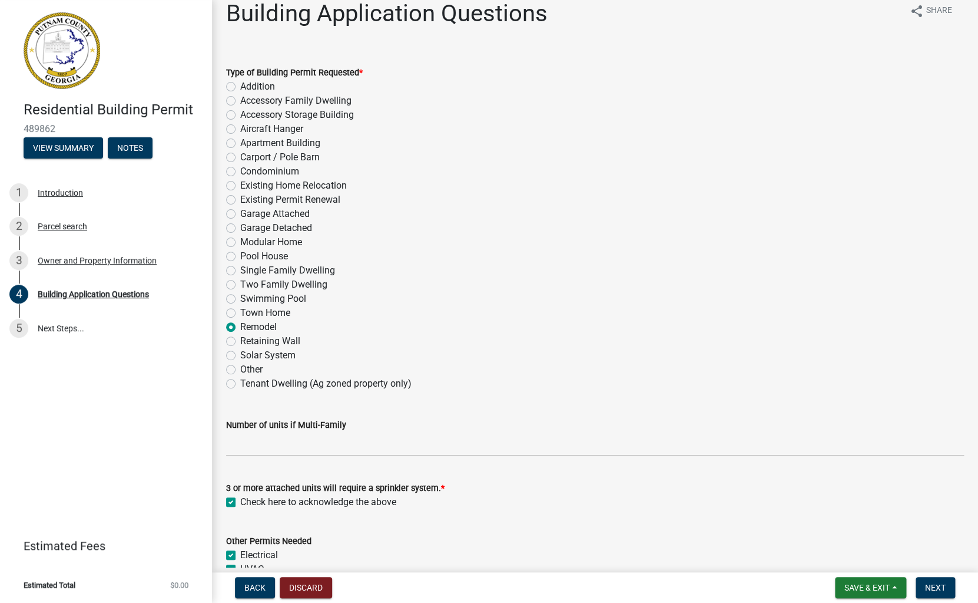
scroll to position [0, 0]
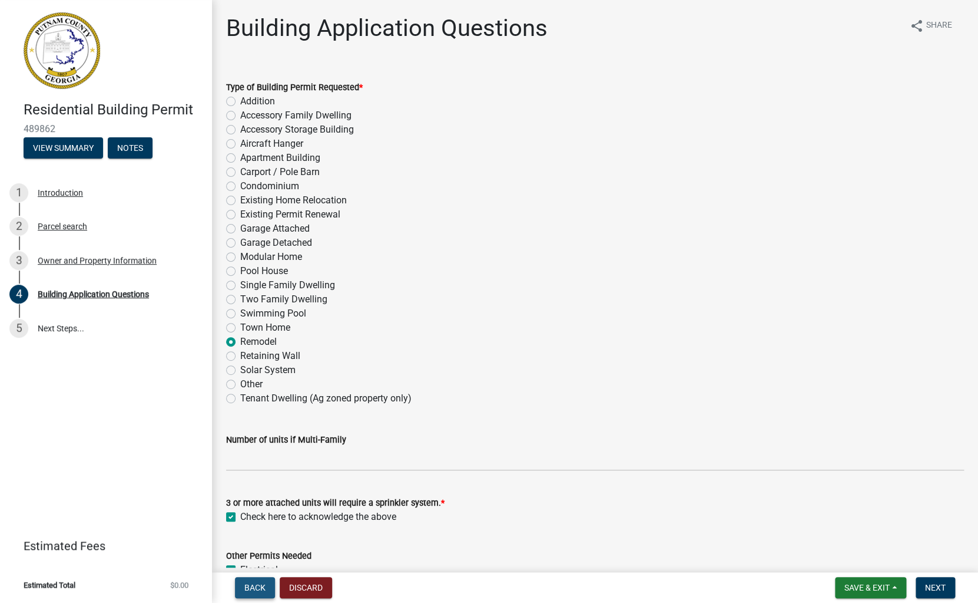
click at [253, 586] on span "Back" at bounding box center [254, 587] width 21 height 9
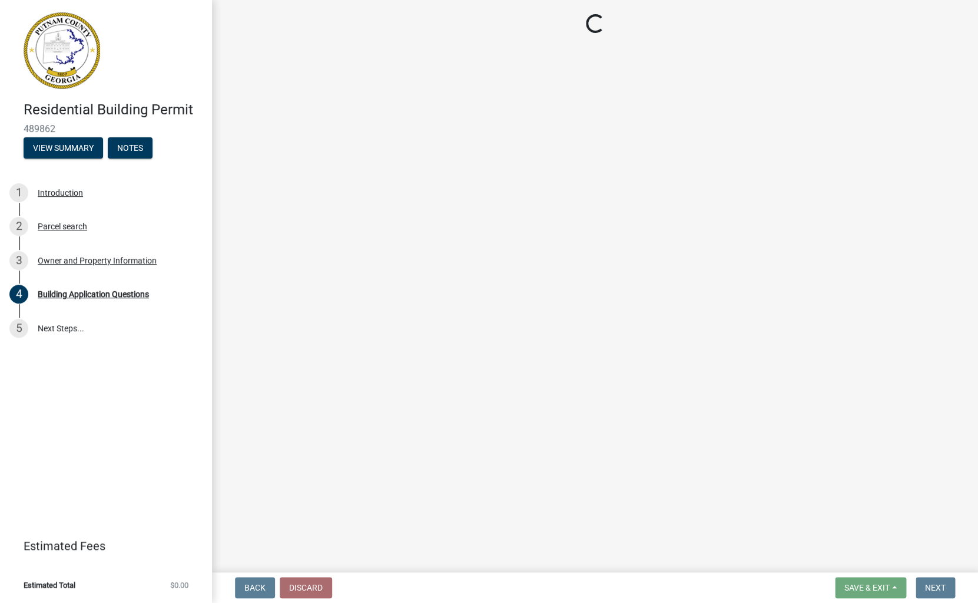
select select "34fe85c2-5f76-4343-b6bb-8ca387e0bed7"
select select "8e53ab76-c026-4800-bafa-f3959daf7b99"
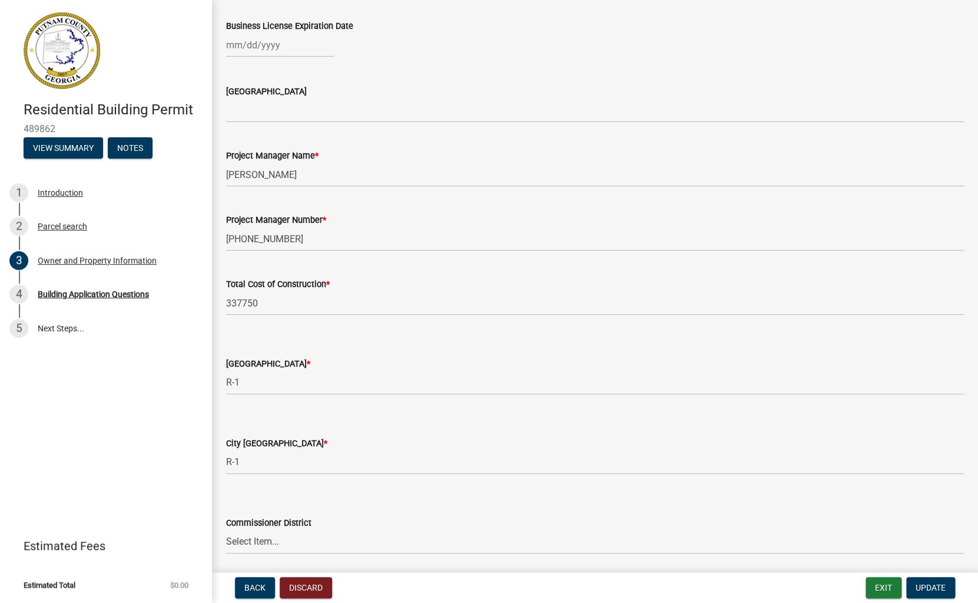
scroll to position [1863, 0]
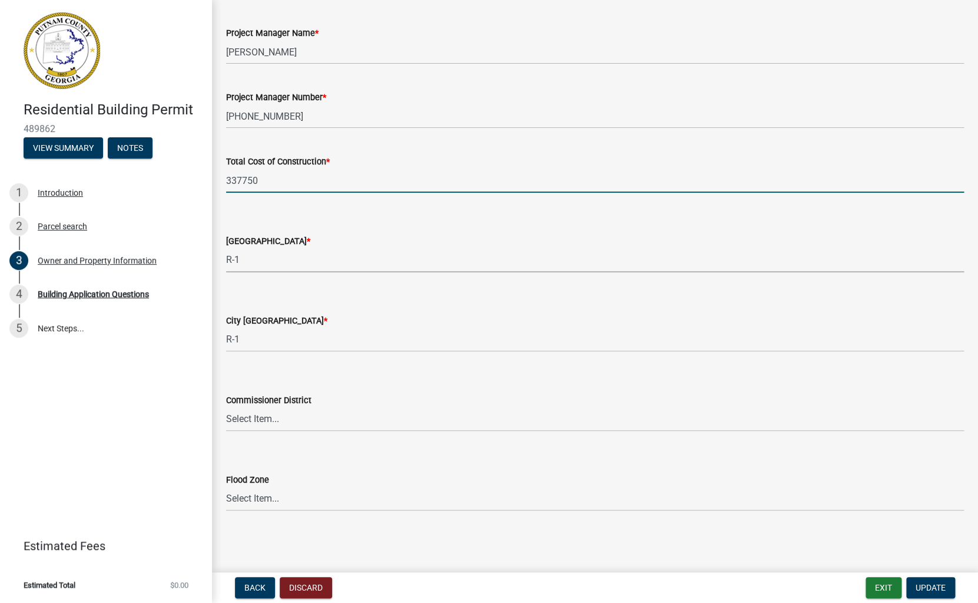
click at [242, 178] on input "337750" at bounding box center [595, 180] width 738 height 24
click at [226, 181] on input "337,750" at bounding box center [595, 180] width 738 height 24
type input "337750"
click at [303, 247] on div "County Zoning District *" at bounding box center [595, 241] width 738 height 14
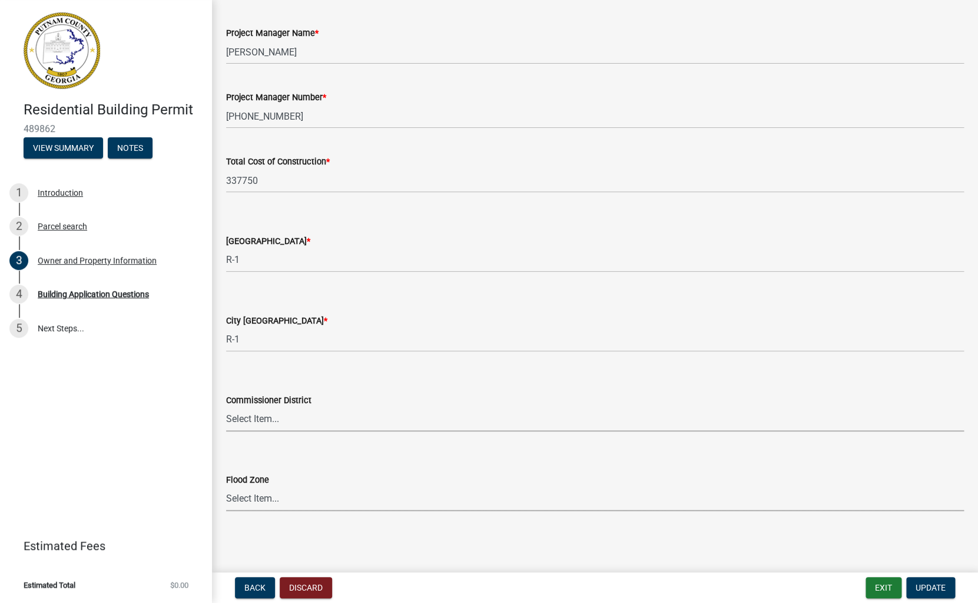
click at [226, 487] on select "Select Item... Zone A Zone V Zone A99 Zone AE Zone AO Zone AH Zone VE Zone AR Z…" at bounding box center [595, 499] width 738 height 24
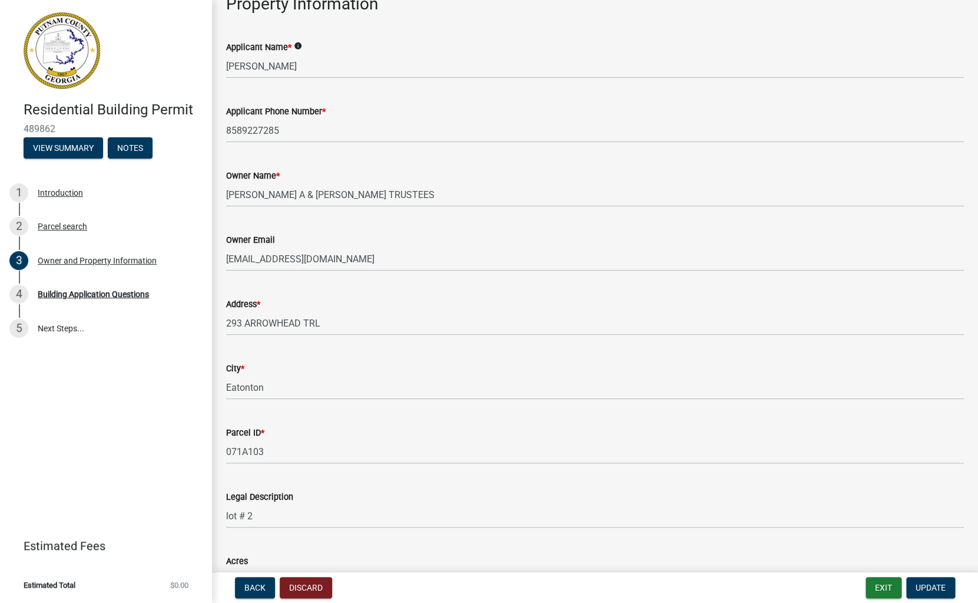
scroll to position [0, 0]
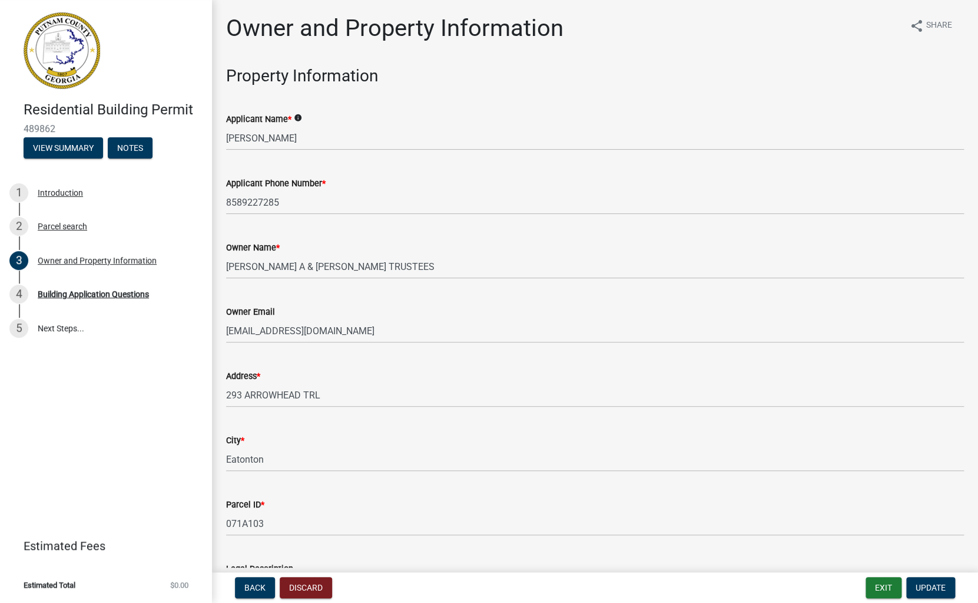
click at [302, 114] on icon "info" at bounding box center [298, 118] width 8 height 8
click at [376, 190] on div "Applicant Phone Number *" at bounding box center [595, 183] width 738 height 14
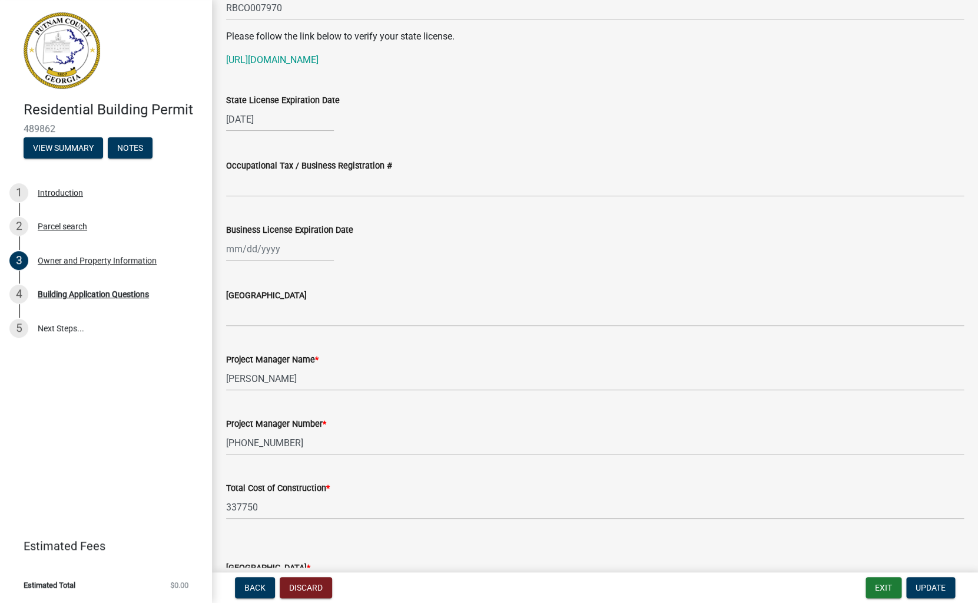
scroll to position [1863, 0]
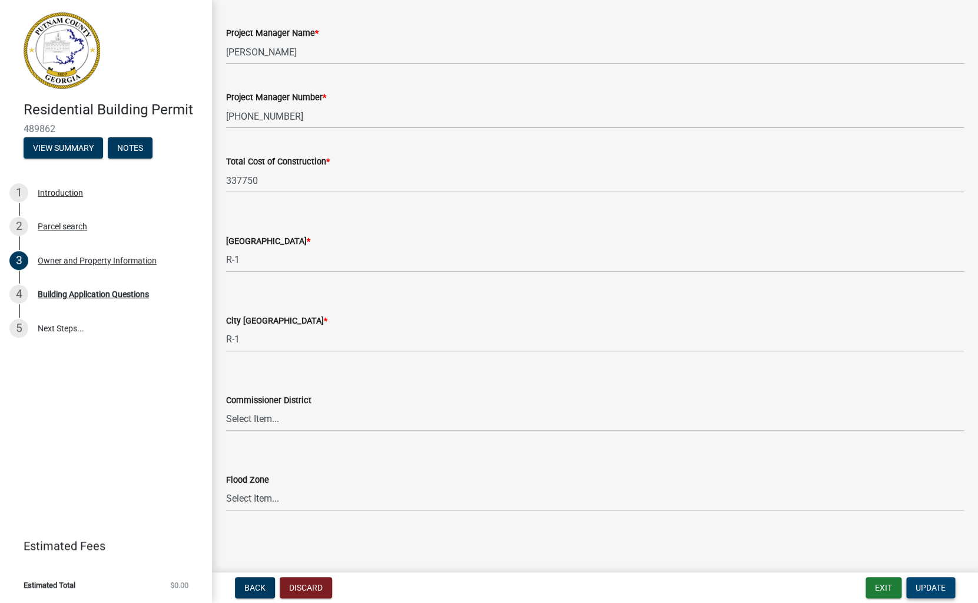
click at [923, 586] on span "Update" at bounding box center [931, 587] width 30 height 9
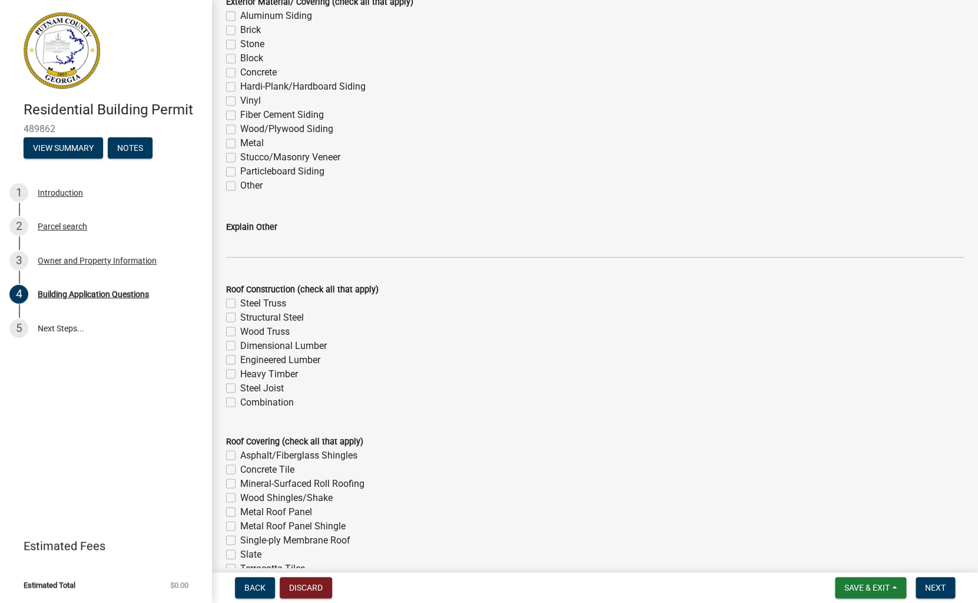
scroll to position [2696, 0]
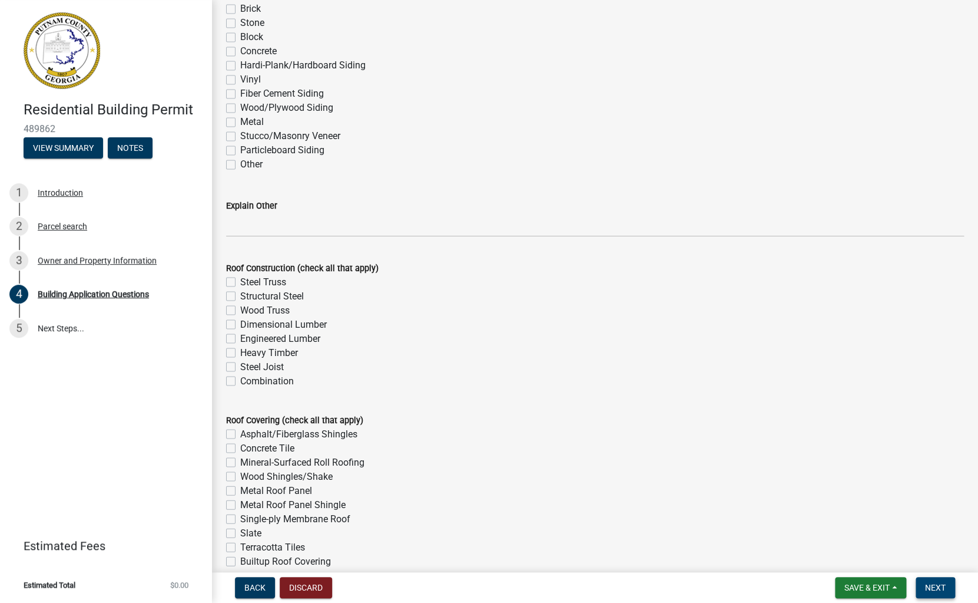
click at [950, 588] on button "Next" at bounding box center [935, 587] width 39 height 21
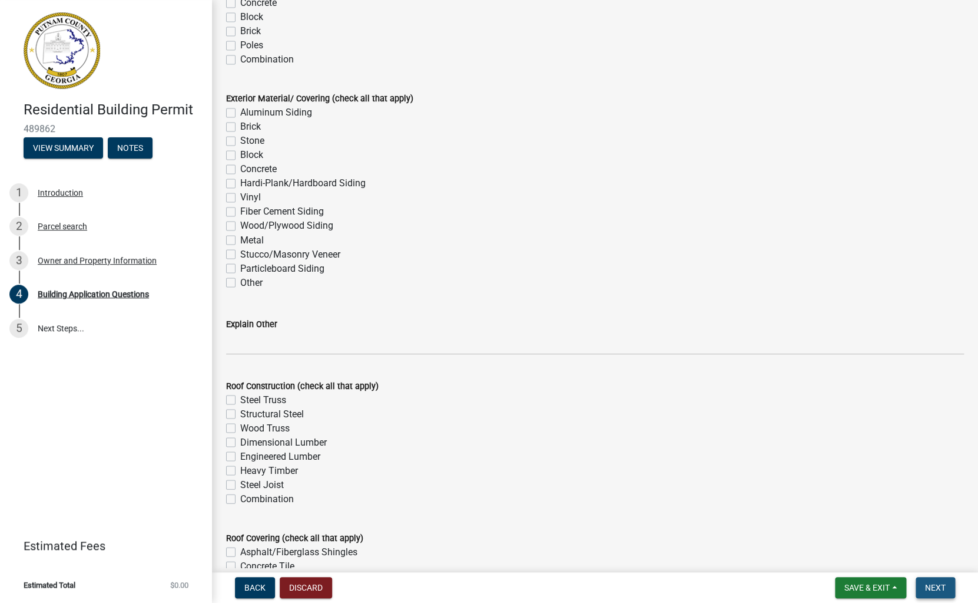
scroll to position [2814, 0]
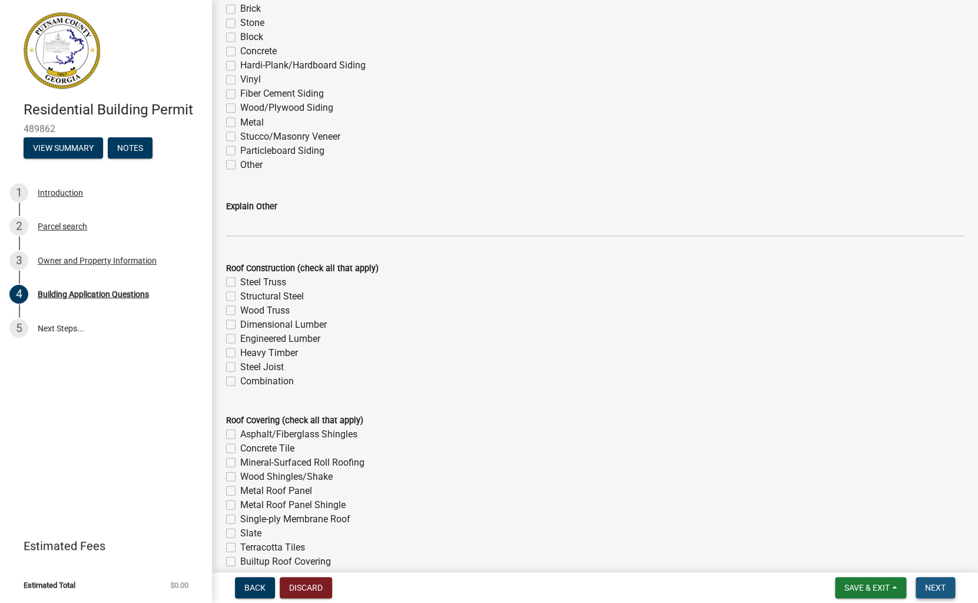
click at [938, 588] on span "Next" at bounding box center [935, 587] width 21 height 9
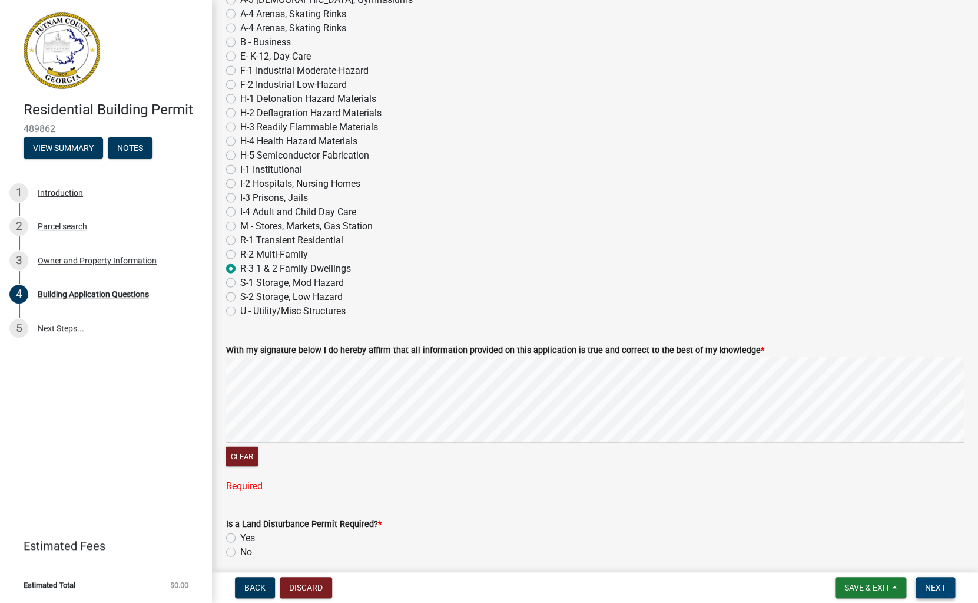
scroll to position [5087, 0]
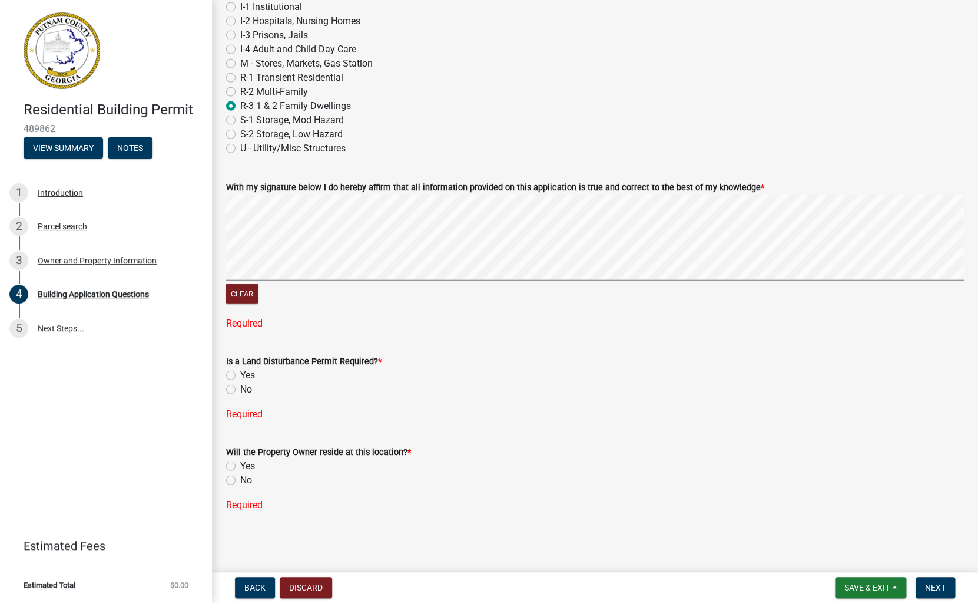
click at [240, 389] on label "No" at bounding box center [246, 389] width 12 height 14
click at [240, 389] on input "No" at bounding box center [244, 386] width 8 height 8
radio input "true"
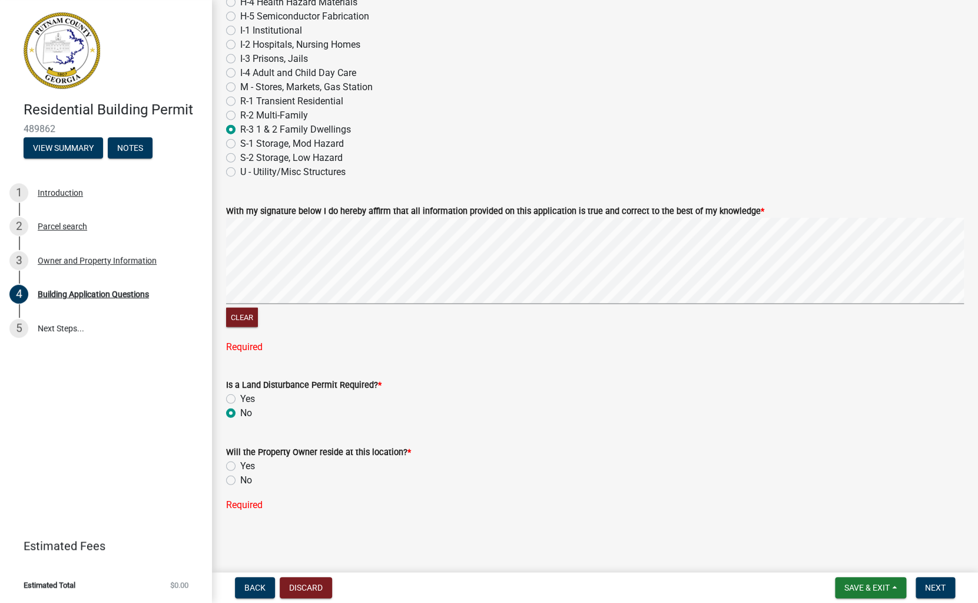
scroll to position [5063, 0]
click at [240, 465] on label "Yes" at bounding box center [247, 466] width 15 height 14
click at [240, 465] on input "Yes" at bounding box center [244, 463] width 8 height 8
radio input "true"
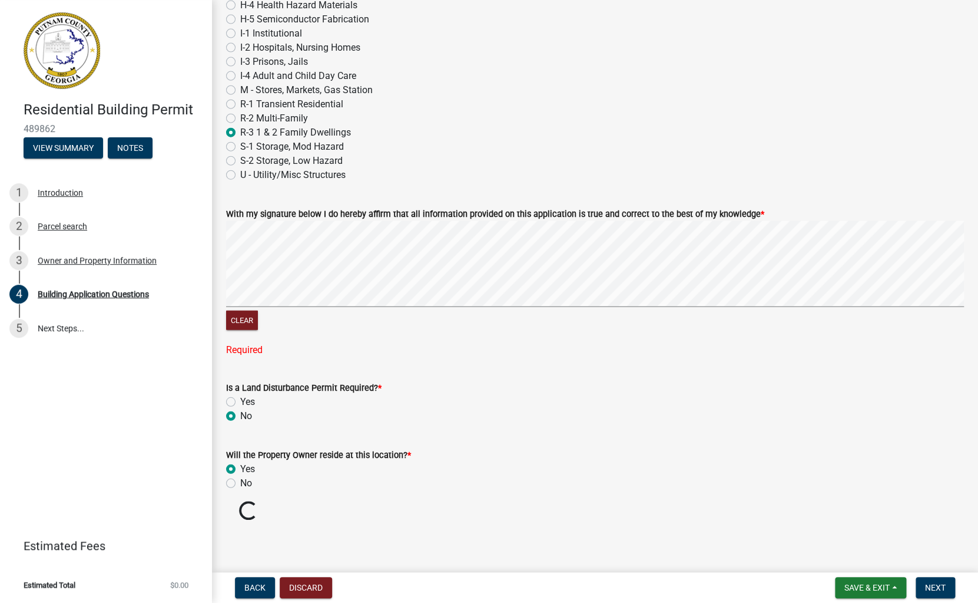
scroll to position [5040, 0]
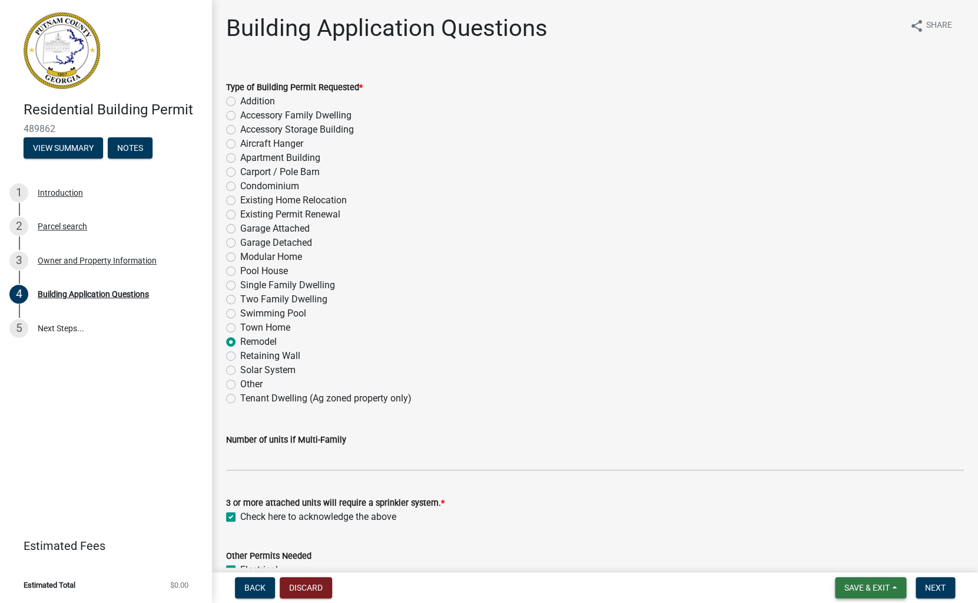
click at [868, 586] on span "Save & Exit" at bounding box center [867, 587] width 45 height 9
click at [864, 557] on button "Save & Exit" at bounding box center [859, 557] width 94 height 28
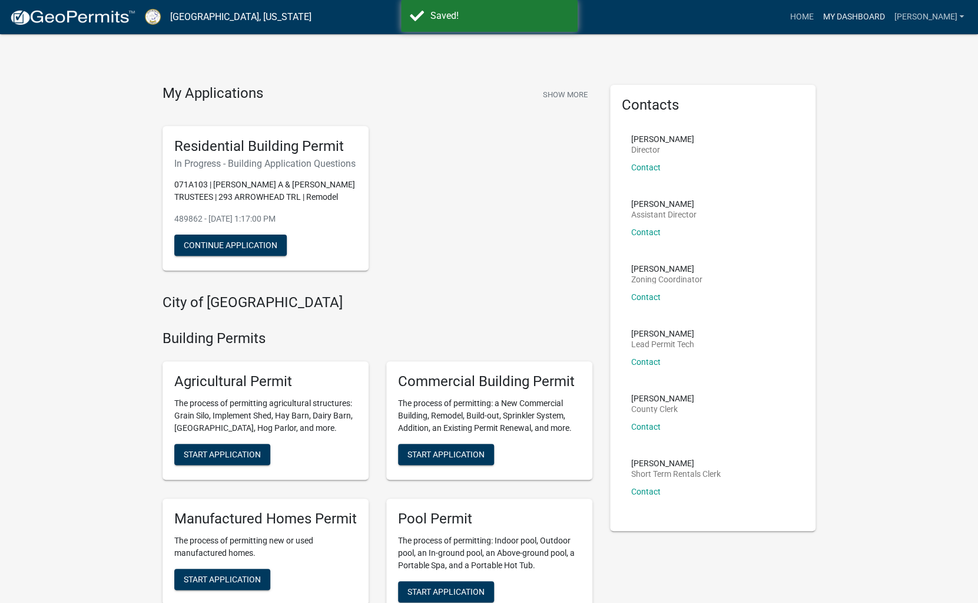
click at [890, 12] on link "My Dashboard" at bounding box center [853, 17] width 71 height 22
